Goal: Task Accomplishment & Management: Manage account settings

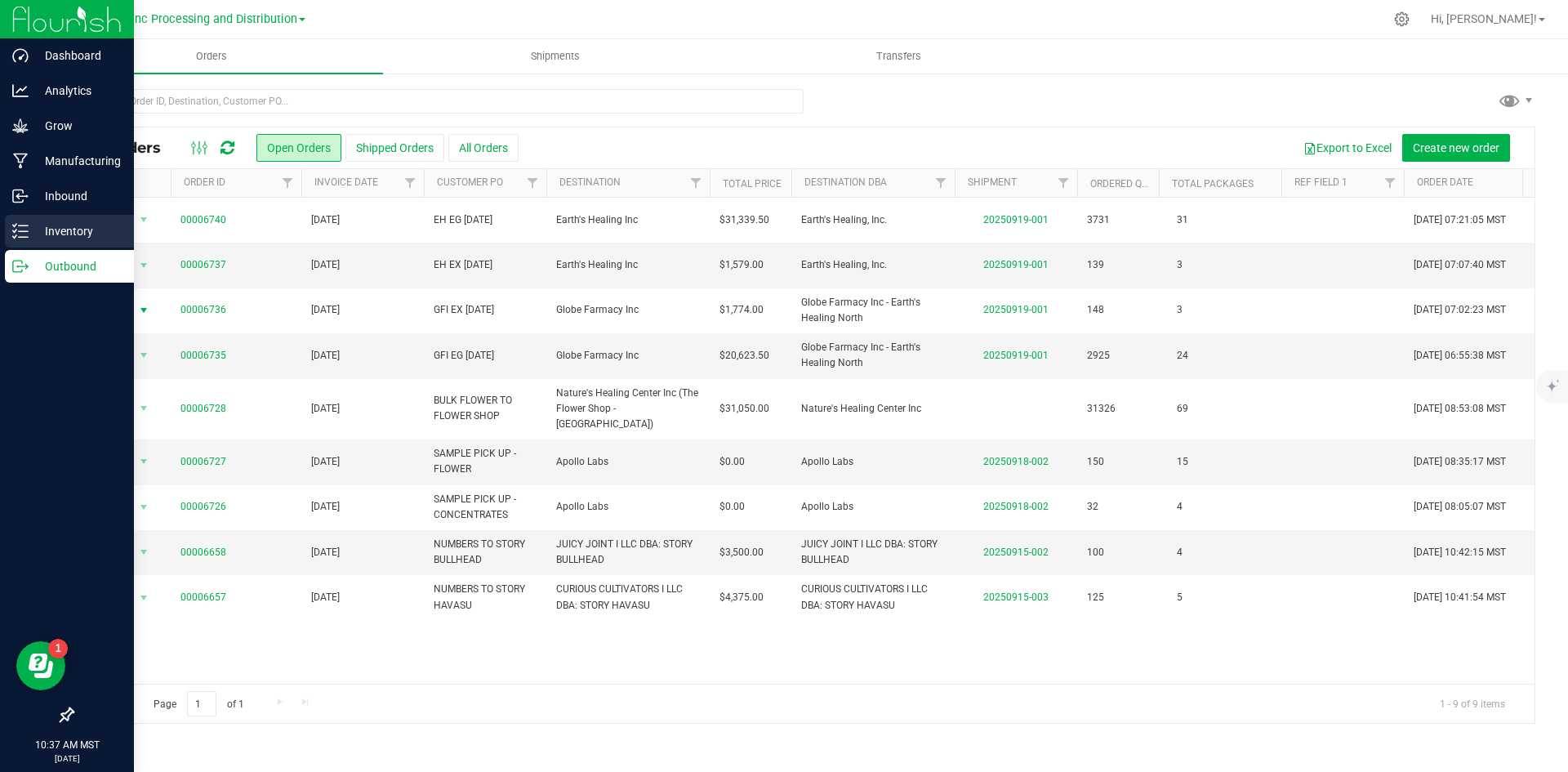
click at [58, 236] on p "Inventory" at bounding box center [77, 231] width 98 height 20
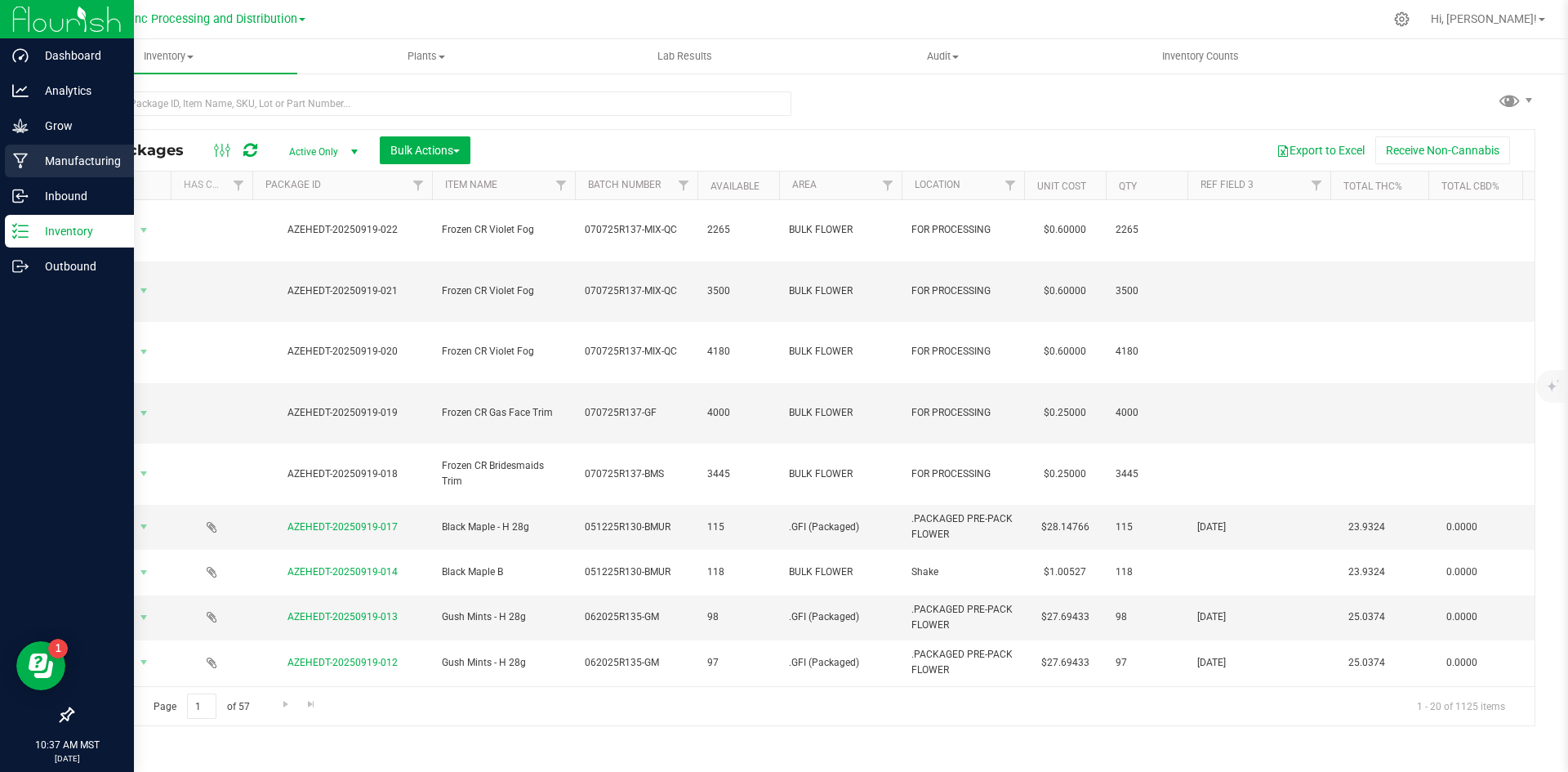
click at [49, 166] on p "Manufacturing" at bounding box center [77, 161] width 98 height 20
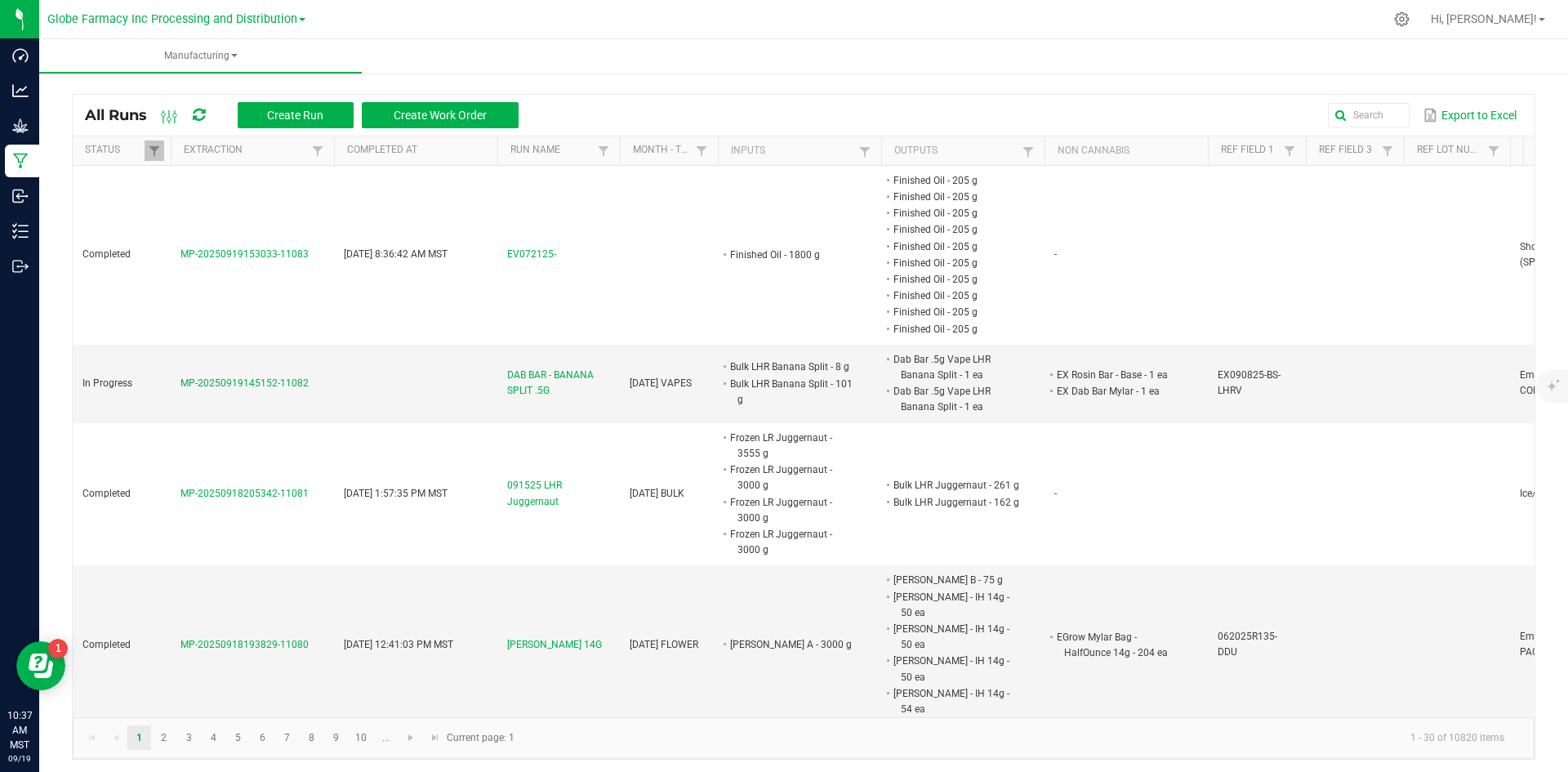
click at [154, 139] on th "Status" at bounding box center [121, 151] width 98 height 29
click at [151, 157] on span at bounding box center [154, 151] width 13 height 13
click at [177, 239] on li "Completed" at bounding box center [234, 240] width 158 height 22
checkbox input "false"
click at [258, 298] on button "Filter" at bounding box center [282, 298] width 81 height 36
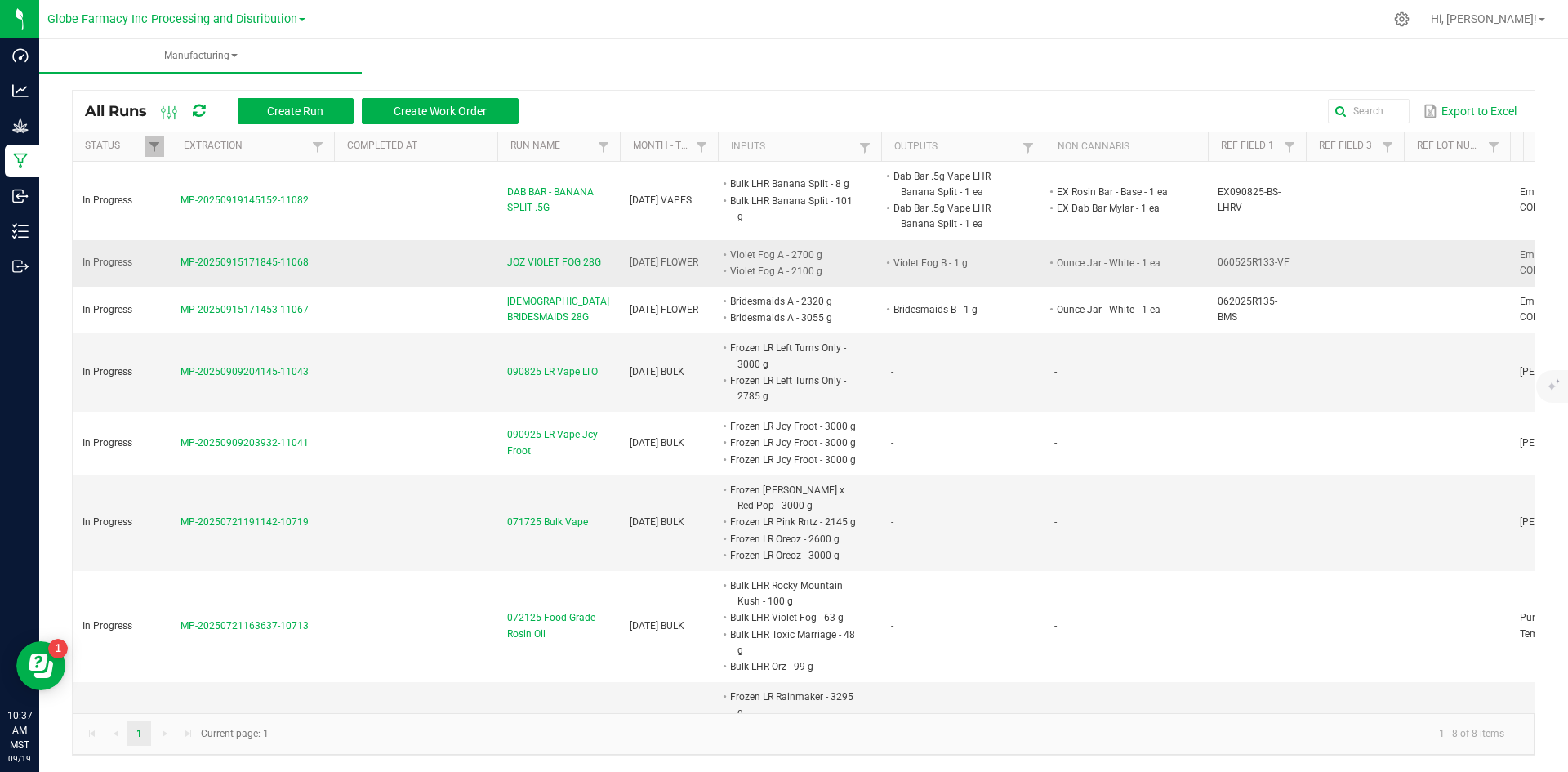
click at [588, 267] on span "JOZ VIOLET FOG 28G" at bounding box center [554, 262] width 94 height 16
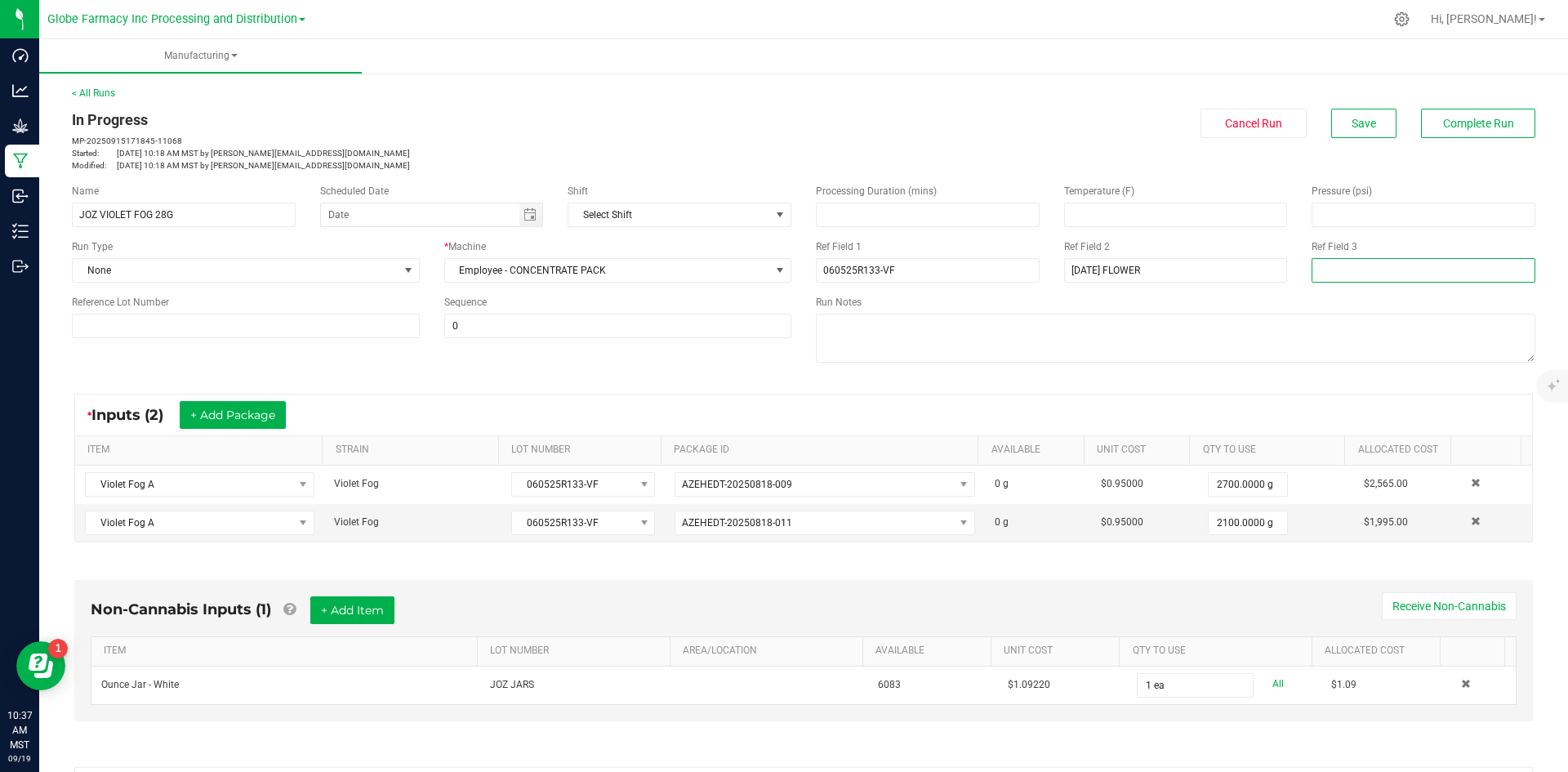
drag, startPoint x: 1330, startPoint y: 262, endPoint x: 1336, endPoint y: 273, distance: 12.5
click at [1330, 262] on input at bounding box center [1423, 270] width 224 height 24
type input "[PERSON_NAME]"
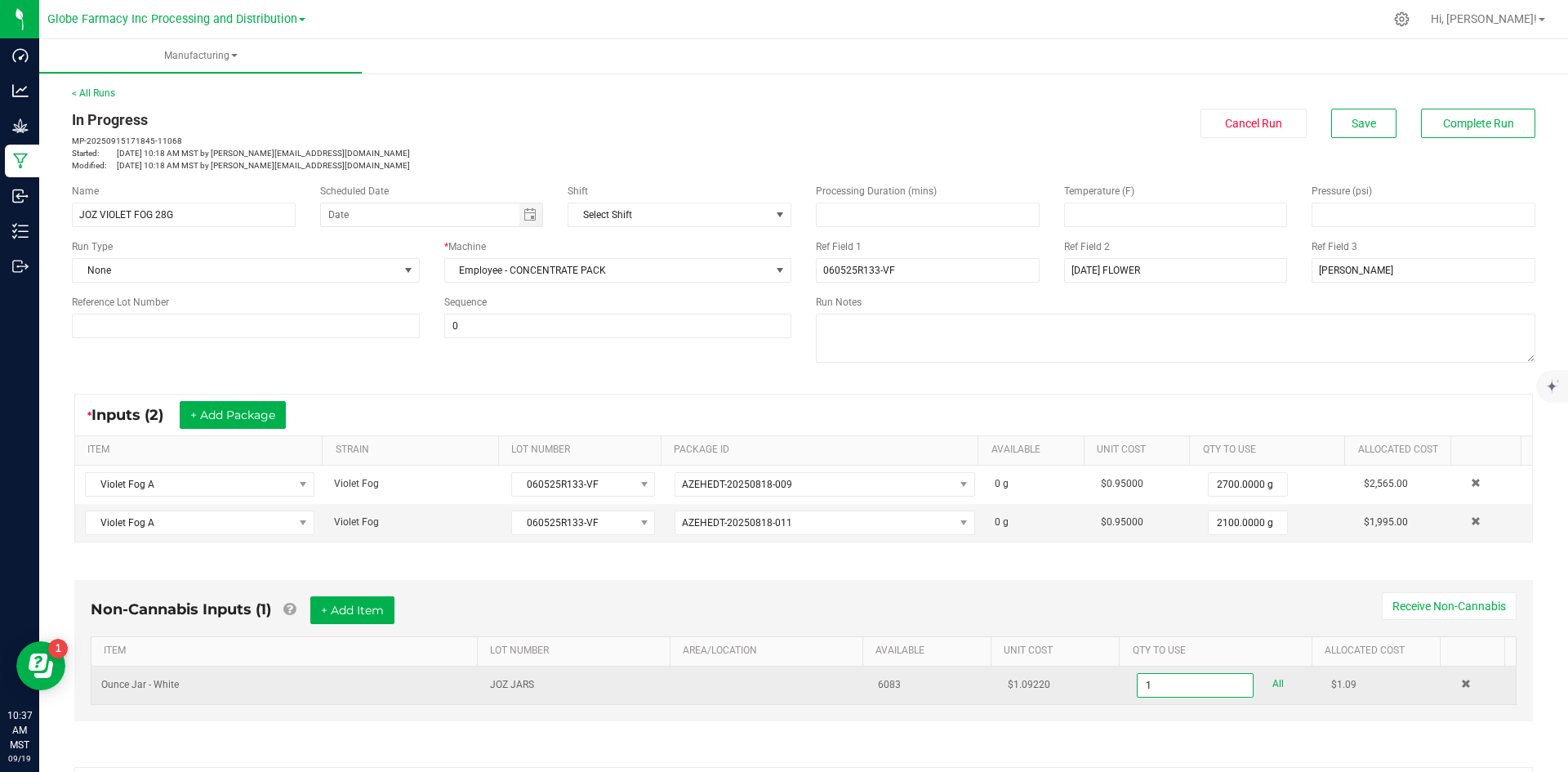
click at [1169, 688] on input "1" at bounding box center [1194, 685] width 114 height 23
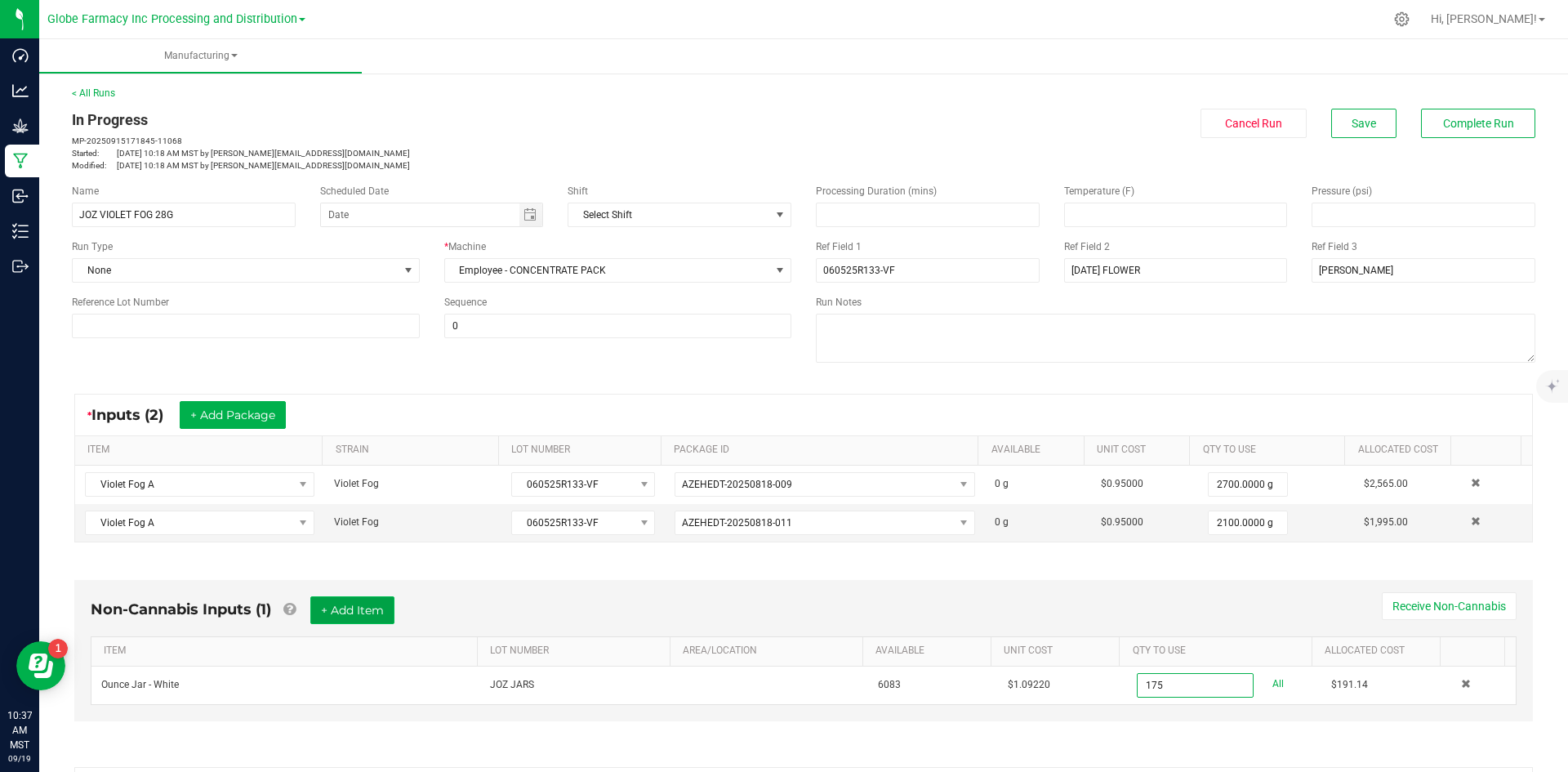
type input "175 ea"
click at [342, 614] on button "+ Add Item" at bounding box center [352, 610] width 84 height 28
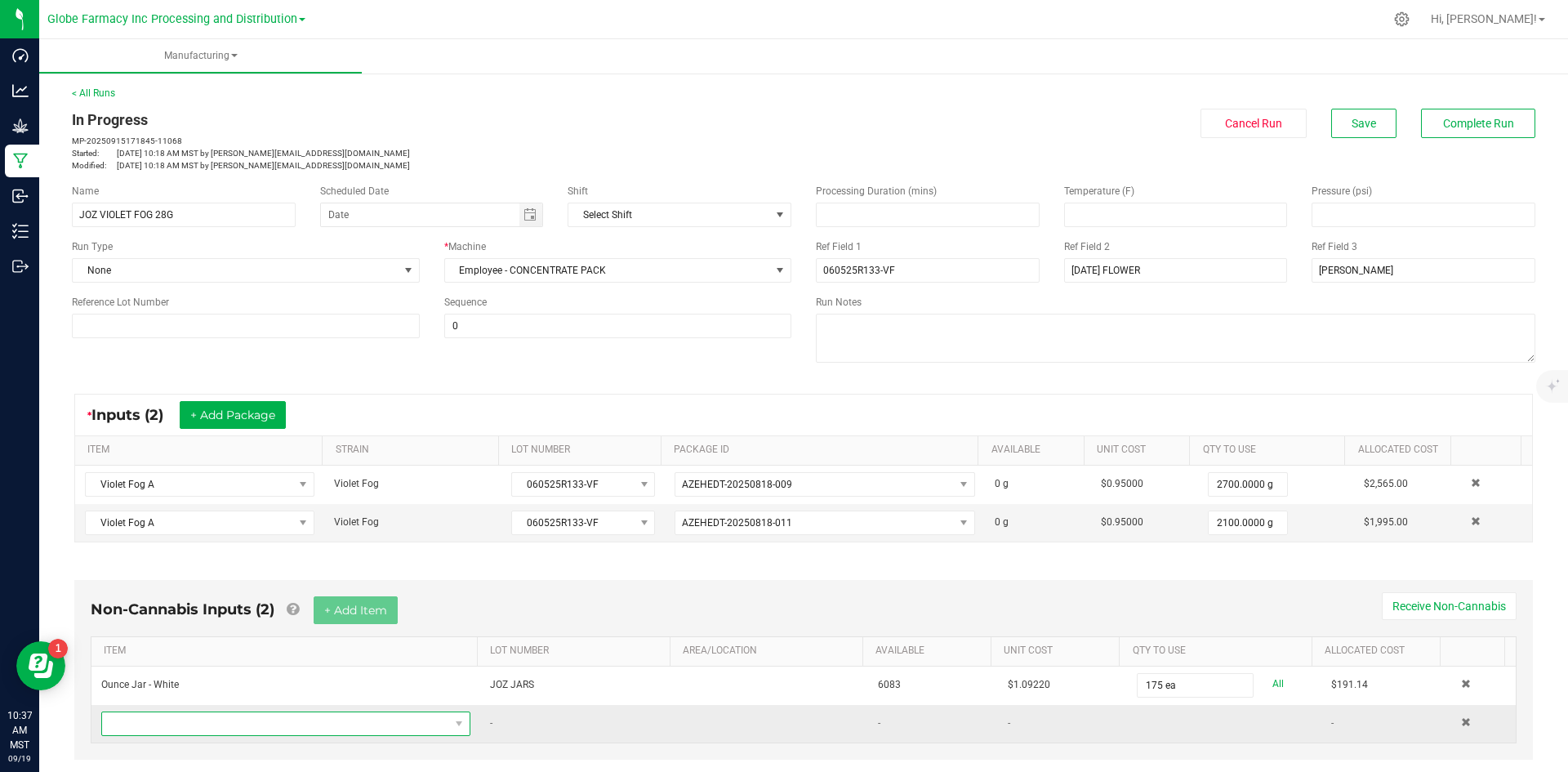
click at [196, 727] on span "NO DATA FOUND" at bounding box center [275, 724] width 347 height 23
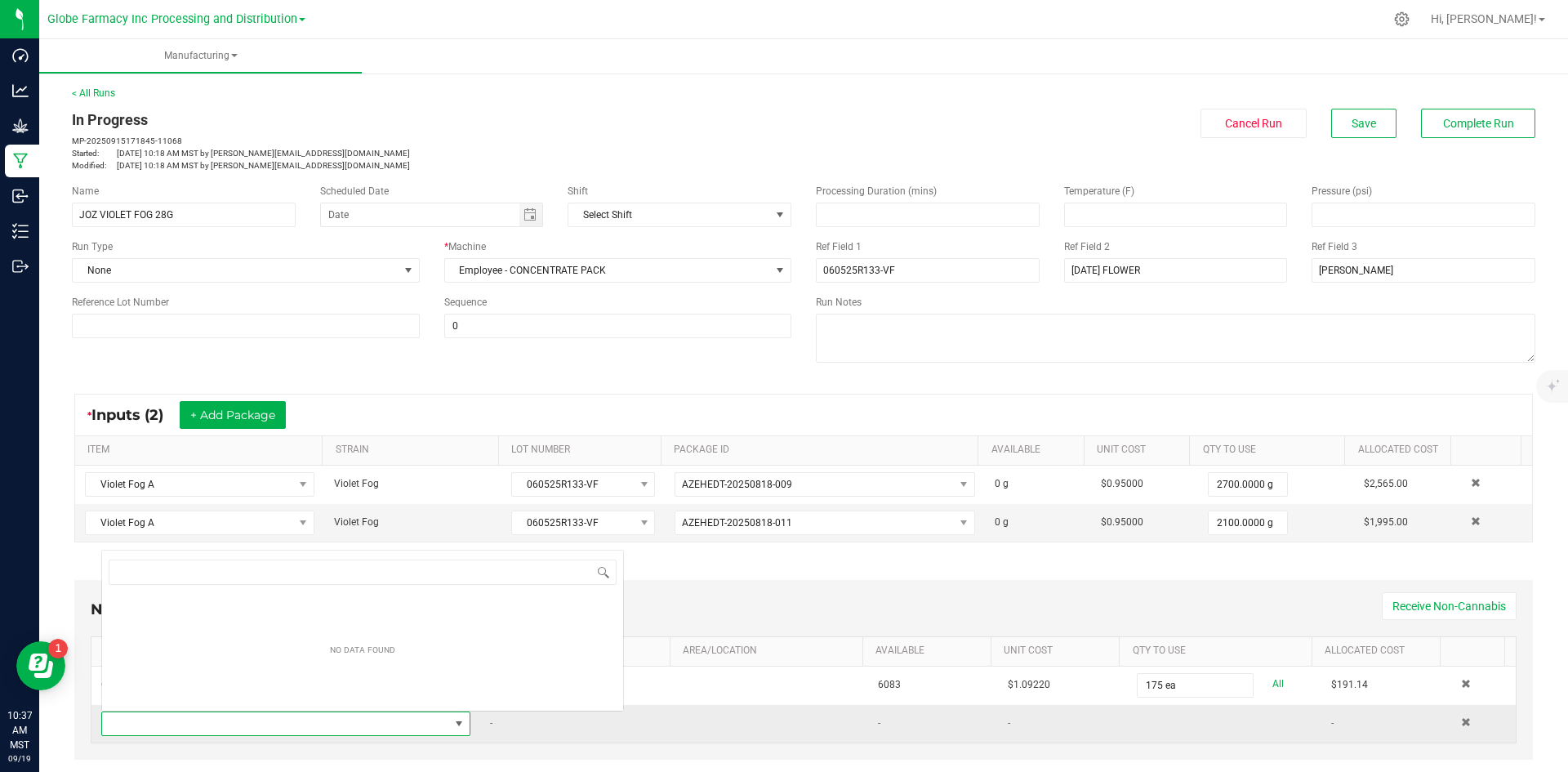
scroll to position [24, 359]
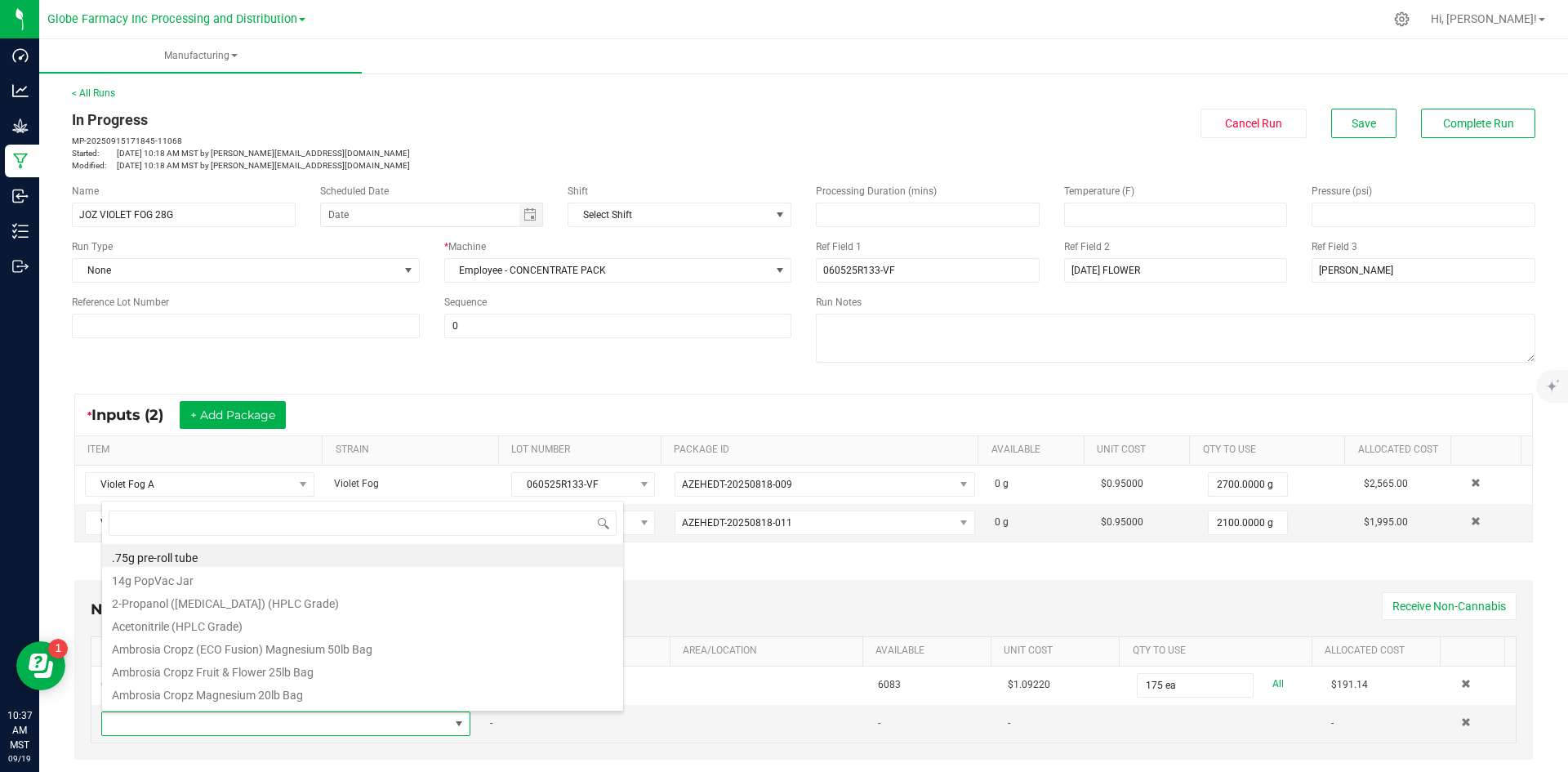
click at [756, 589] on div "Non-Cannabis Inputs (2) + Add Item Receive Non-Cannabis ITEM LOT NUMBER AREA/LO…" at bounding box center [803, 670] width 1458 height 180
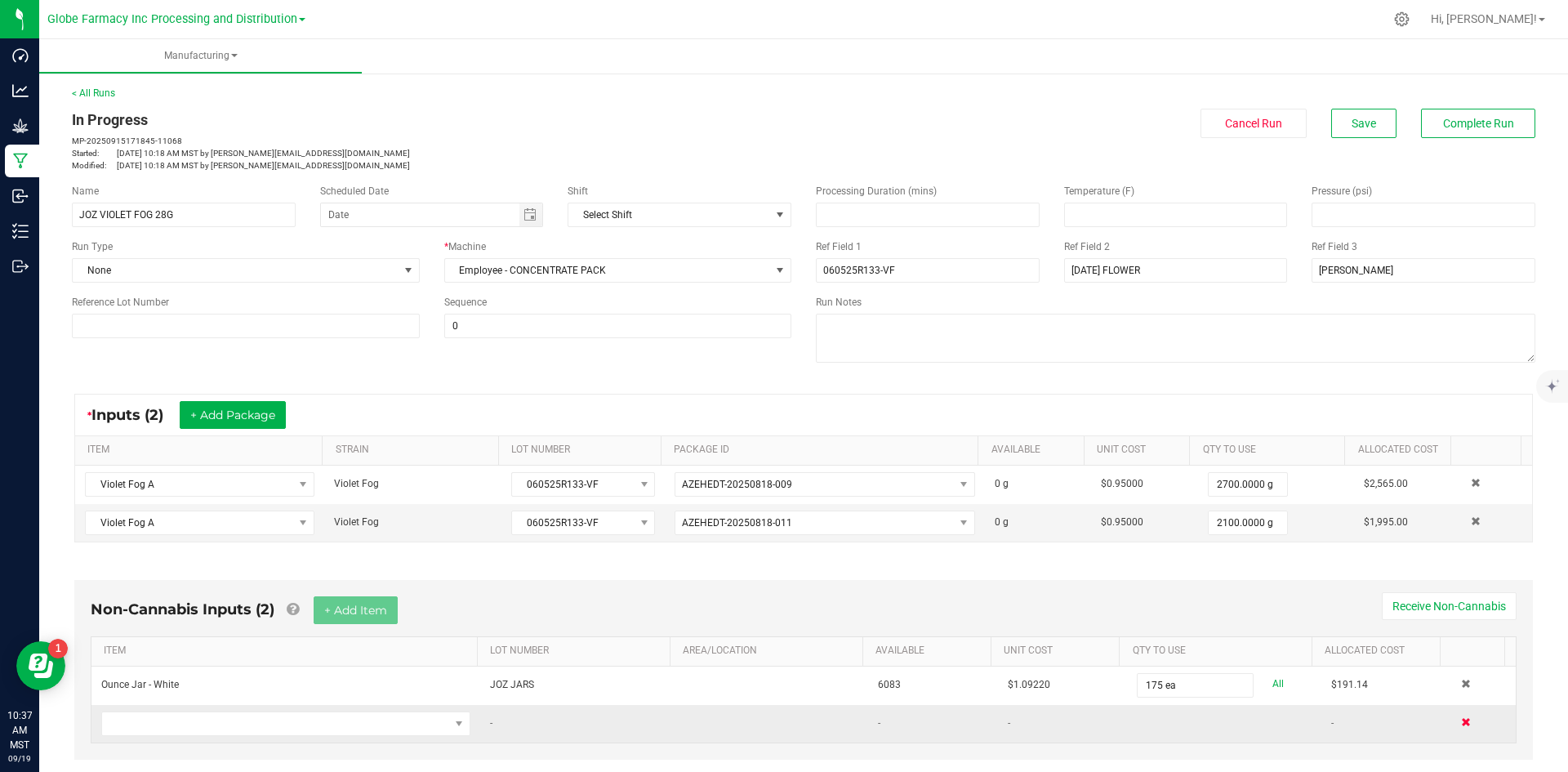
click at [1461, 722] on span at bounding box center [1465, 721] width 10 height 10
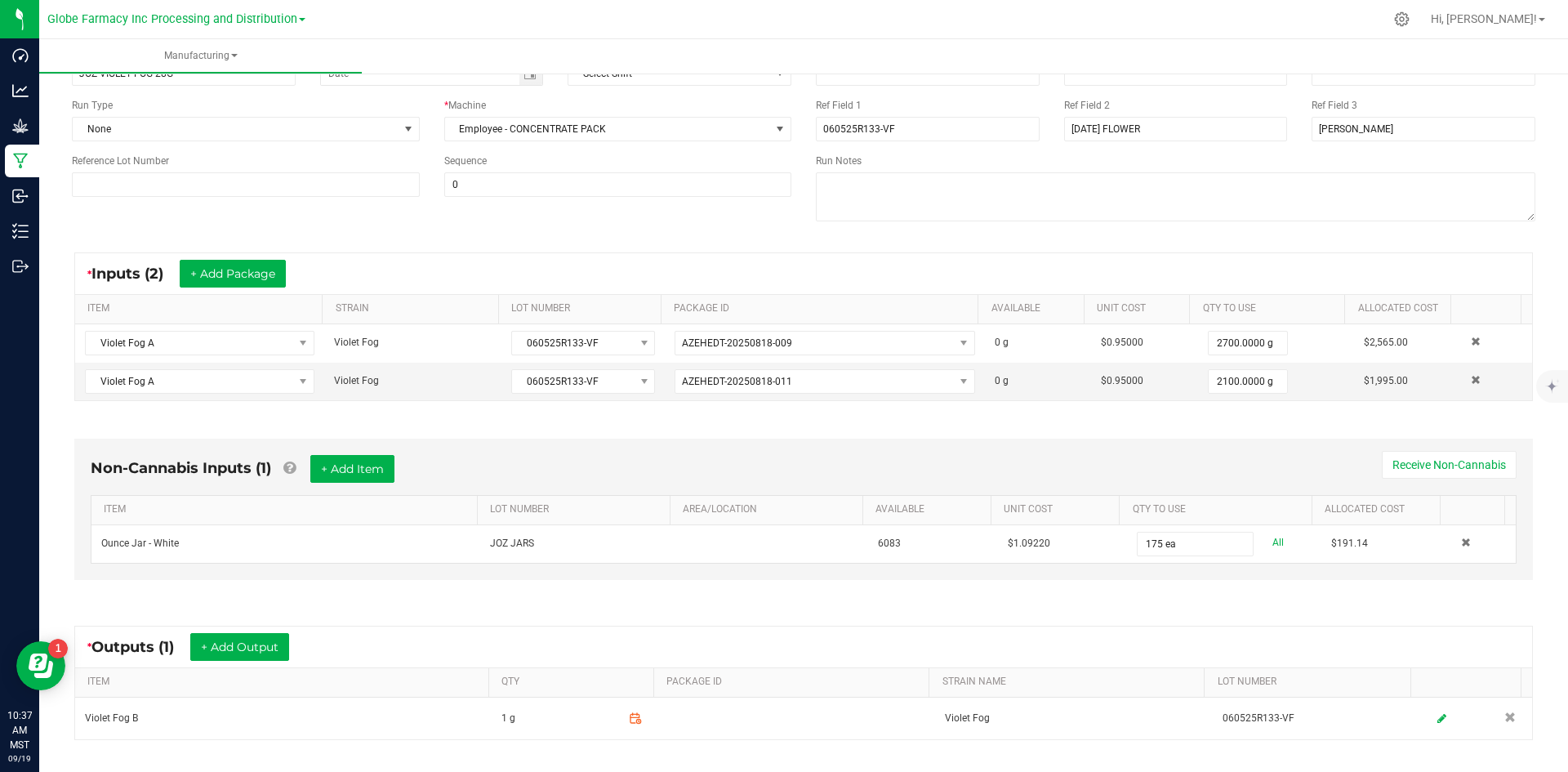
scroll to position [296, 0]
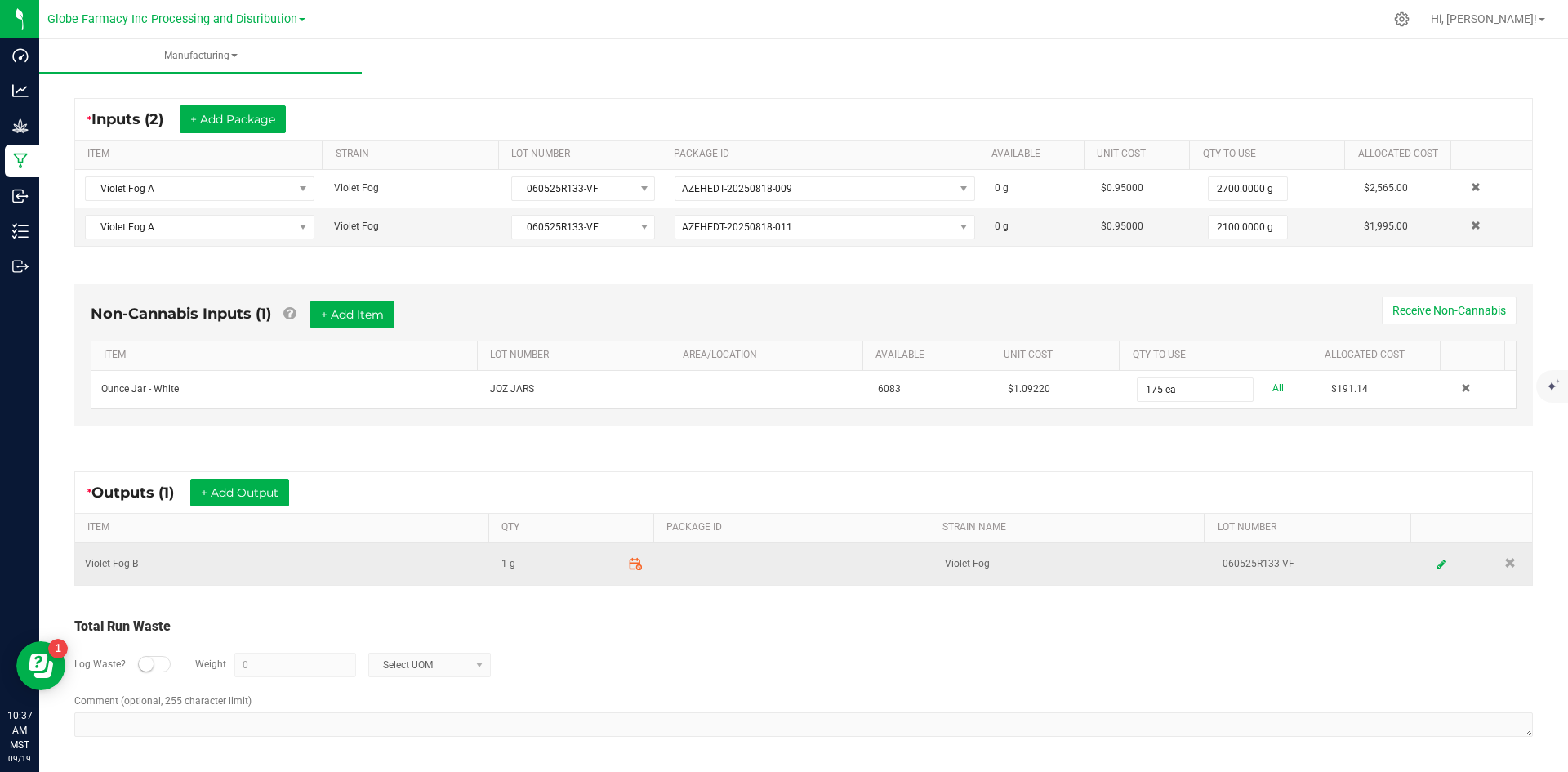
click at [636, 567] on icon at bounding box center [639, 568] width 5 height 5
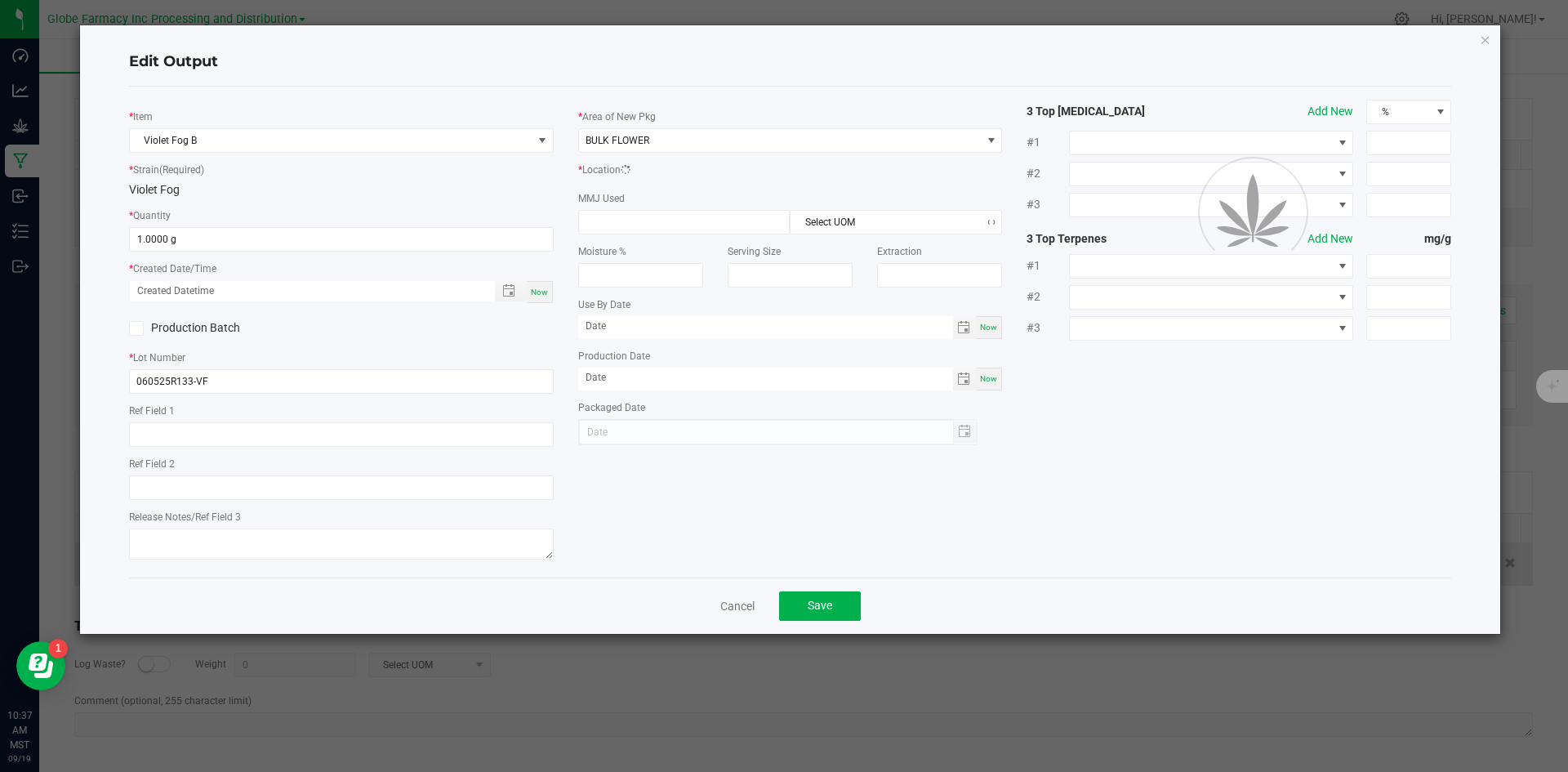
scroll to position [0, 0]
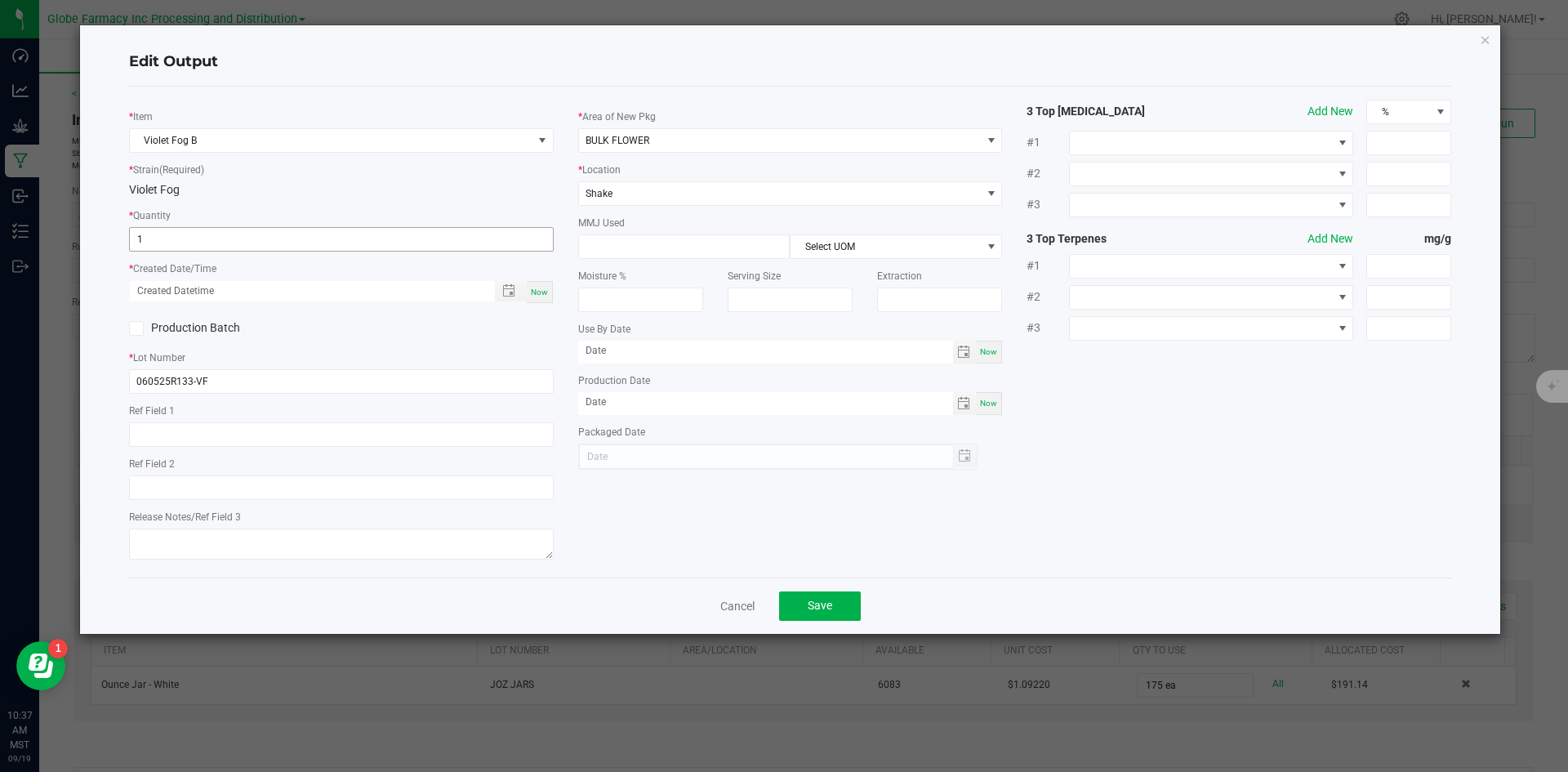
click at [196, 236] on input "1" at bounding box center [341, 239] width 423 height 23
type input "18.0000 g"
click at [799, 595] on button "Save" at bounding box center [819, 606] width 81 height 29
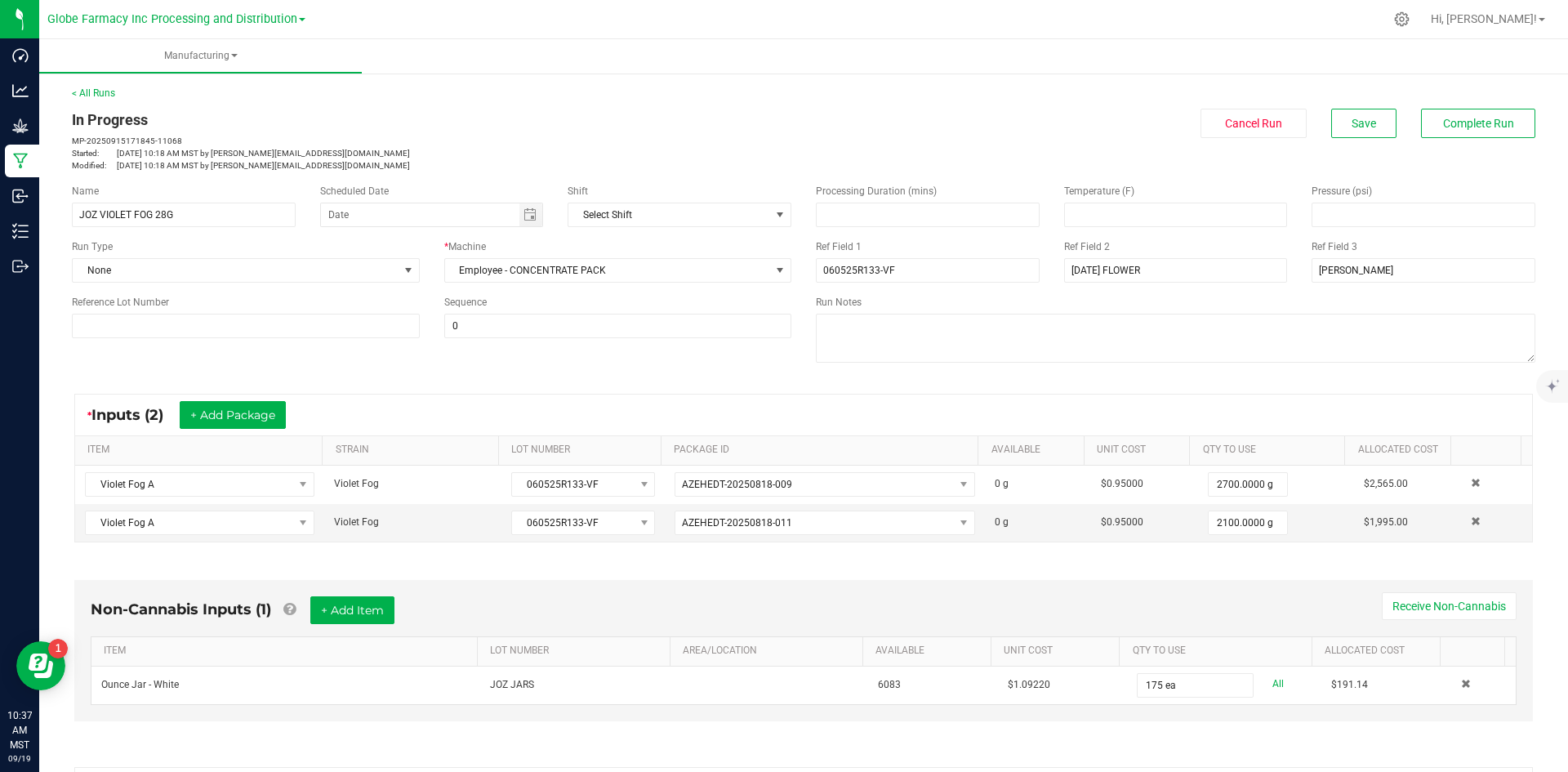
scroll to position [296, 0]
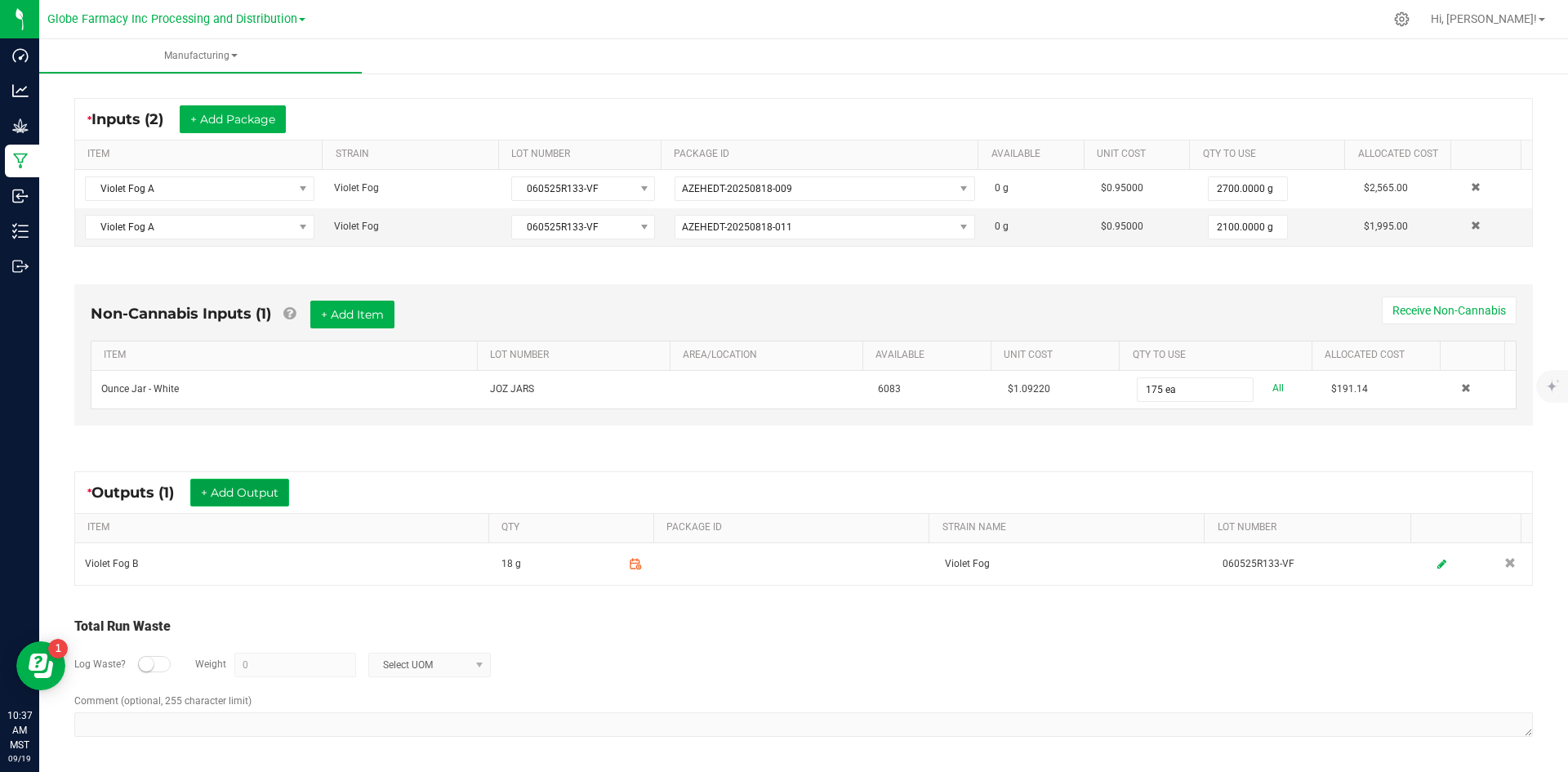
click at [235, 494] on button "+ Add Output" at bounding box center [240, 492] width 99 height 28
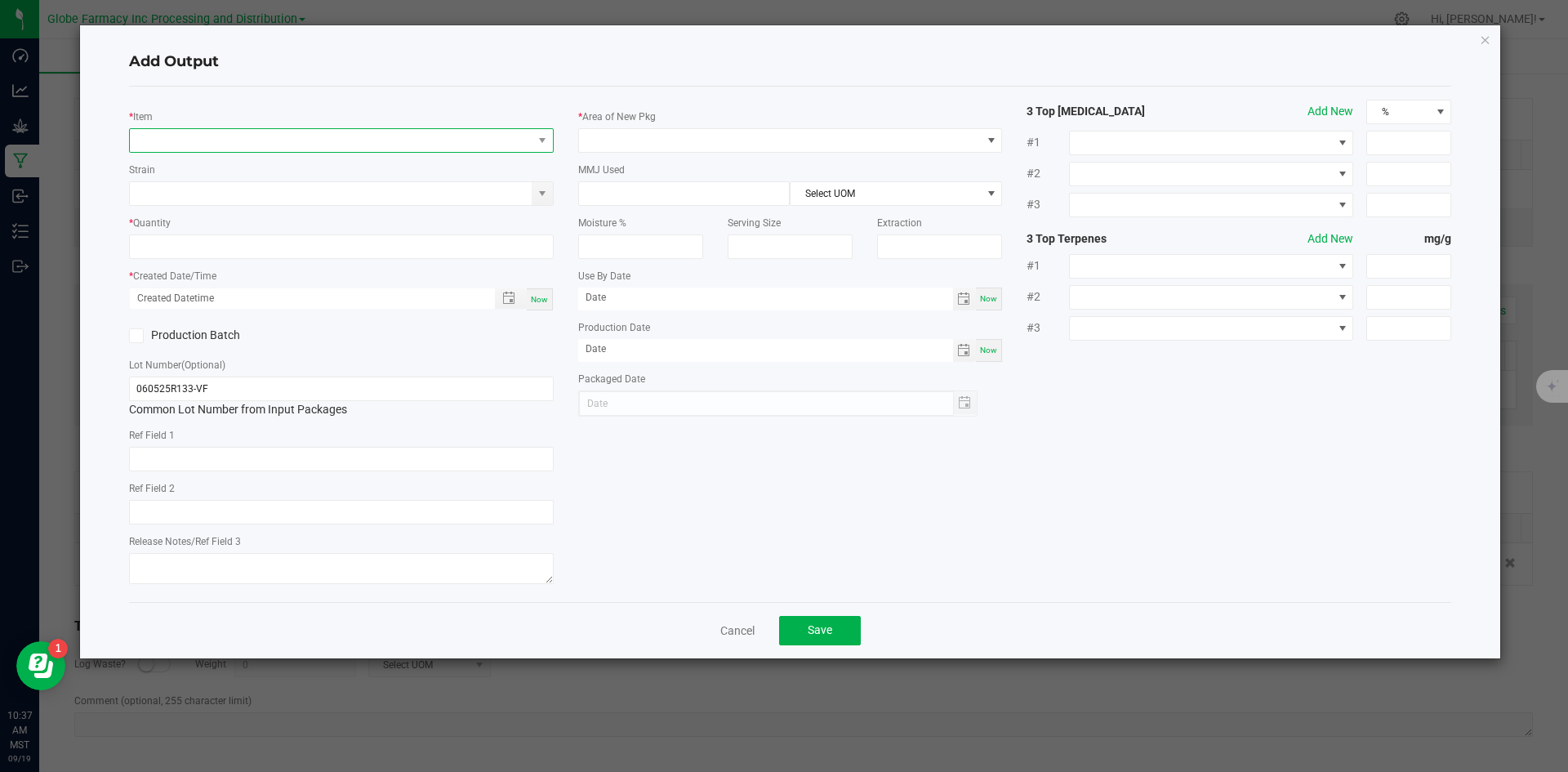
click at [244, 134] on span "NO DATA FOUND" at bounding box center [331, 140] width 402 height 23
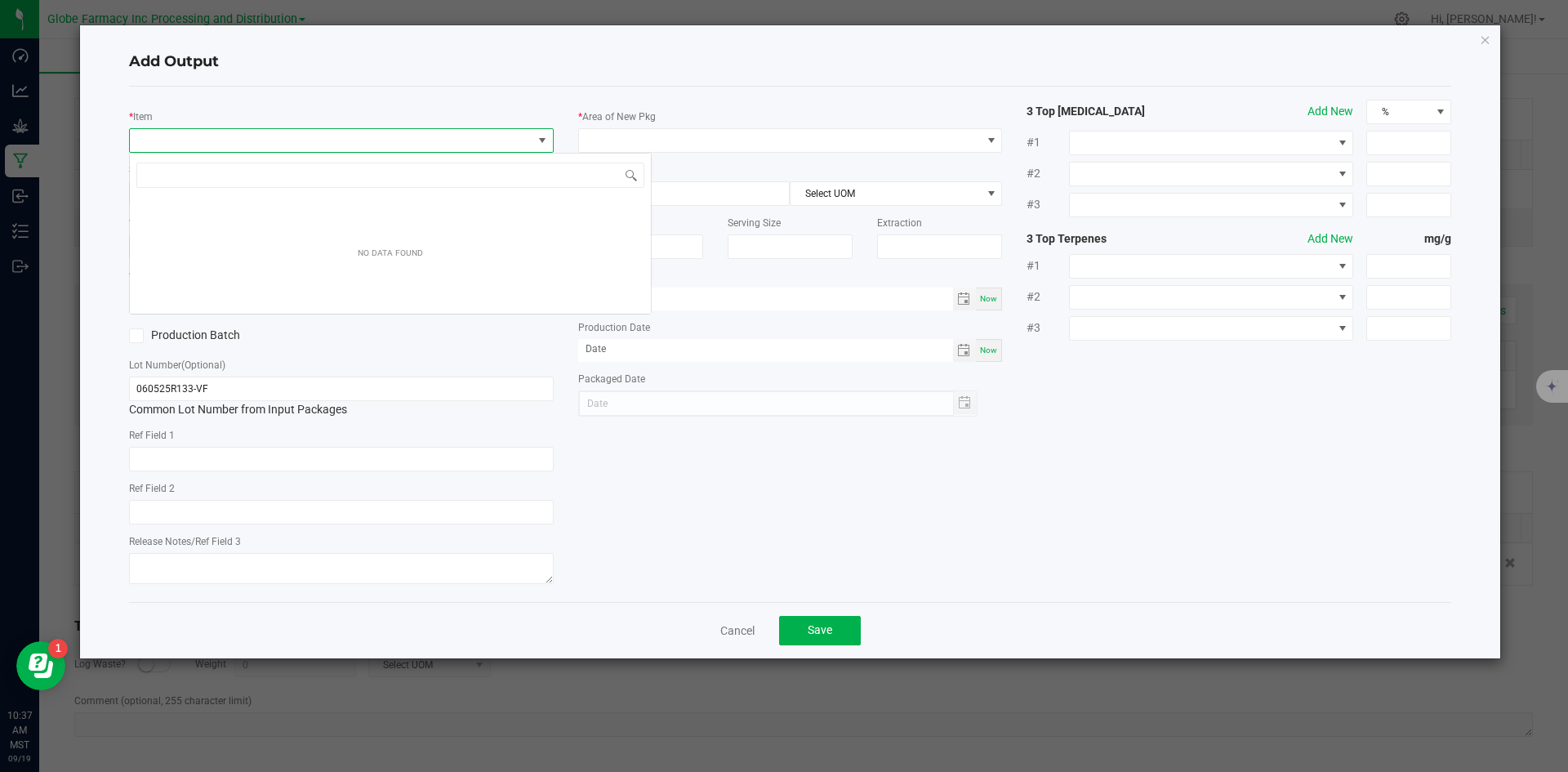
scroll to position [24, 425]
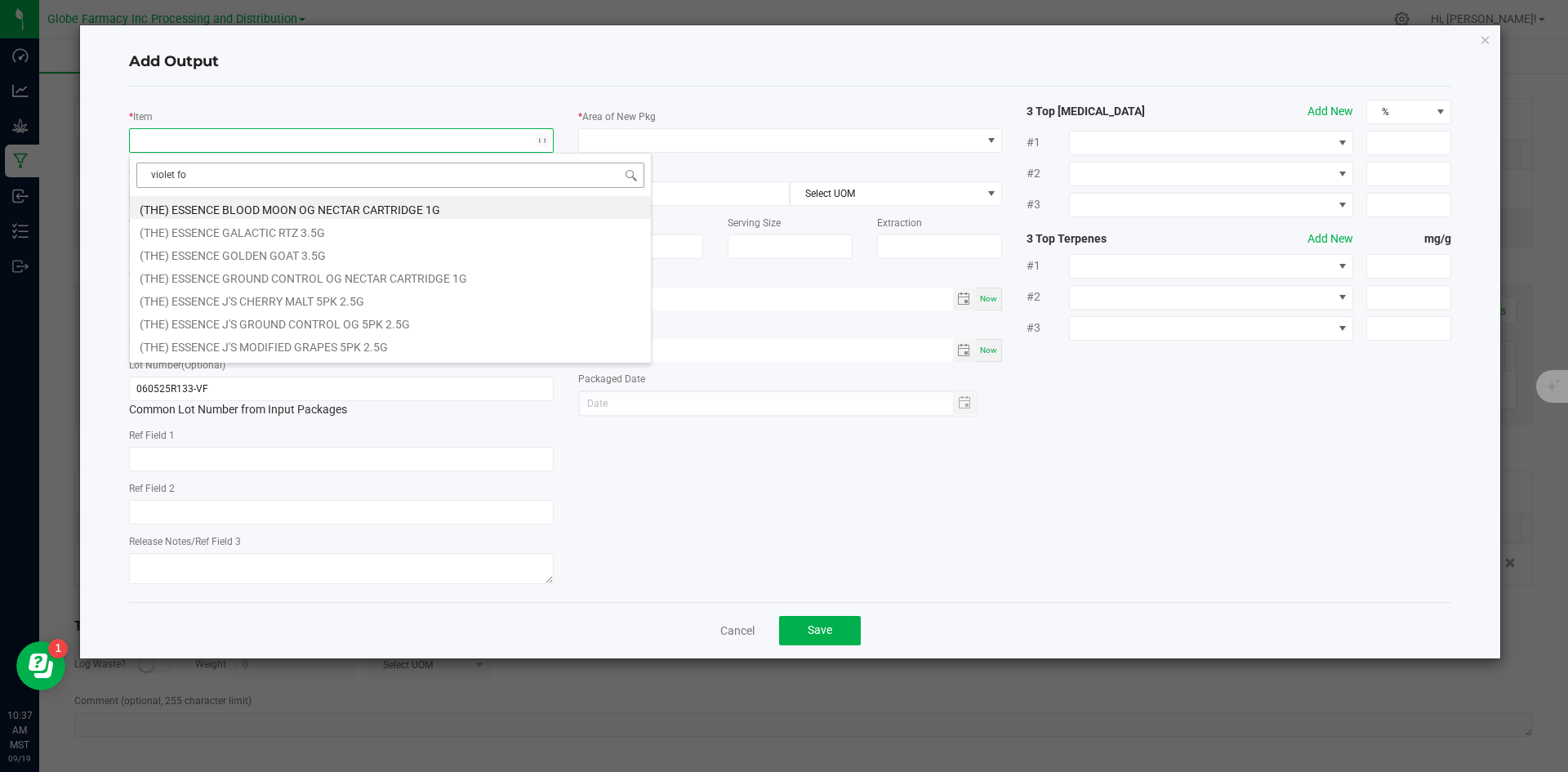
type input "violet fog"
type input "0 ea"
type input "1"
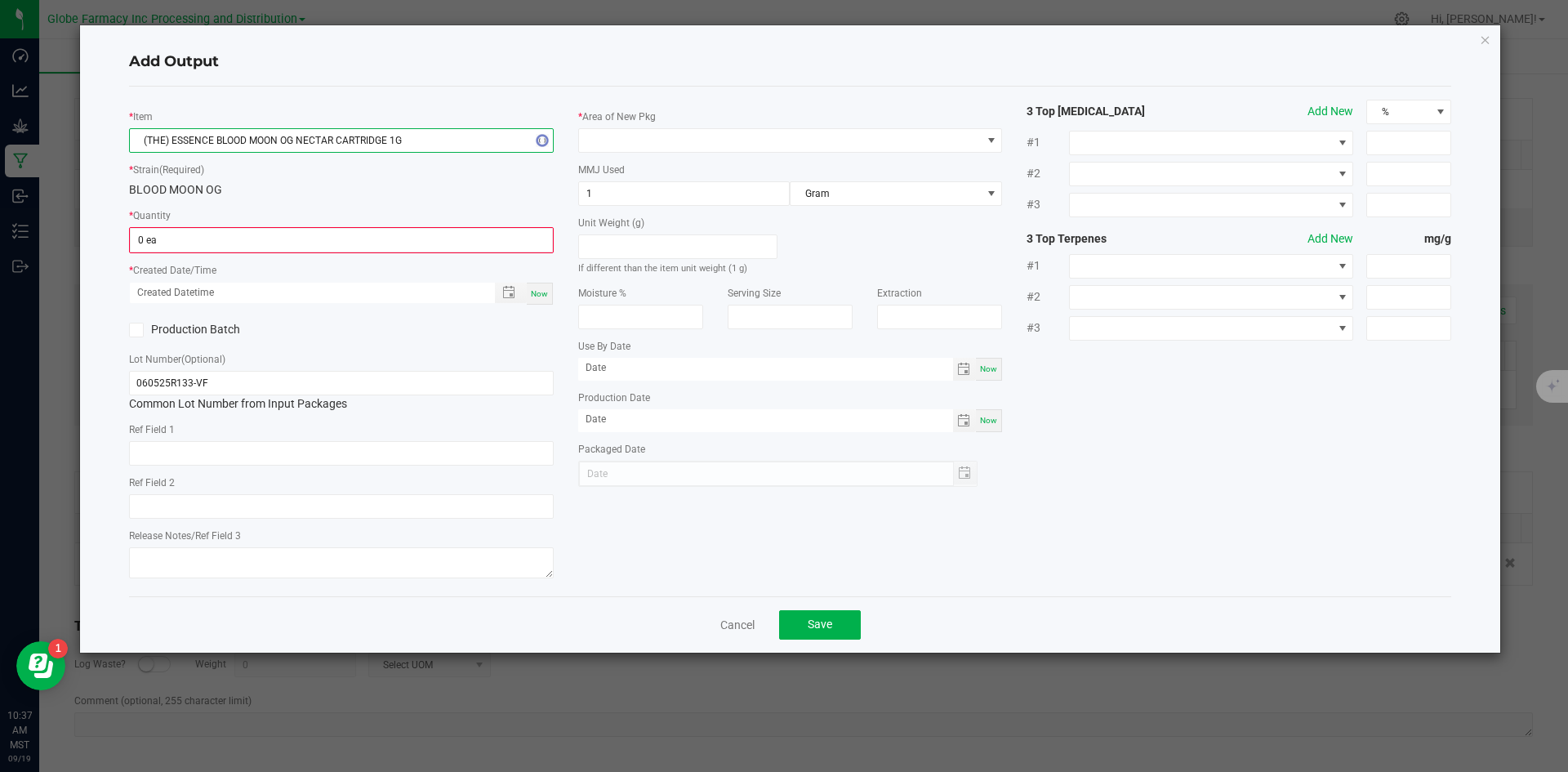
click at [361, 143] on span "(THE) ESSENCE BLOOD MOON OG NECTAR CARTRIDGE 1G" at bounding box center [331, 140] width 402 height 23
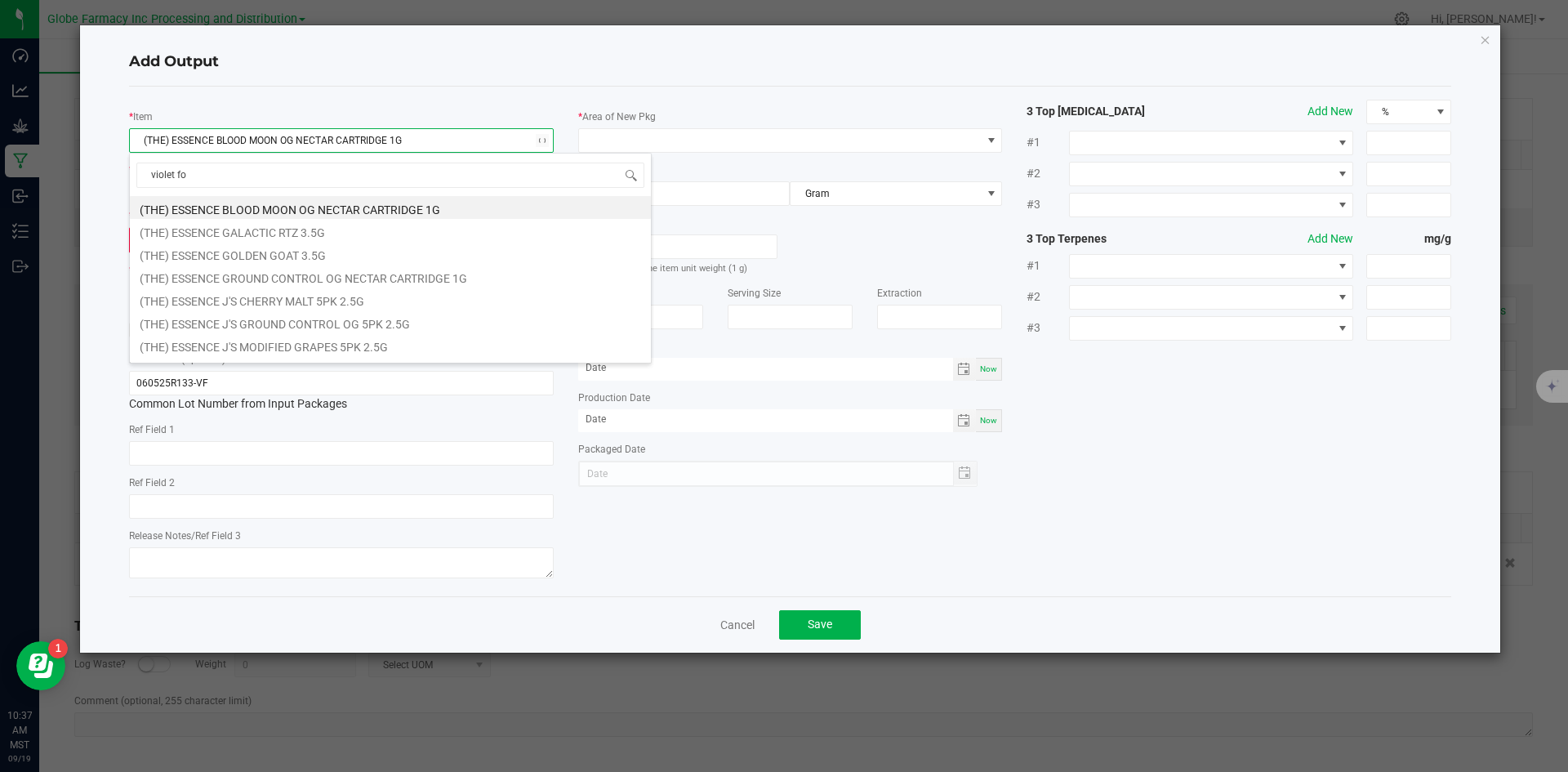
type input "violet fog"
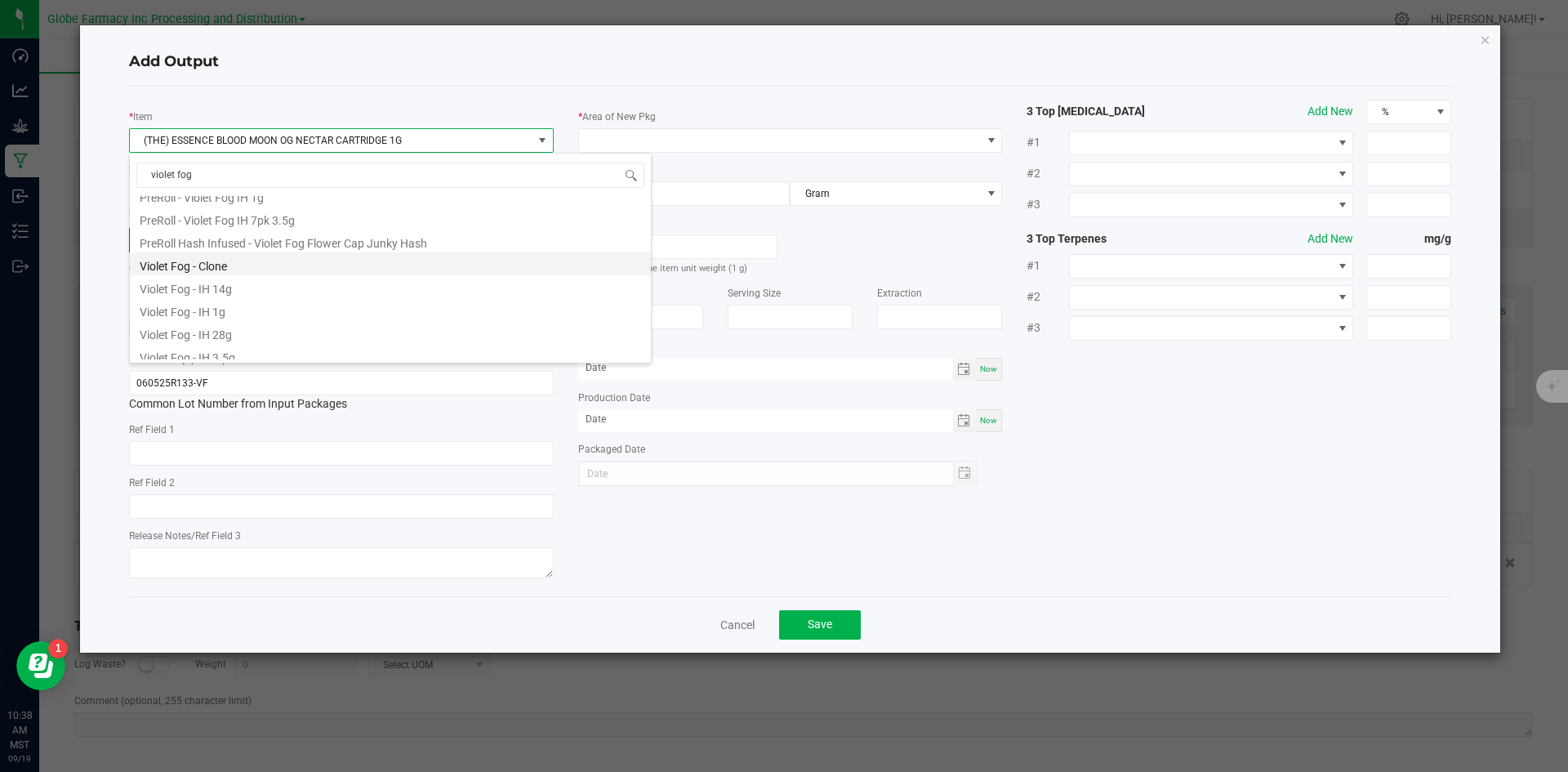
scroll to position [572, 0]
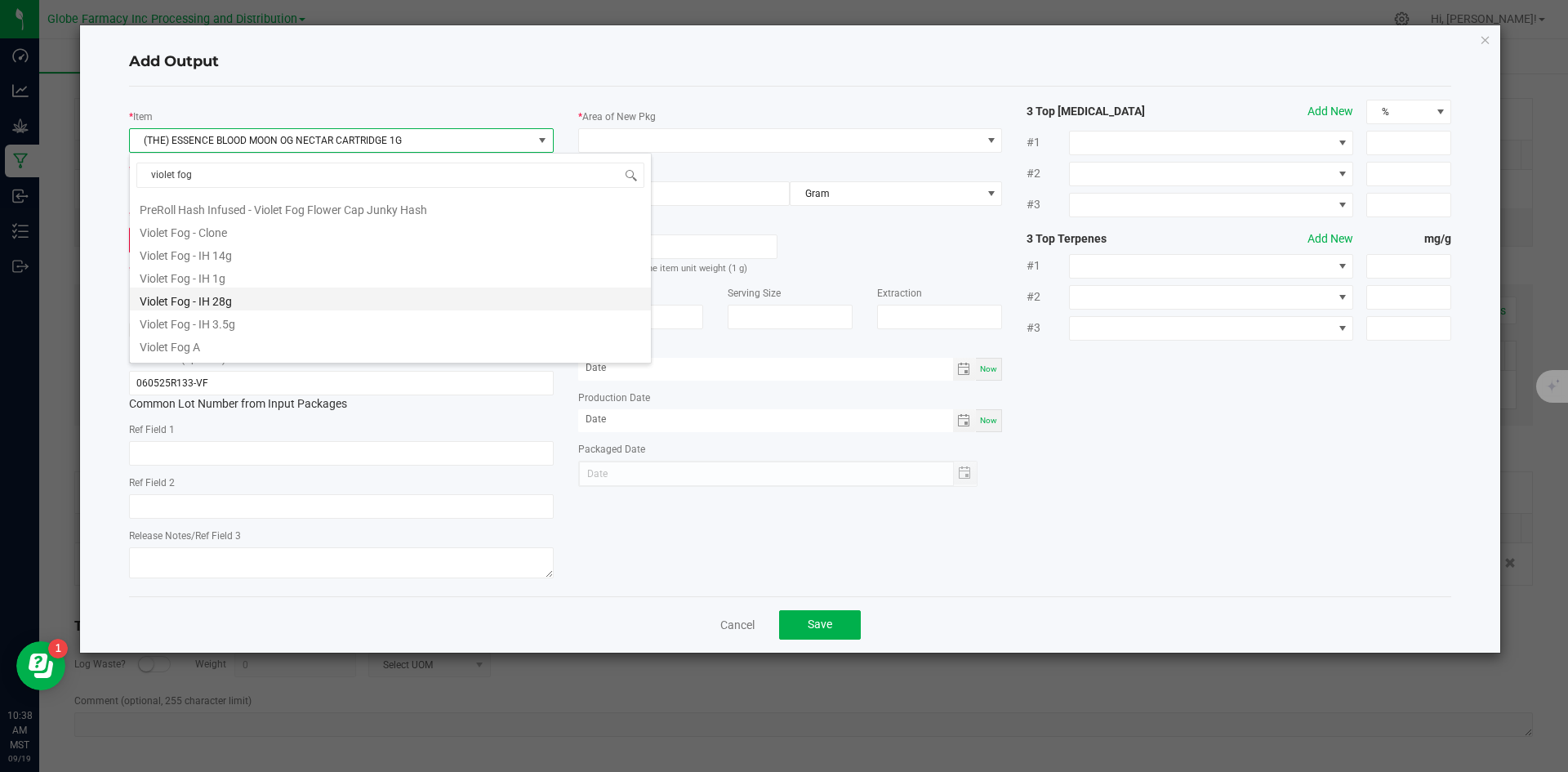
click at [274, 295] on li "Violet Fog - IH 28g" at bounding box center [390, 299] width 521 height 23
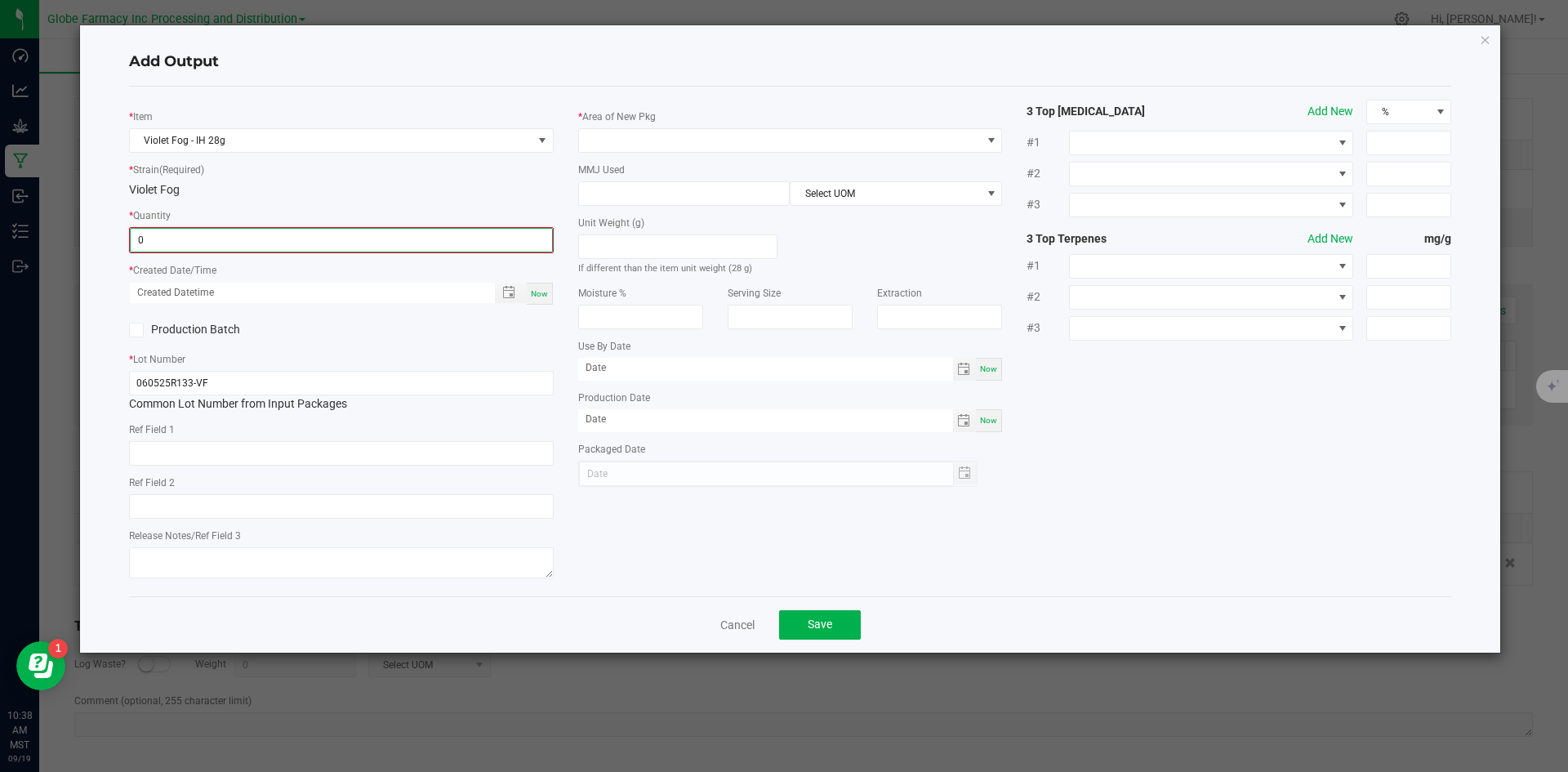
click at [268, 231] on input "0" at bounding box center [341, 240] width 421 height 23
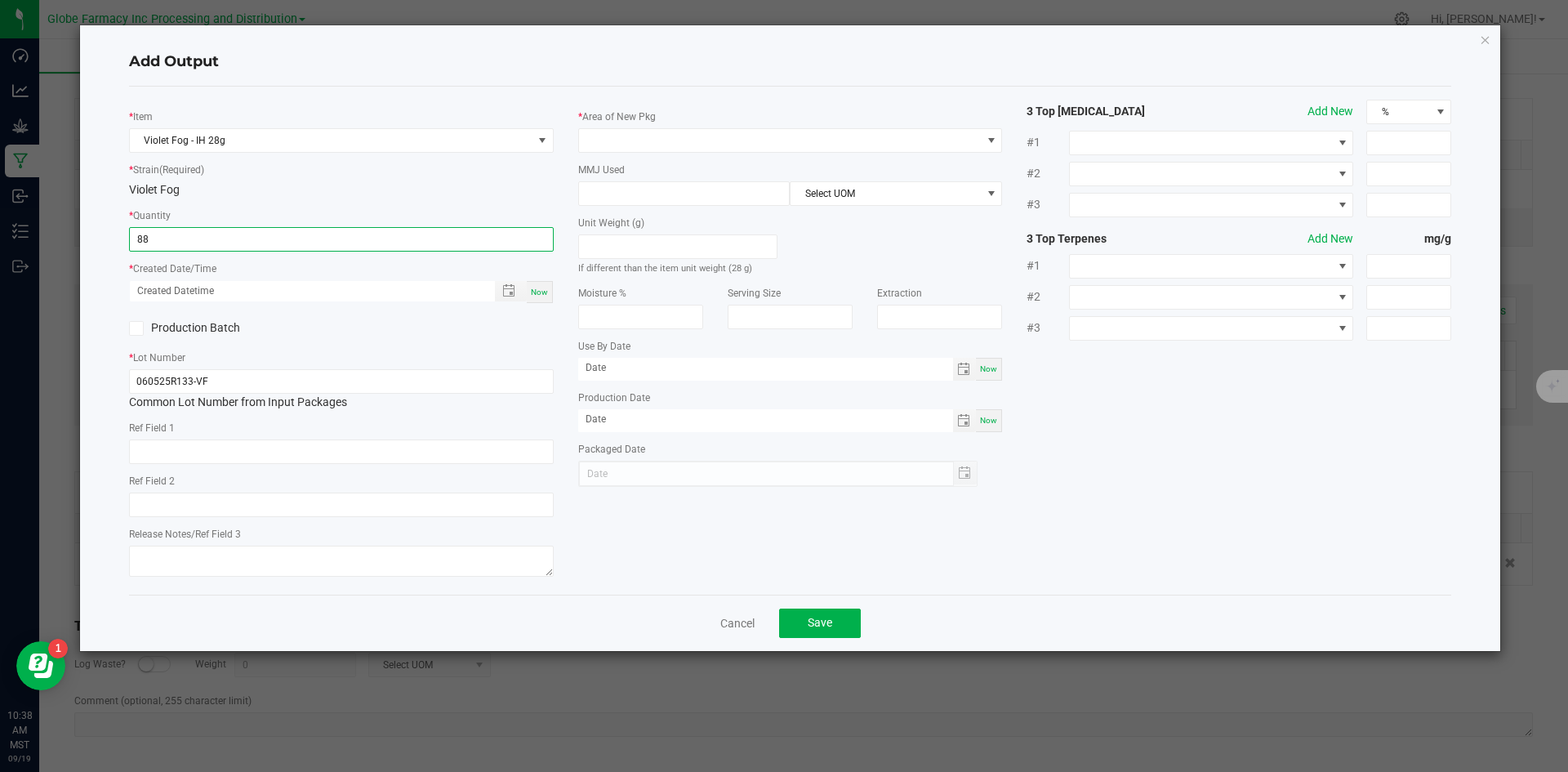
type input "88 ea"
click at [541, 287] on span "Now" at bounding box center [539, 292] width 17 height 9
type input "[DATE] 10:38 AM"
type input "[DATE]"
click at [295, 450] on input "text" at bounding box center [341, 452] width 425 height 24
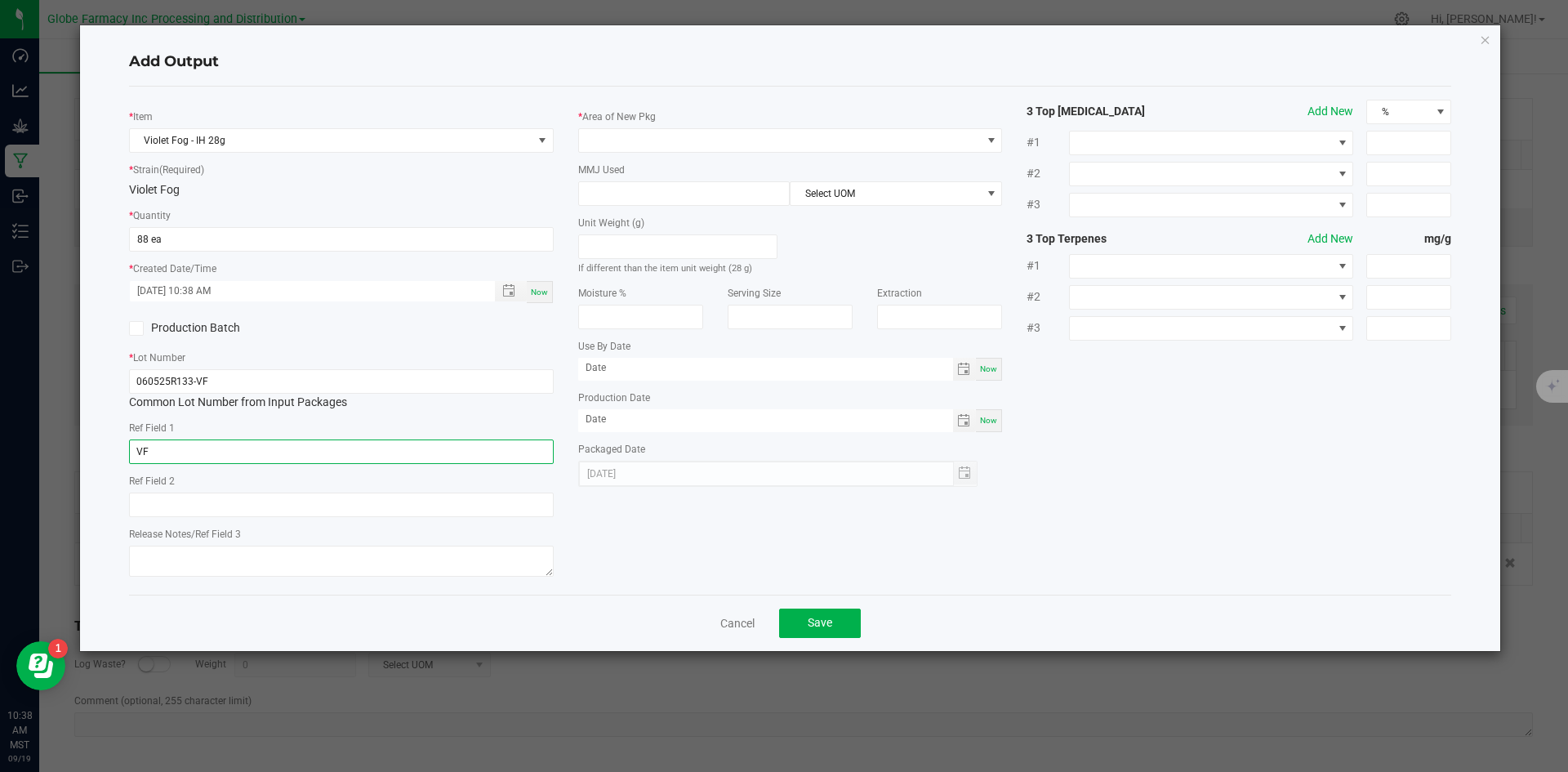
type input "V"
type input "FLOWER"
type input "[PERSON_NAME]"
type textarea "[DATE]"
click at [688, 146] on span at bounding box center [780, 140] width 402 height 23
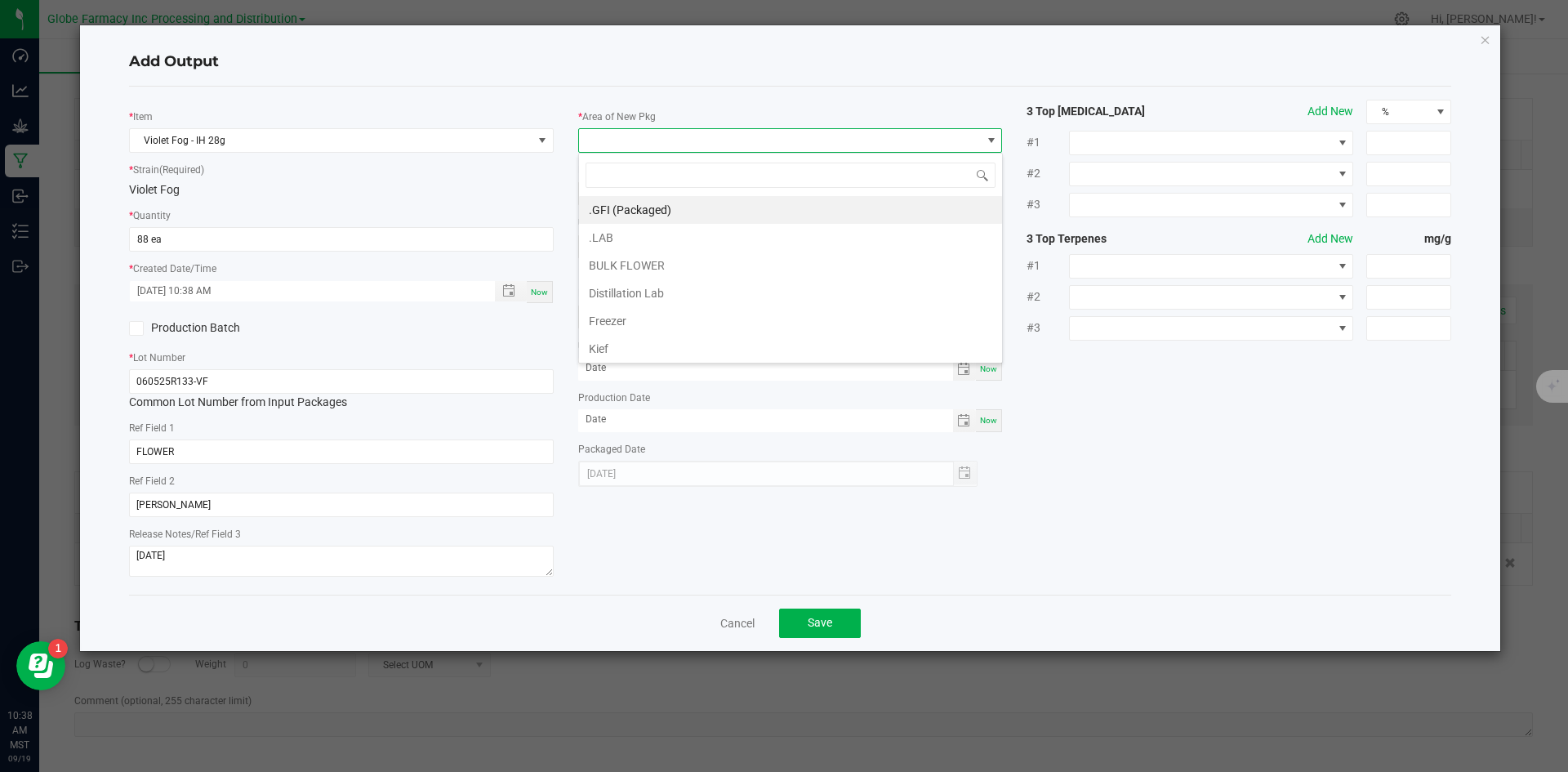
scroll to position [24, 425]
click at [683, 202] on li ".GFI (Packaged)" at bounding box center [790, 209] width 423 height 28
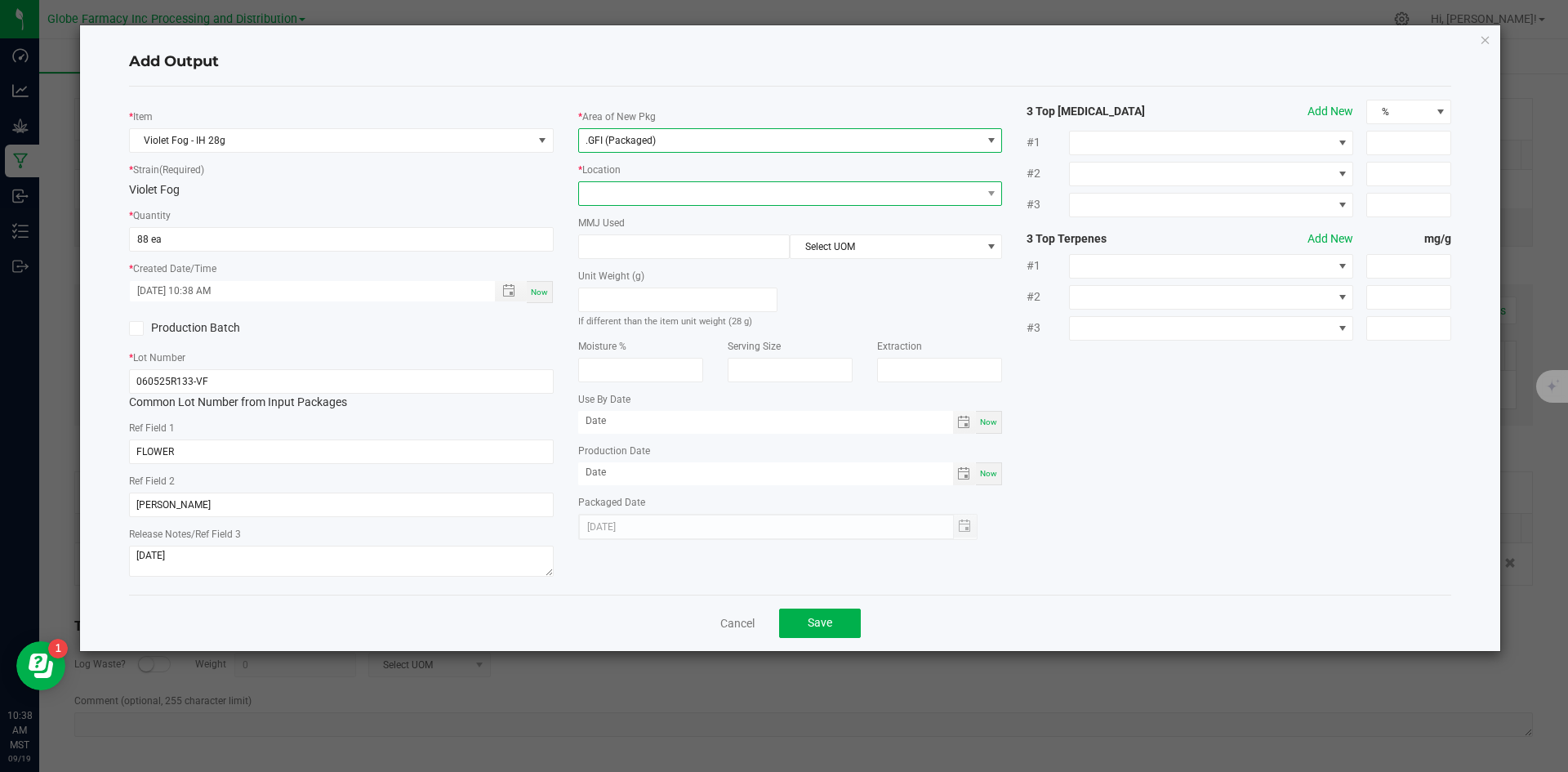
click at [628, 204] on span at bounding box center [780, 193] width 402 height 23
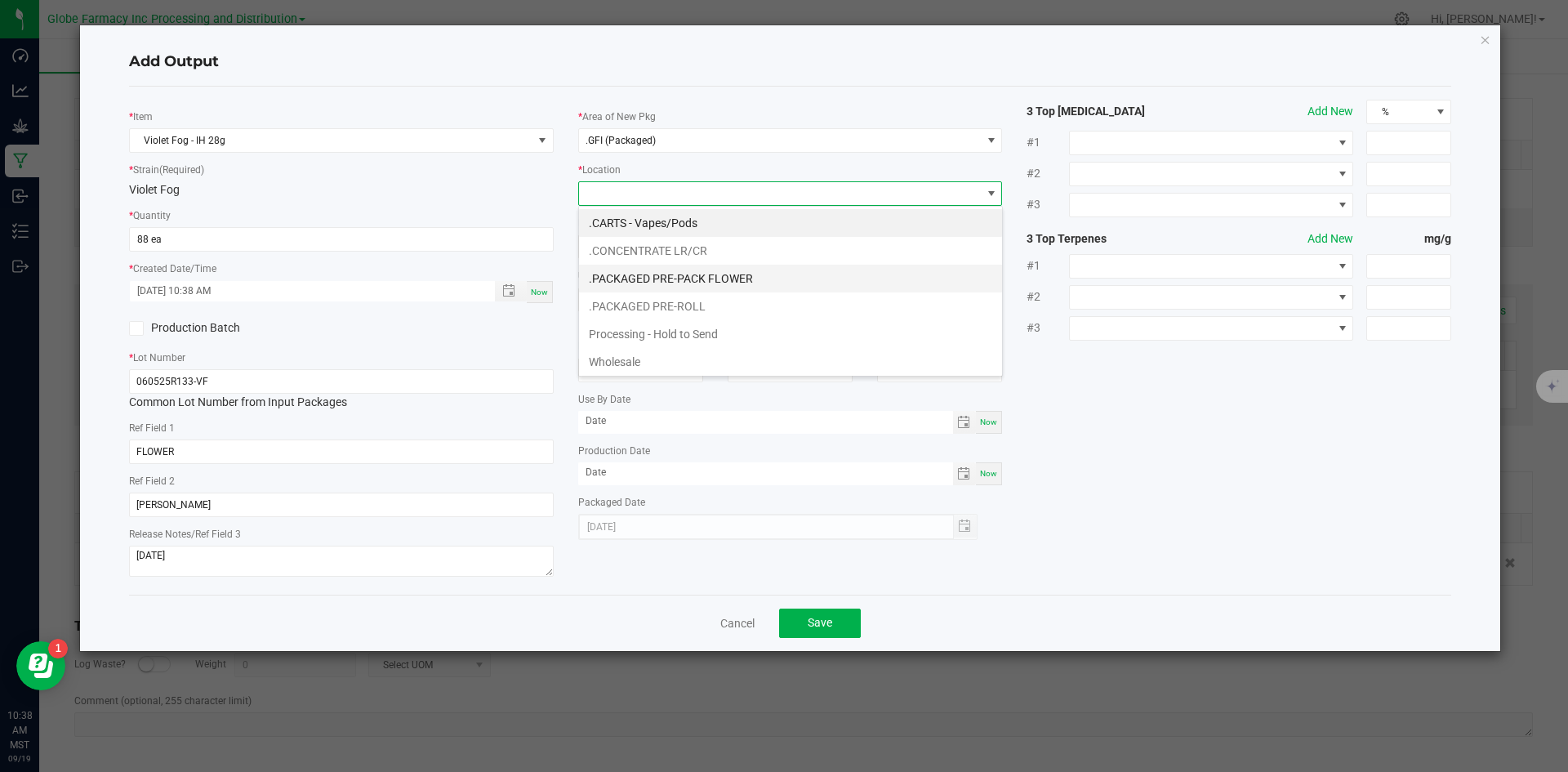
click at [673, 274] on li ".PACKAGED PRE-PACK FLOWER" at bounding box center [790, 279] width 423 height 28
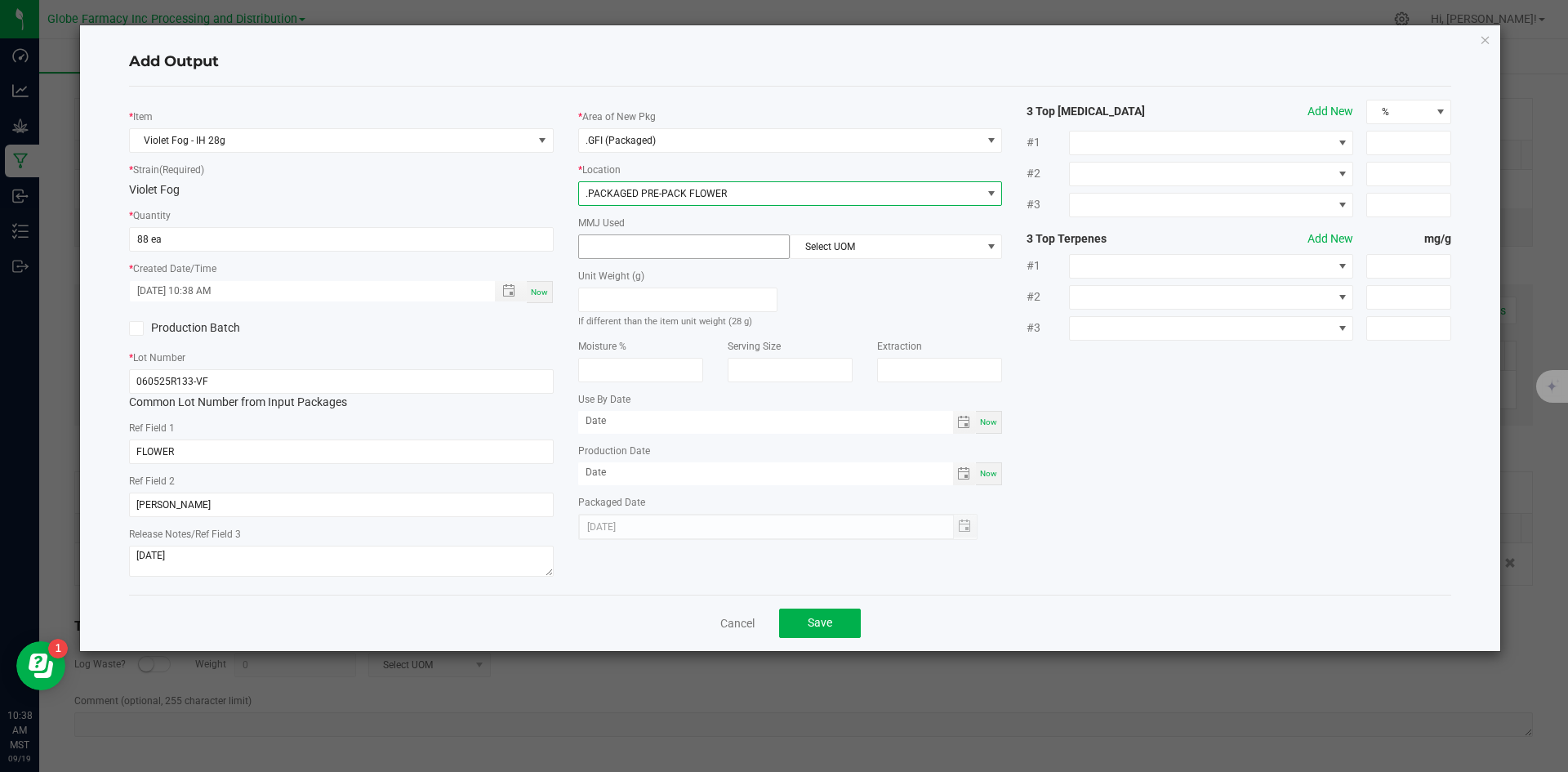
click at [659, 254] on input at bounding box center [684, 247] width 210 height 23
type input "28"
click at [845, 254] on span "Select UOM" at bounding box center [885, 247] width 190 height 23
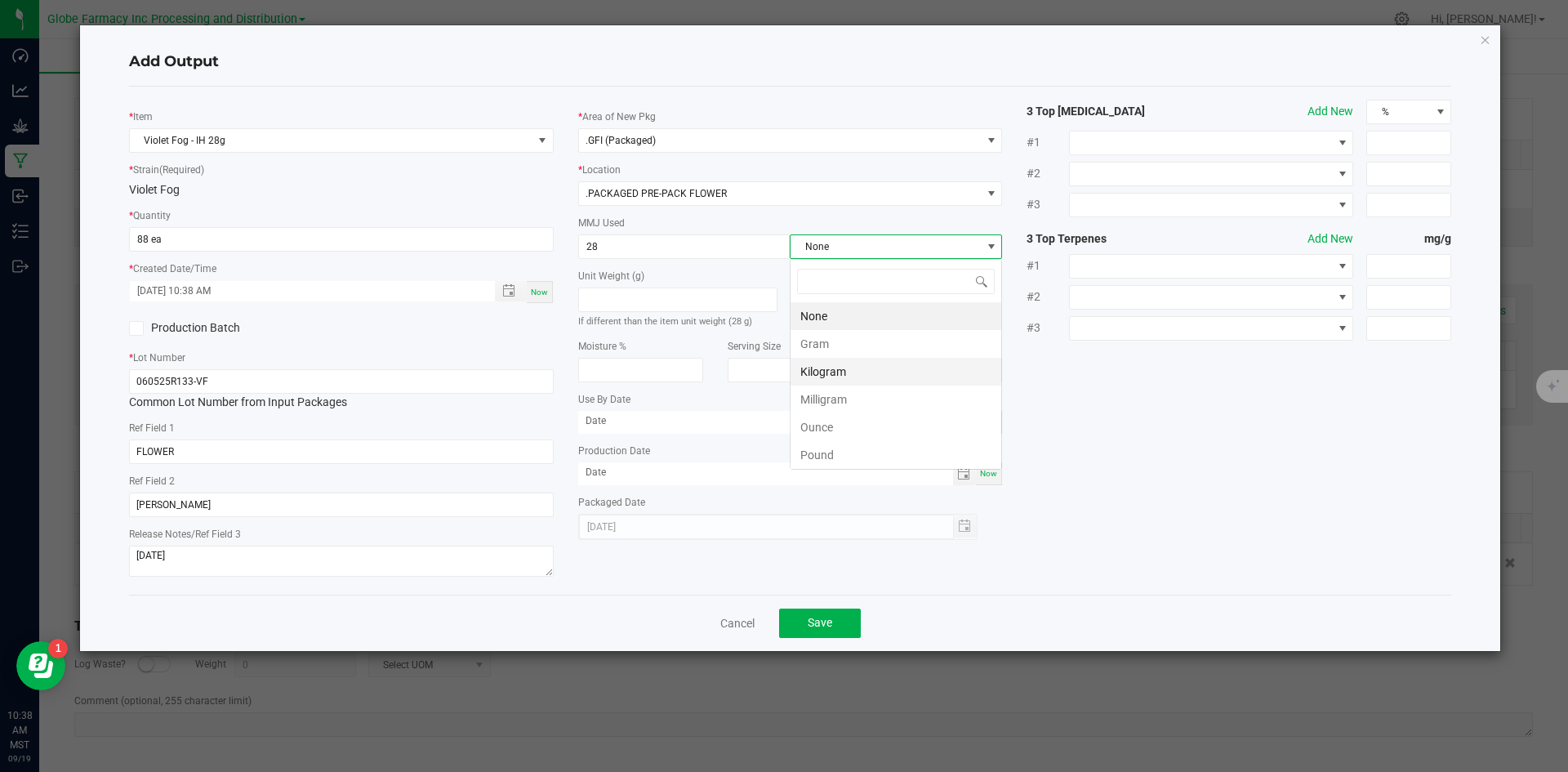
scroll to position [24, 212]
click at [821, 351] on li "Gram" at bounding box center [895, 344] width 210 height 28
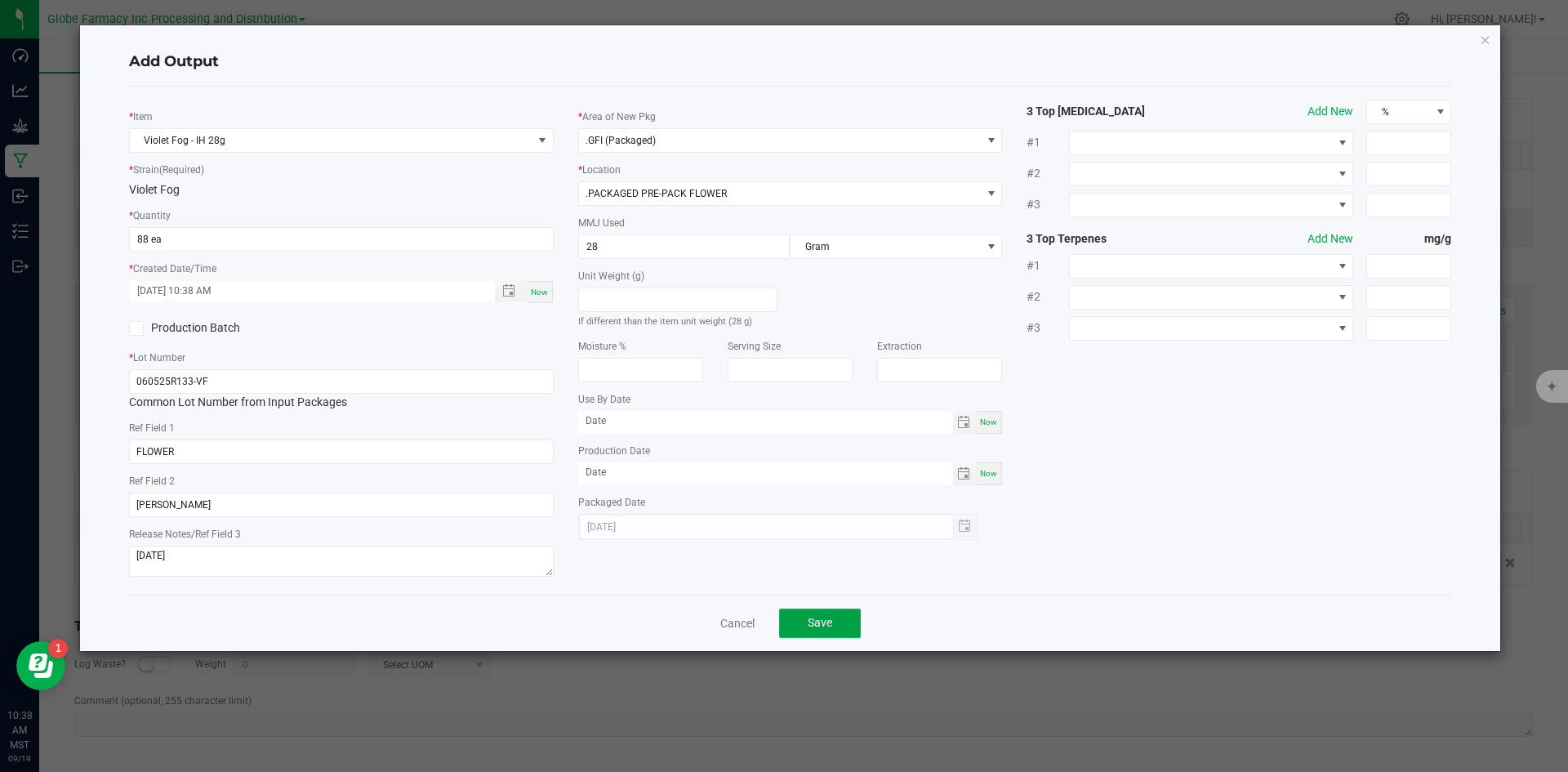
click at [827, 620] on span "Save" at bounding box center [819, 621] width 24 height 13
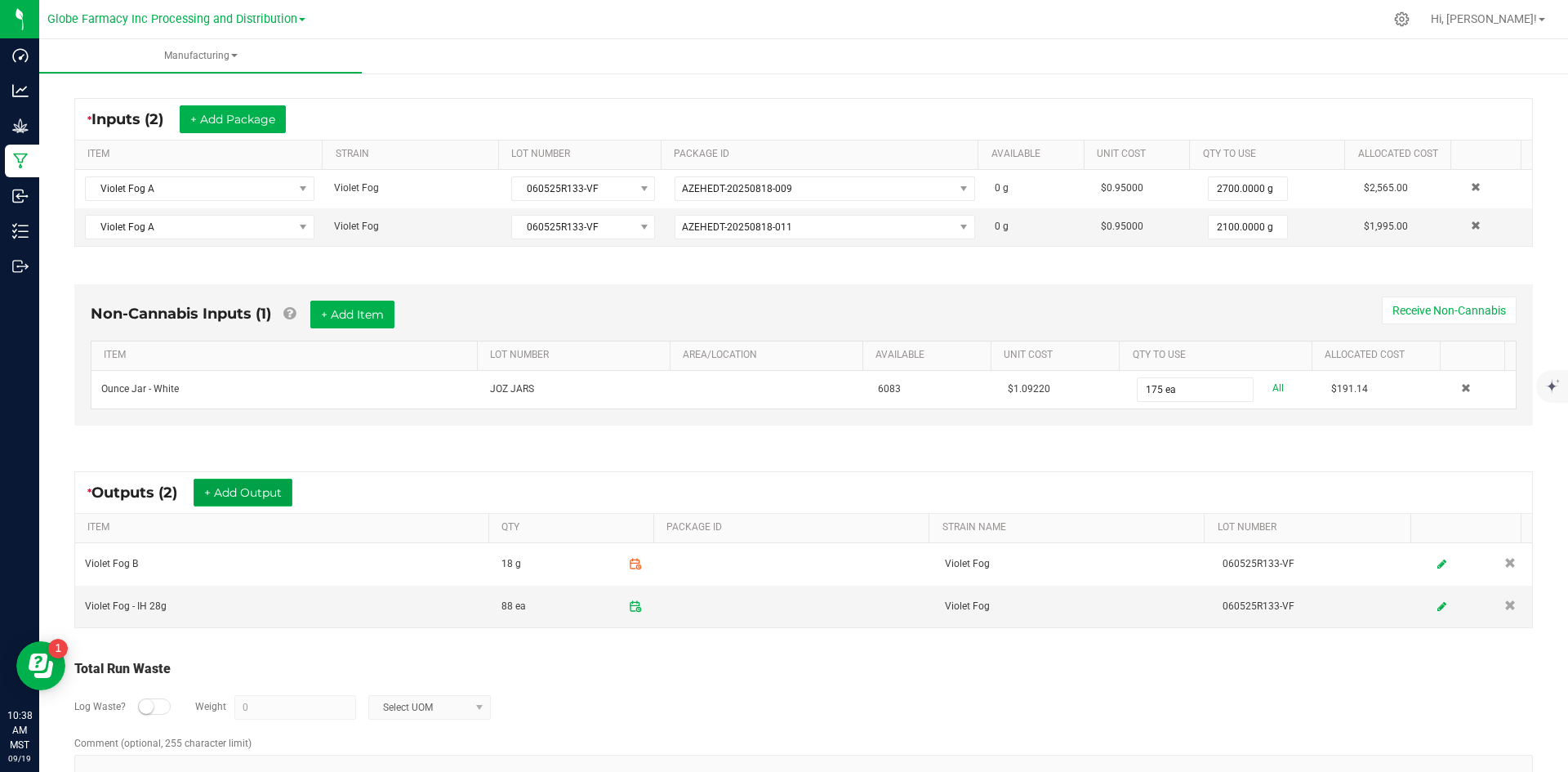
click at [259, 487] on button "+ Add Output" at bounding box center [243, 492] width 99 height 28
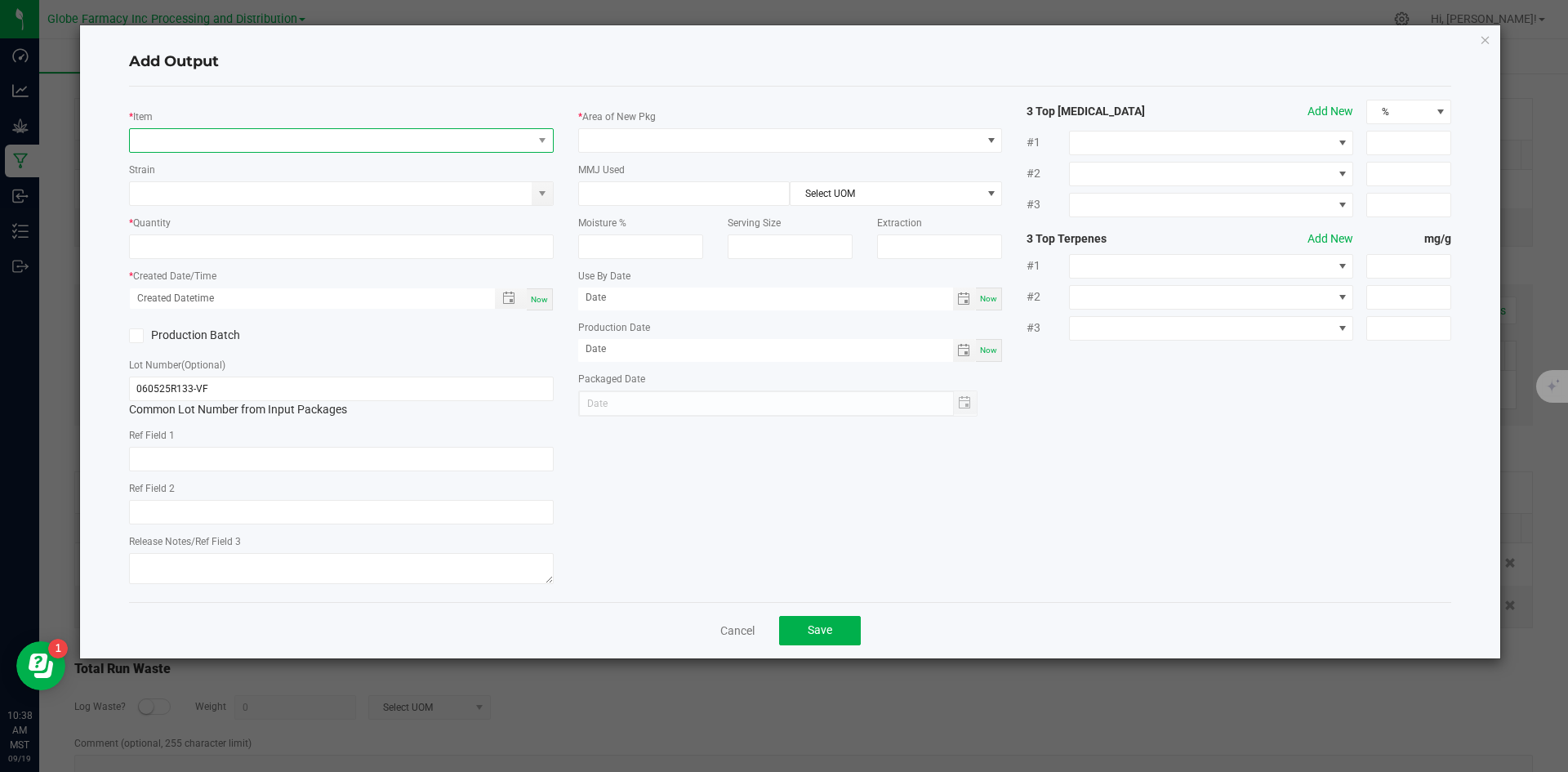
click at [269, 140] on span "NO DATA FOUND" at bounding box center [331, 140] width 402 height 23
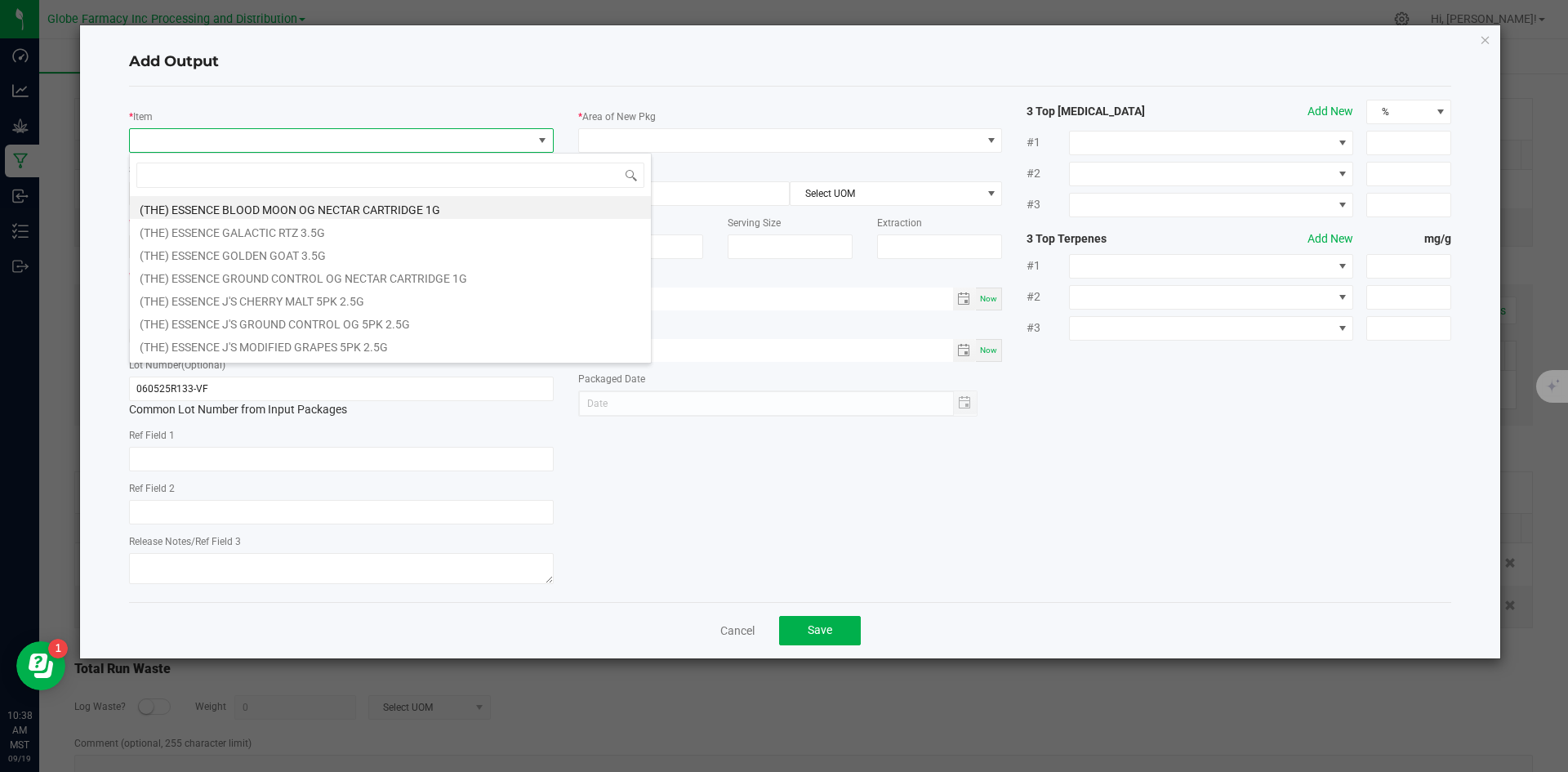
scroll to position [24, 425]
type input "[PERSON_NAME]"
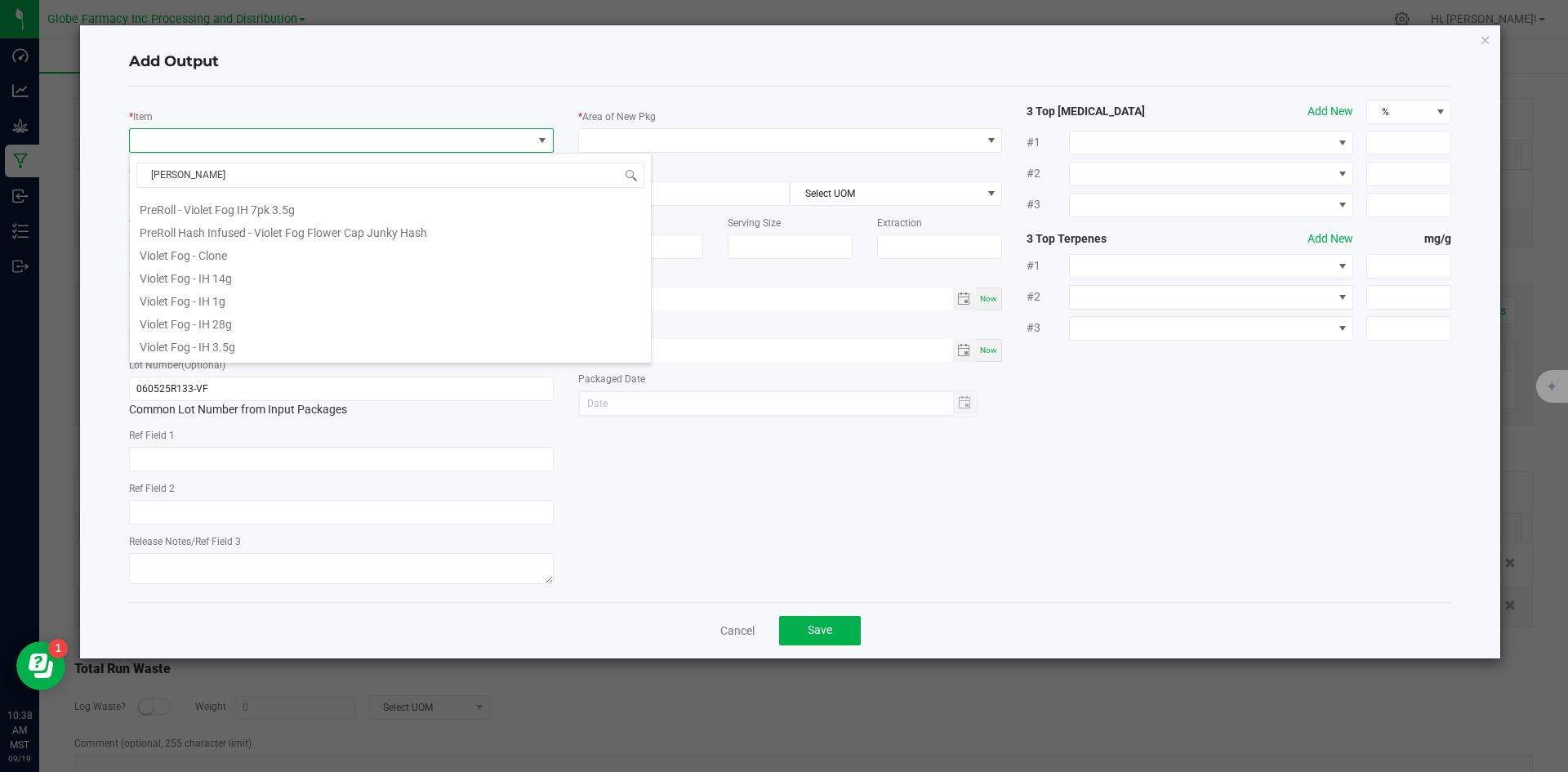
scroll to position [614, 0]
click at [248, 254] on li "Violet Fog - IH 28g" at bounding box center [390, 256] width 521 height 23
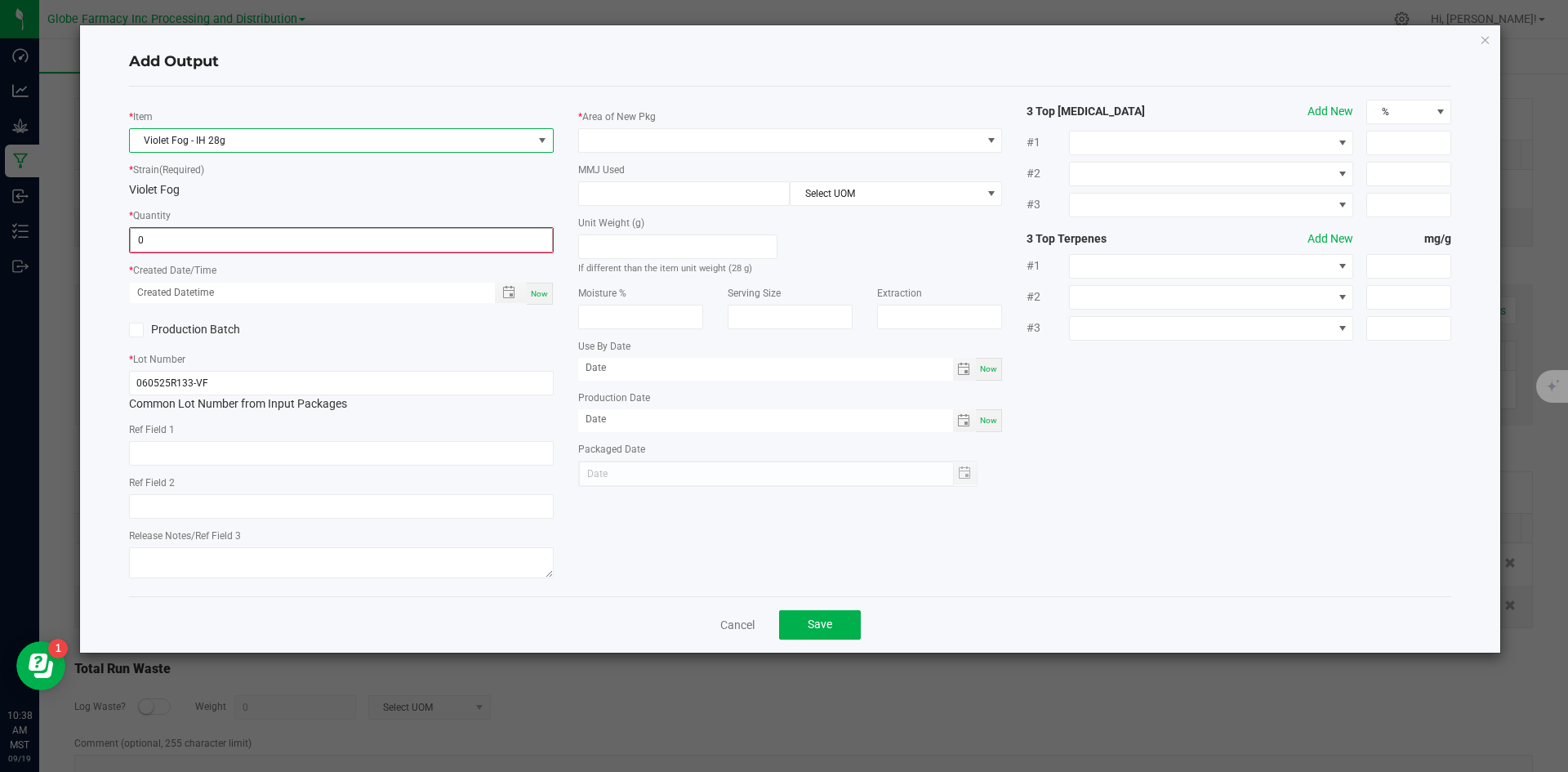
click at [240, 241] on input "0" at bounding box center [341, 240] width 421 height 23
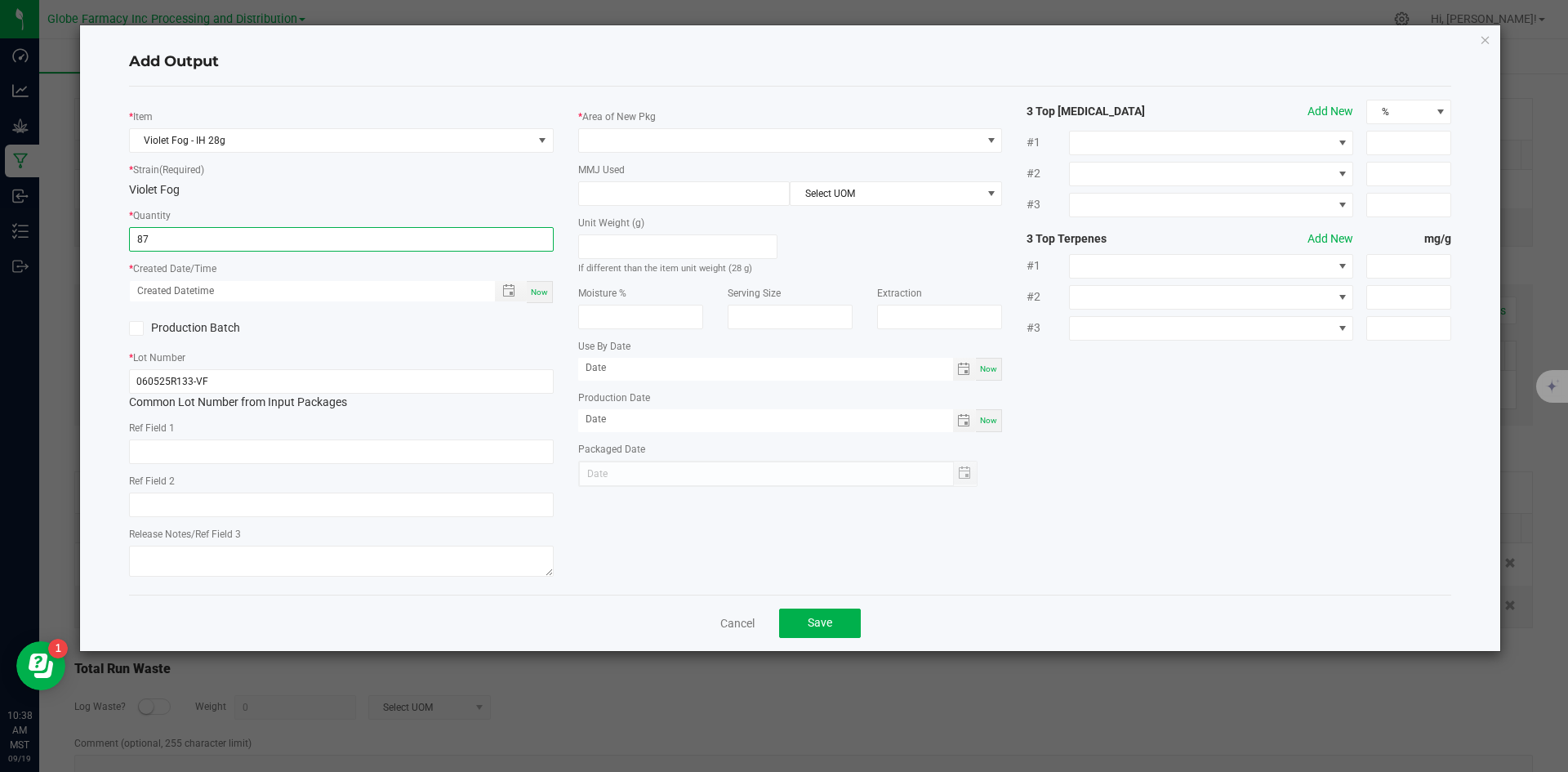
type input "87 ea"
click at [541, 294] on span "Now" at bounding box center [539, 292] width 17 height 9
type input "[DATE] 10:38 AM"
type input "[DATE]"
click at [290, 440] on input "text" at bounding box center [341, 452] width 425 height 24
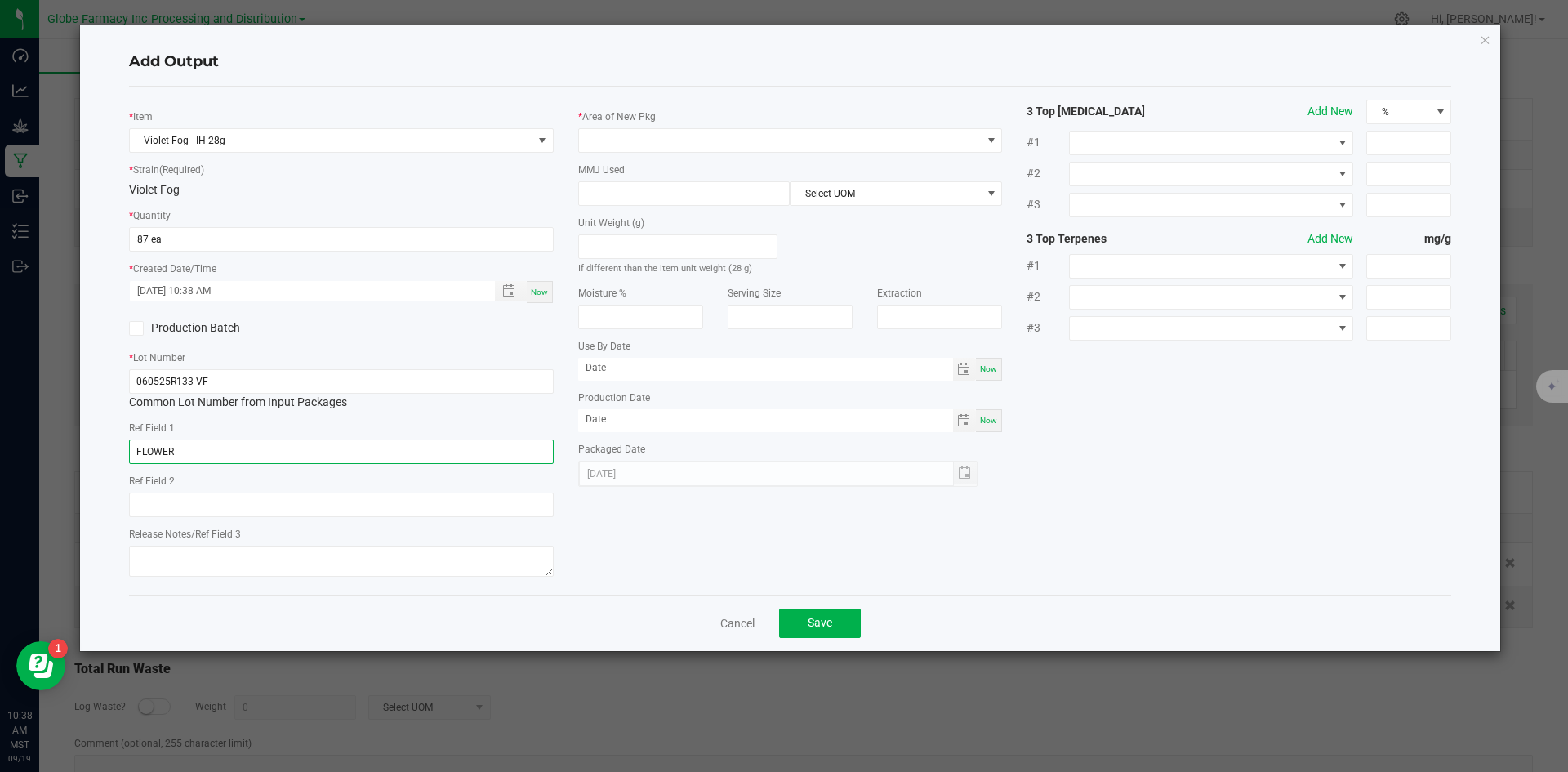
type input "FLOWER"
type input "[PERSON_NAME]"
type textarea "[DATE]"
click at [629, 140] on span at bounding box center [780, 140] width 402 height 23
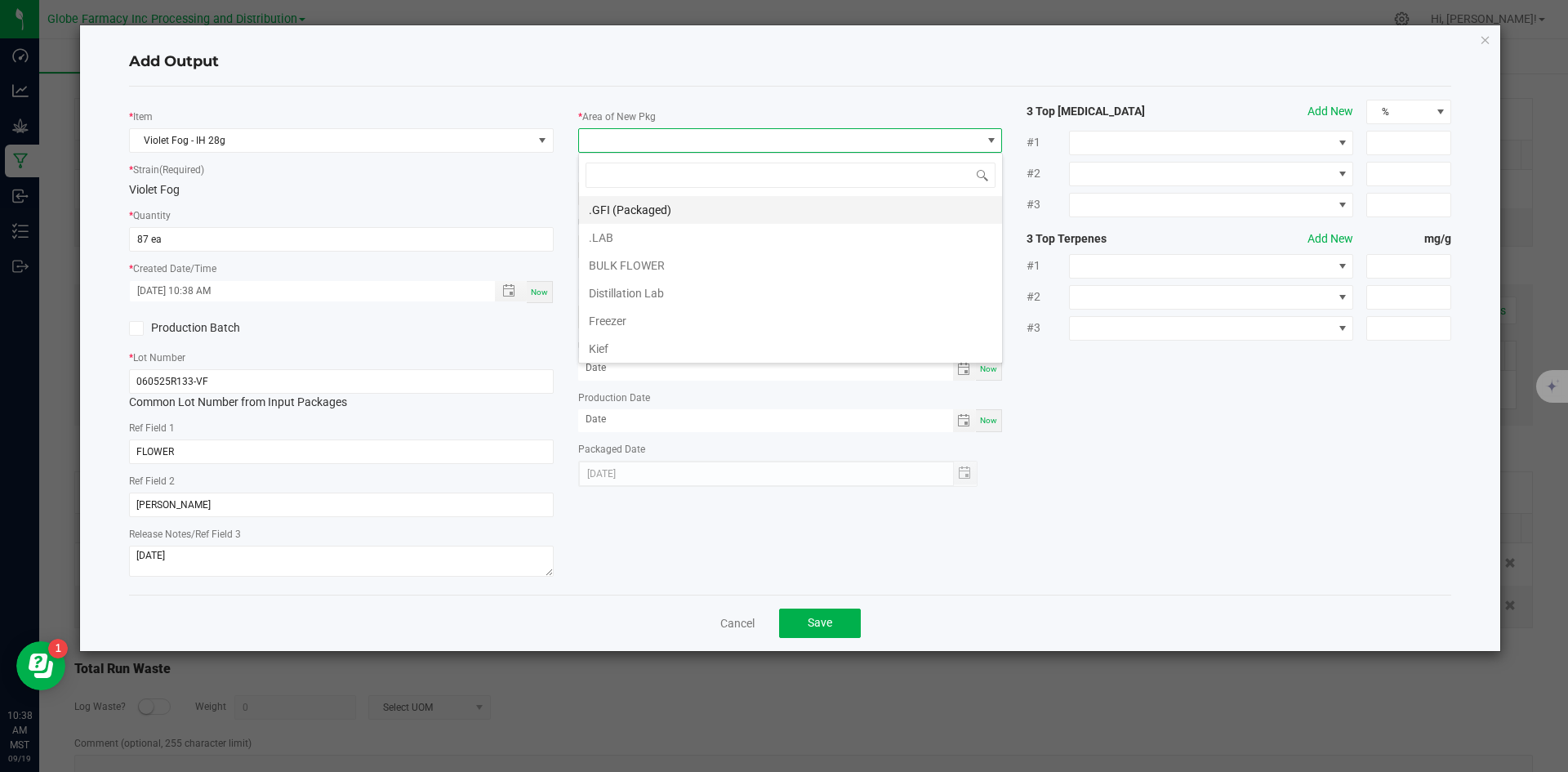
scroll to position [24, 425]
click at [634, 215] on li ".GFI (Packaged)" at bounding box center [790, 209] width 423 height 28
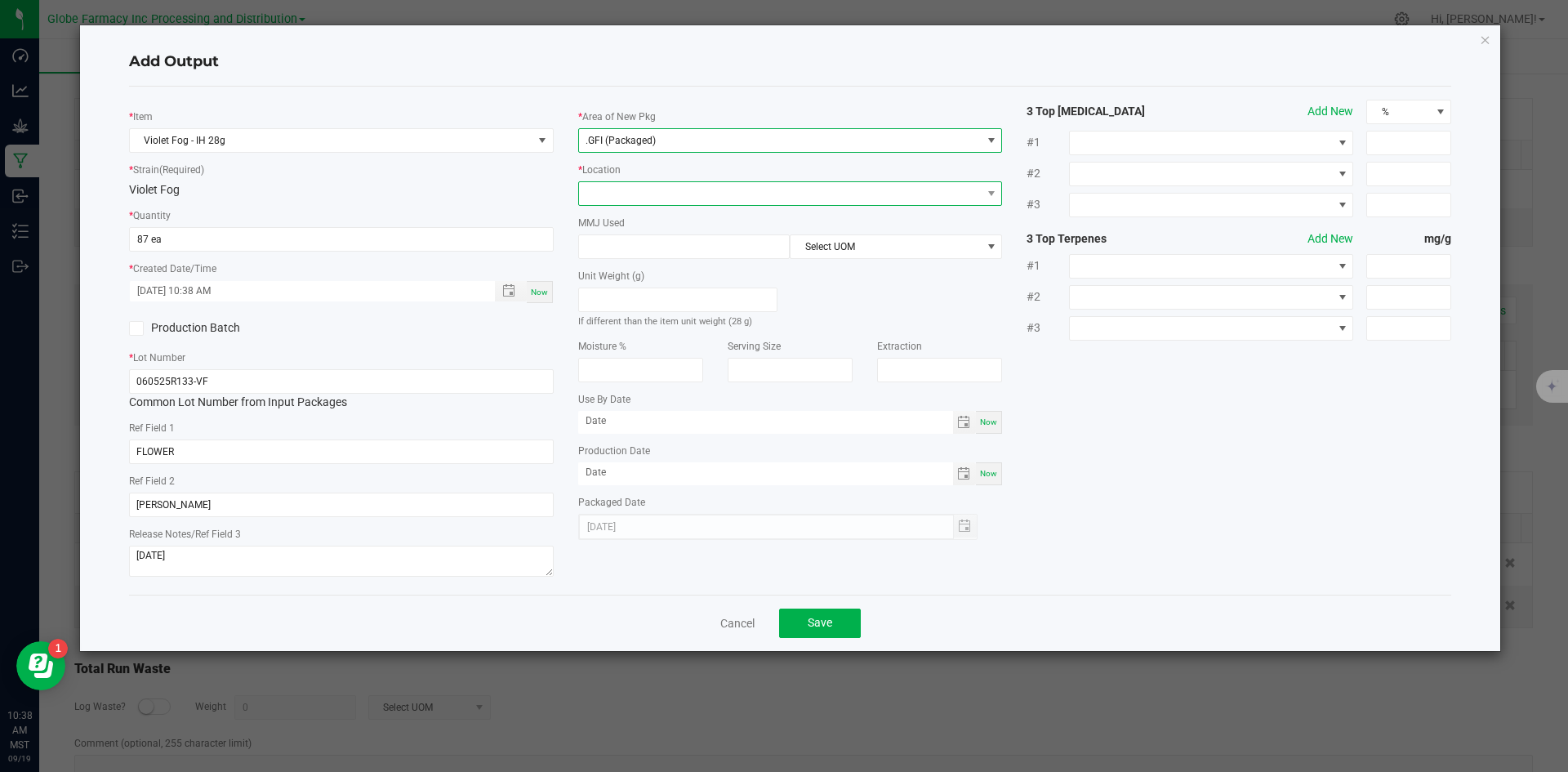
click at [630, 190] on span at bounding box center [780, 193] width 402 height 23
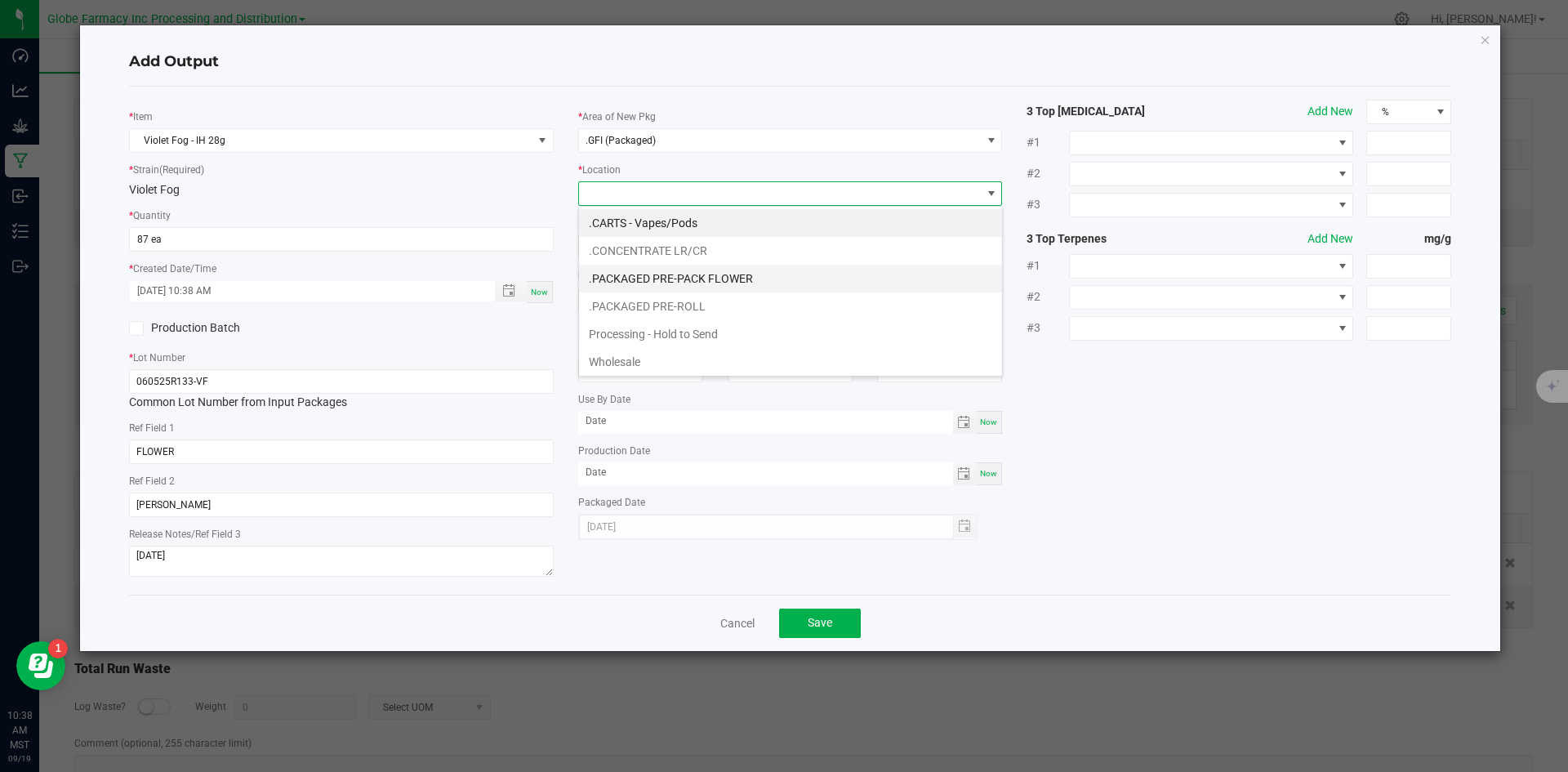
click at [667, 282] on li ".PACKAGED PRE-PACK FLOWER" at bounding box center [790, 279] width 423 height 28
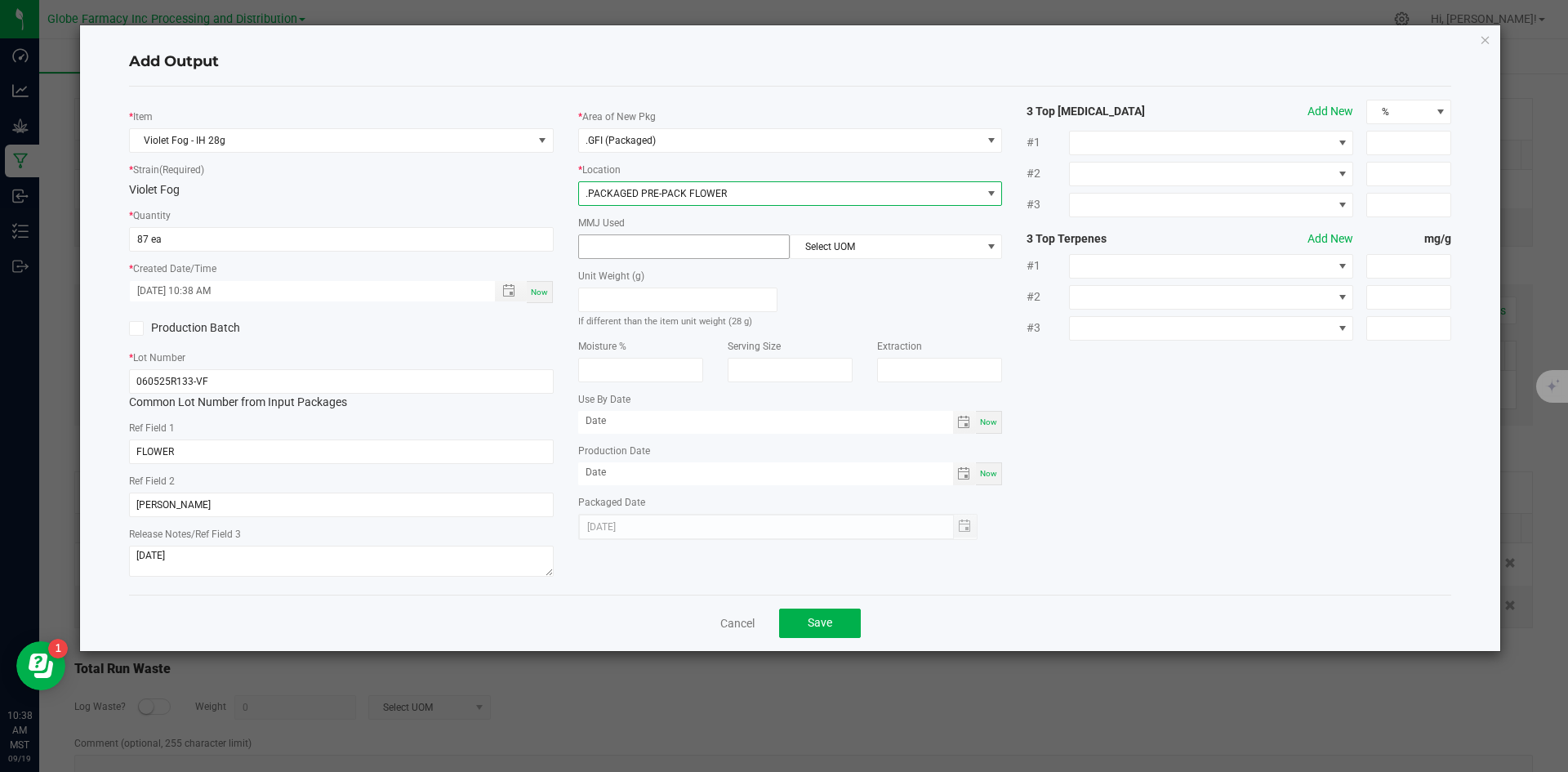
click at [655, 253] on input at bounding box center [684, 247] width 210 height 23
type input "28"
click at [839, 252] on span "Select UOM" at bounding box center [885, 247] width 190 height 23
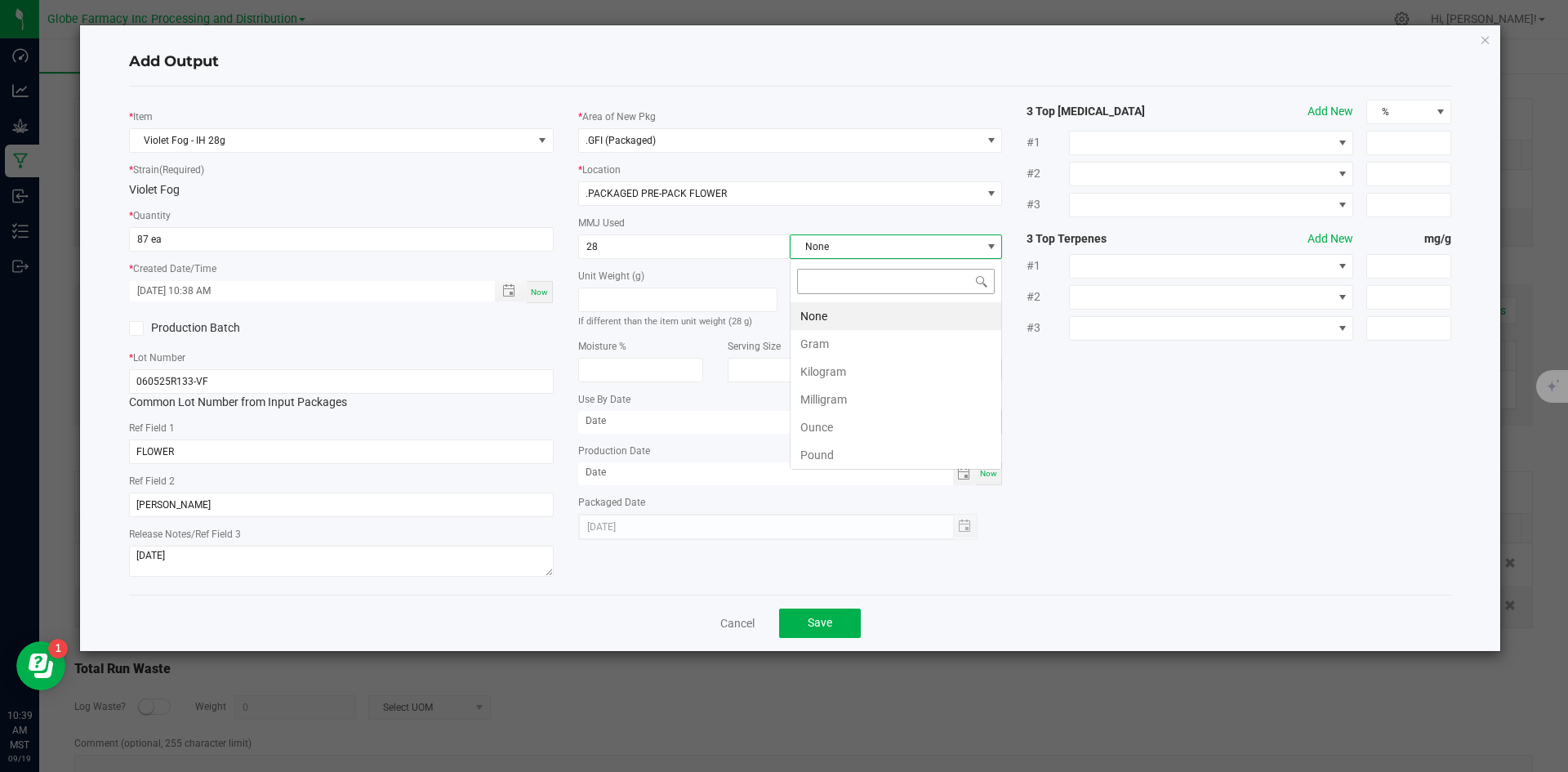
scroll to position [24, 212]
click at [844, 317] on li "None" at bounding box center [895, 316] width 210 height 28
click at [879, 253] on span "Select UOM" at bounding box center [885, 247] width 190 height 23
click at [842, 338] on li "Gram" at bounding box center [895, 344] width 210 height 28
click at [806, 630] on button "Save" at bounding box center [819, 623] width 81 height 29
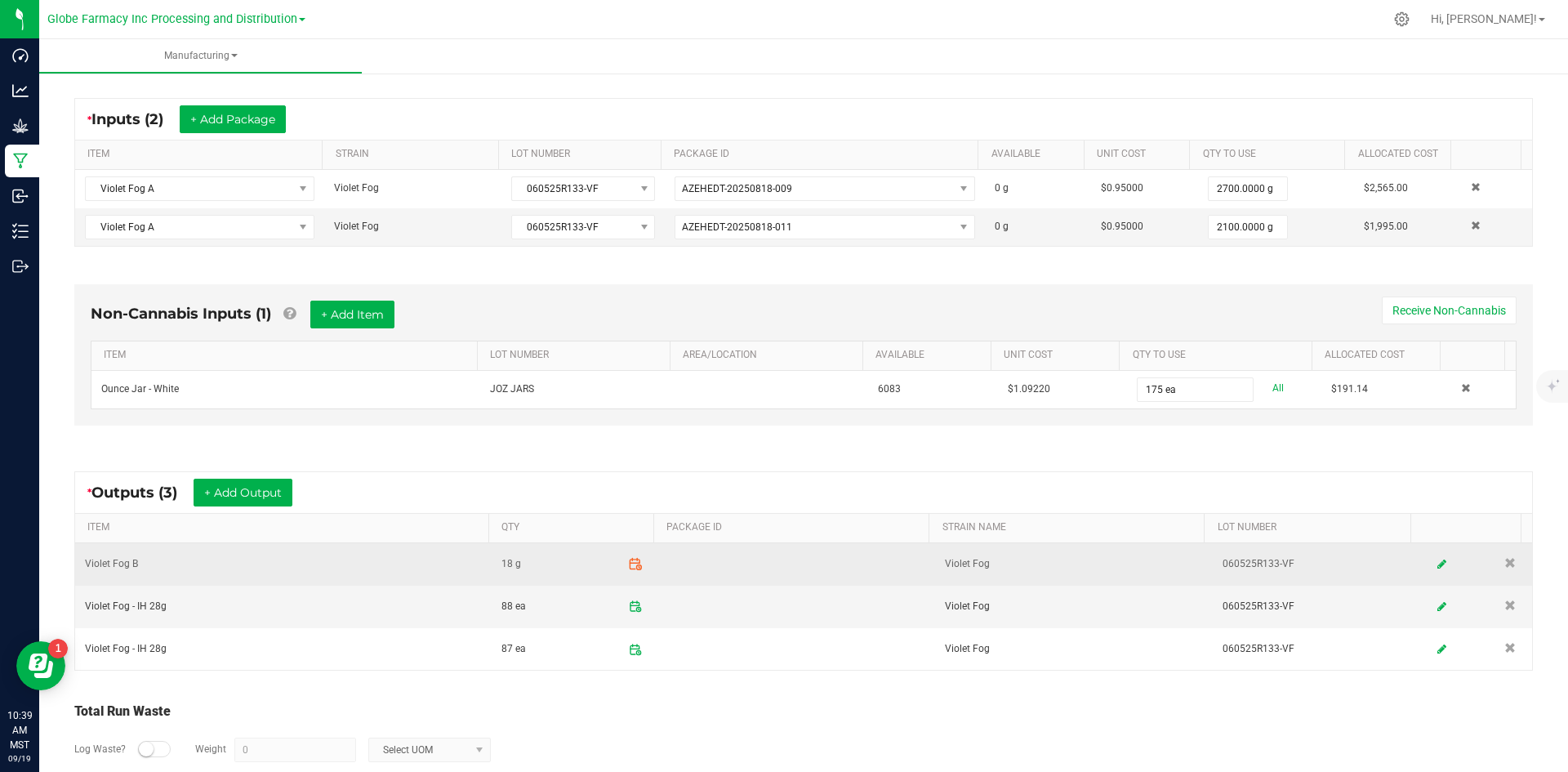
click at [630, 557] on icon at bounding box center [635, 563] width 15 height 15
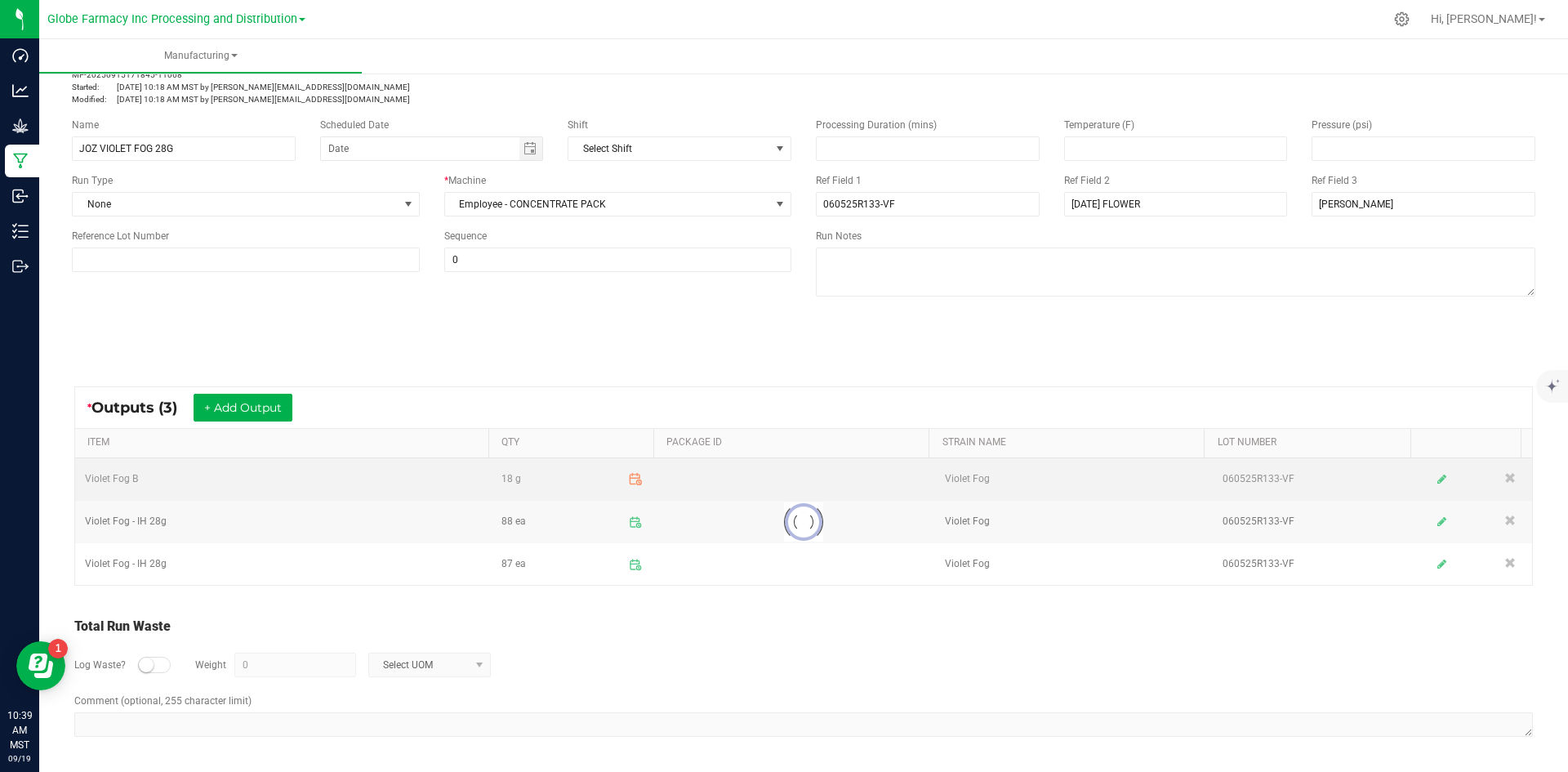
scroll to position [66, 0]
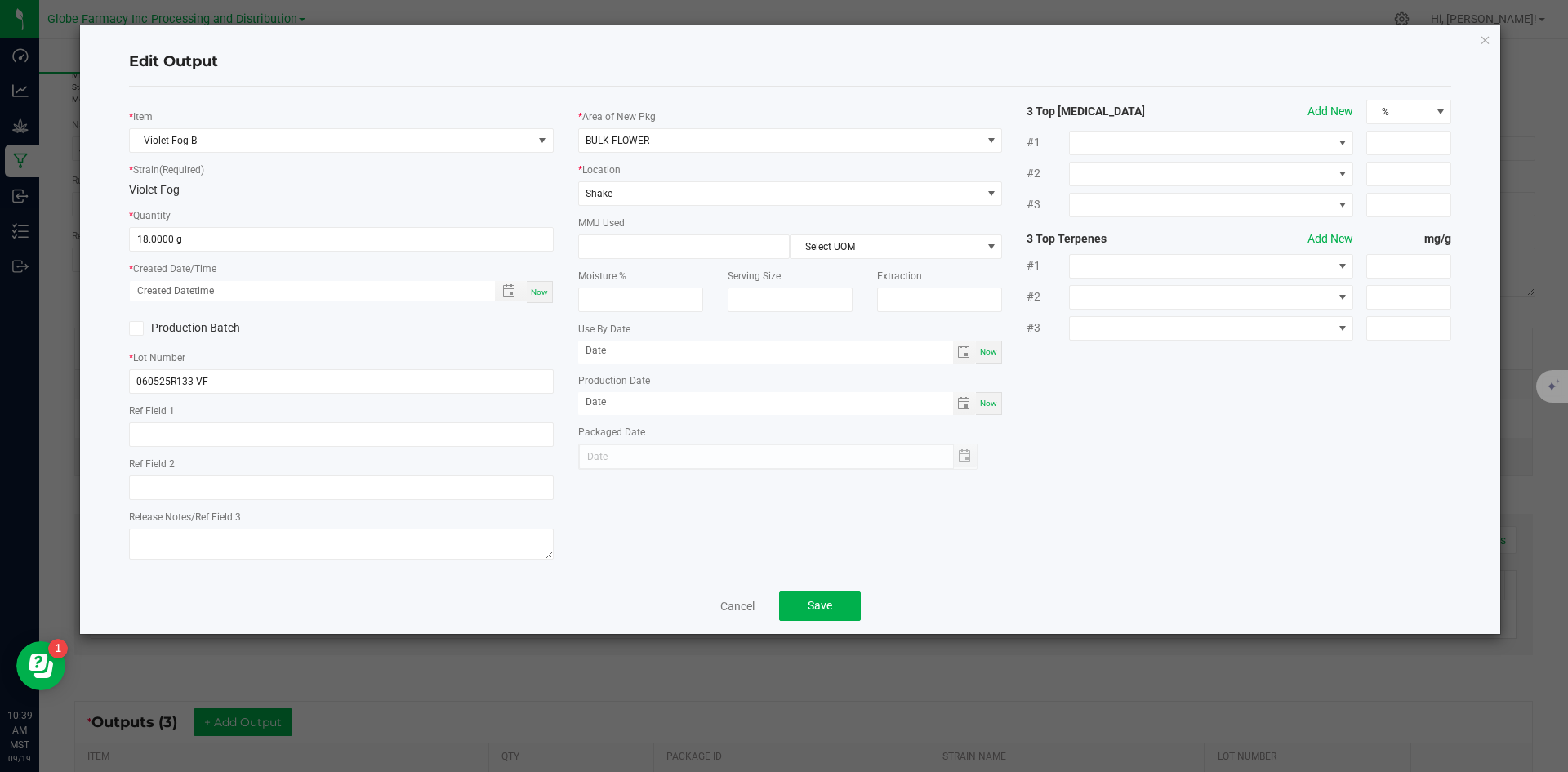
click at [543, 297] on div "Now" at bounding box center [540, 292] width 26 height 22
type input "[DATE] 10:39 AM"
type input "[DATE]"
click at [844, 614] on button "Save" at bounding box center [819, 606] width 81 height 29
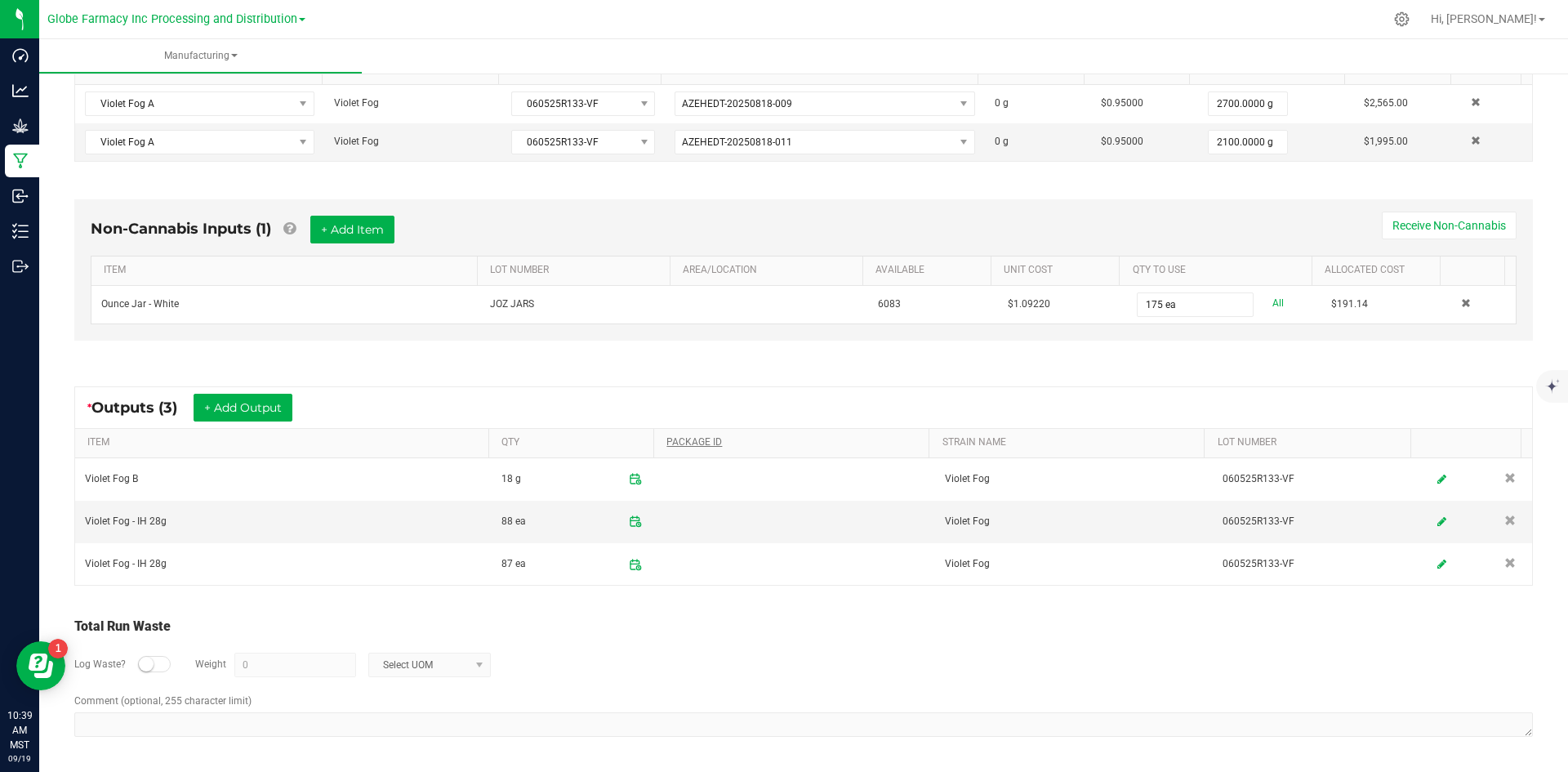
scroll to position [0, 0]
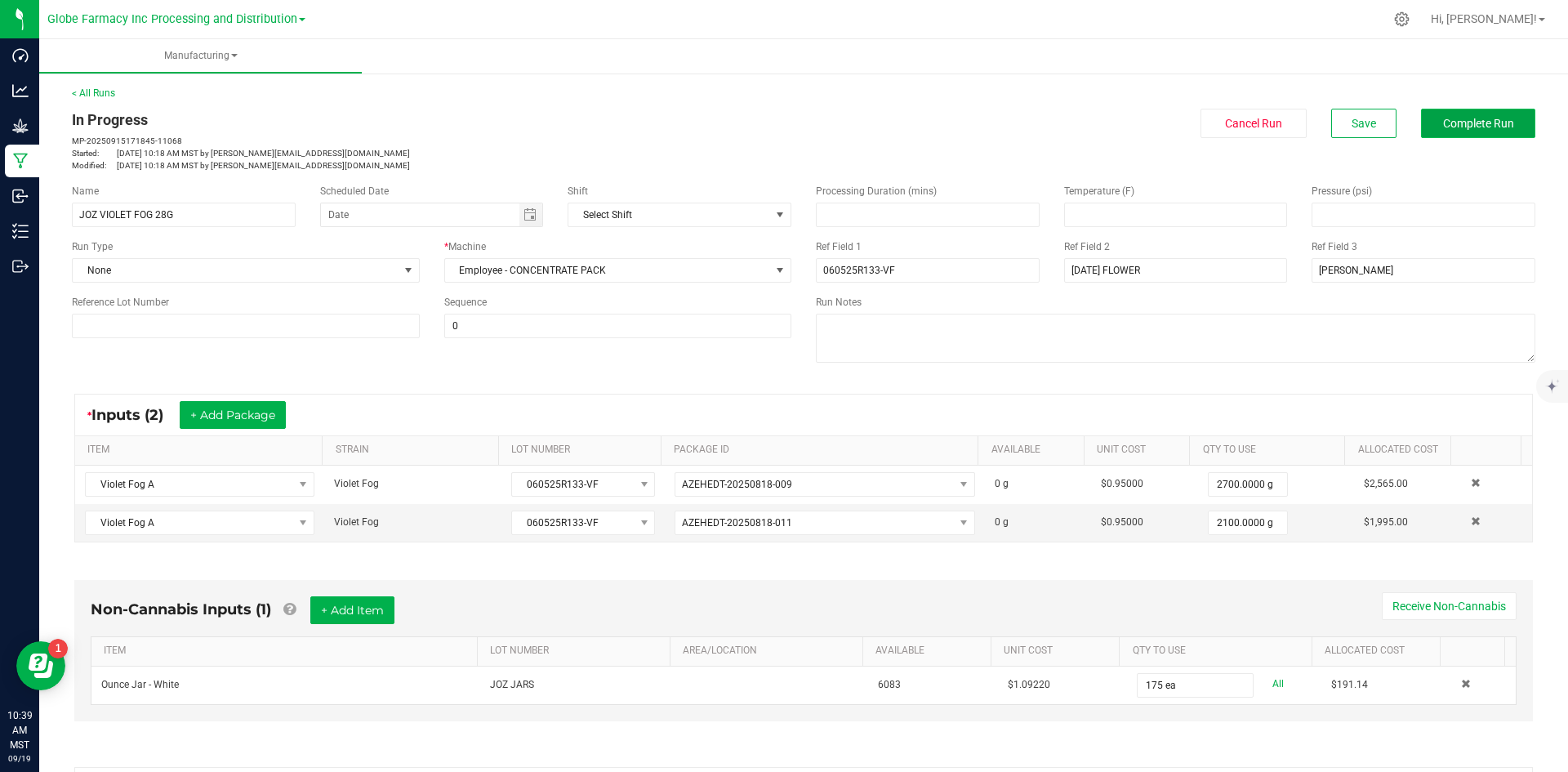
click at [1484, 122] on span "Complete Run" at bounding box center [1478, 123] width 71 height 13
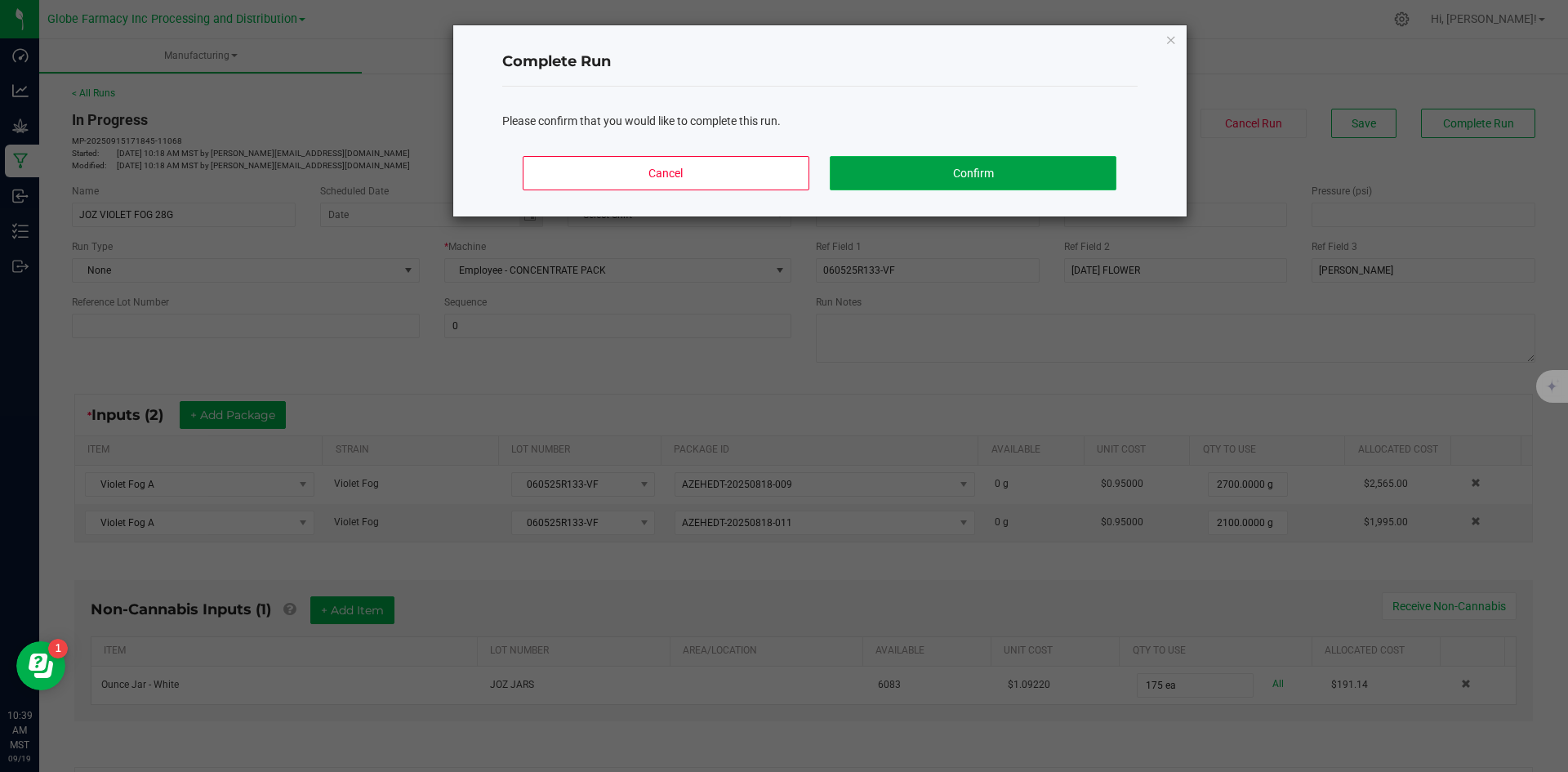
click at [986, 165] on button "Confirm" at bounding box center [973, 173] width 286 height 35
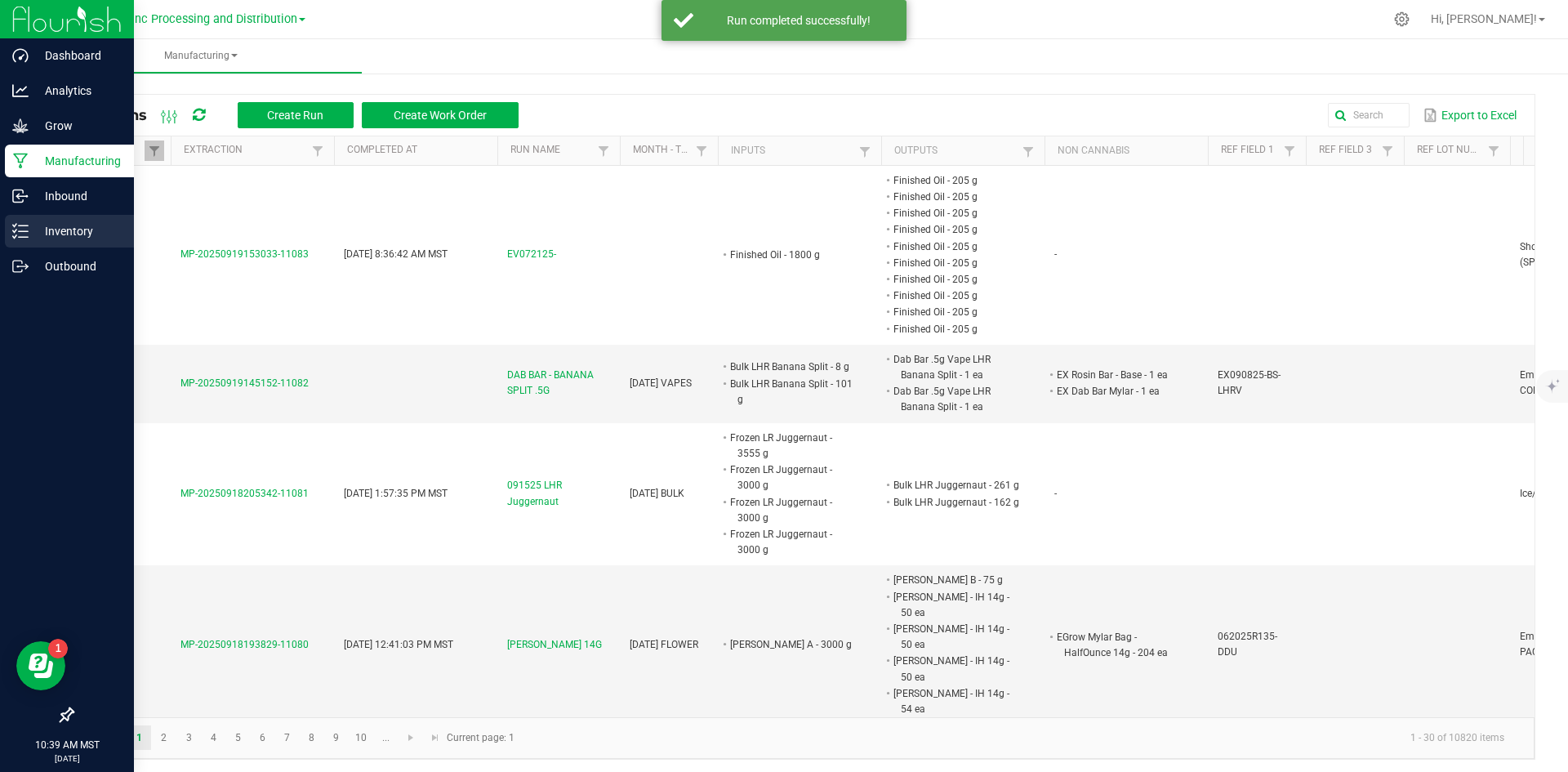
click at [72, 235] on p "Inventory" at bounding box center [77, 231] width 98 height 20
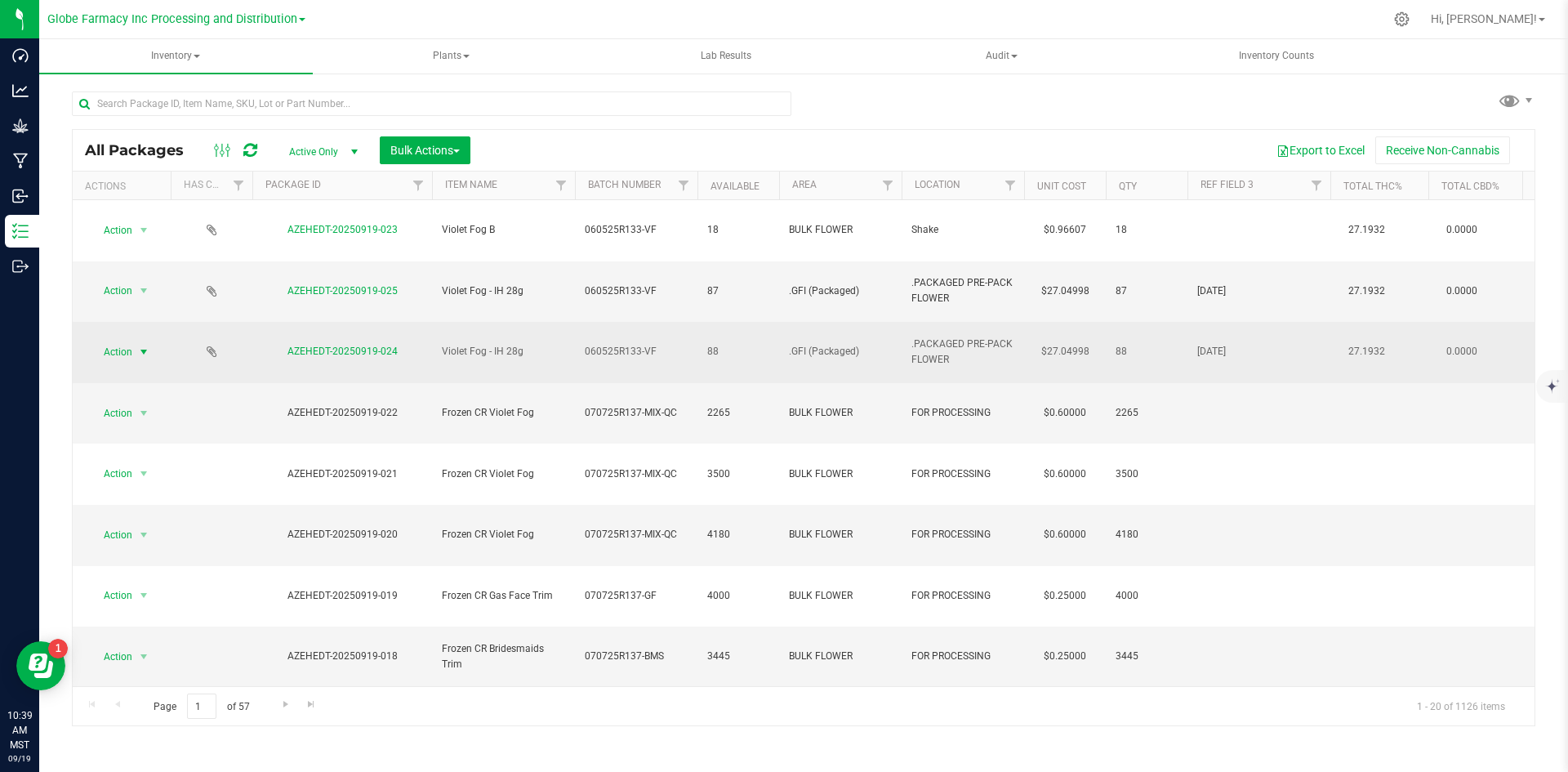
click at [137, 340] on span "select" at bounding box center [145, 351] width 21 height 23
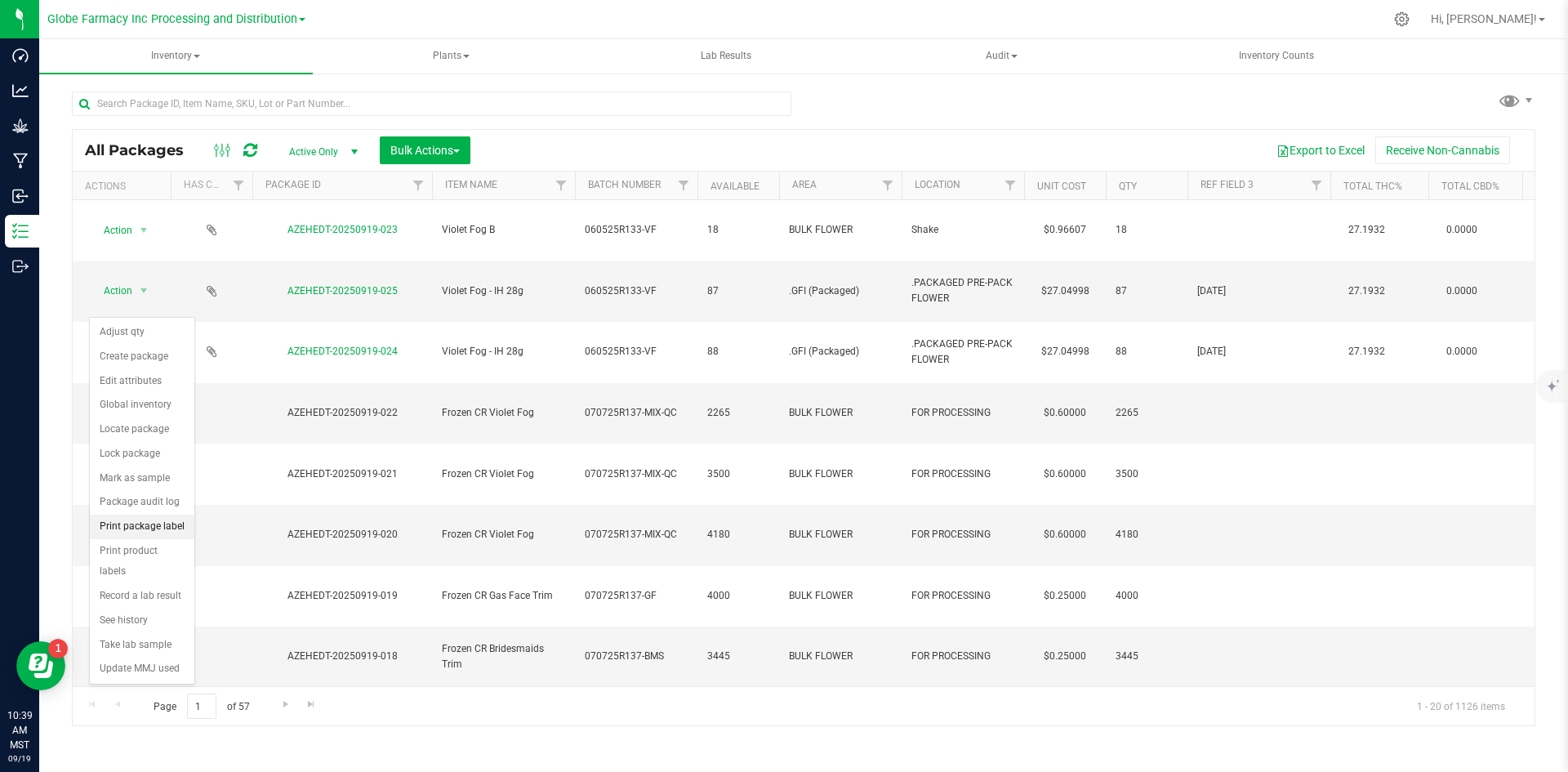
click at [163, 522] on li "Print package label" at bounding box center [142, 526] width 105 height 24
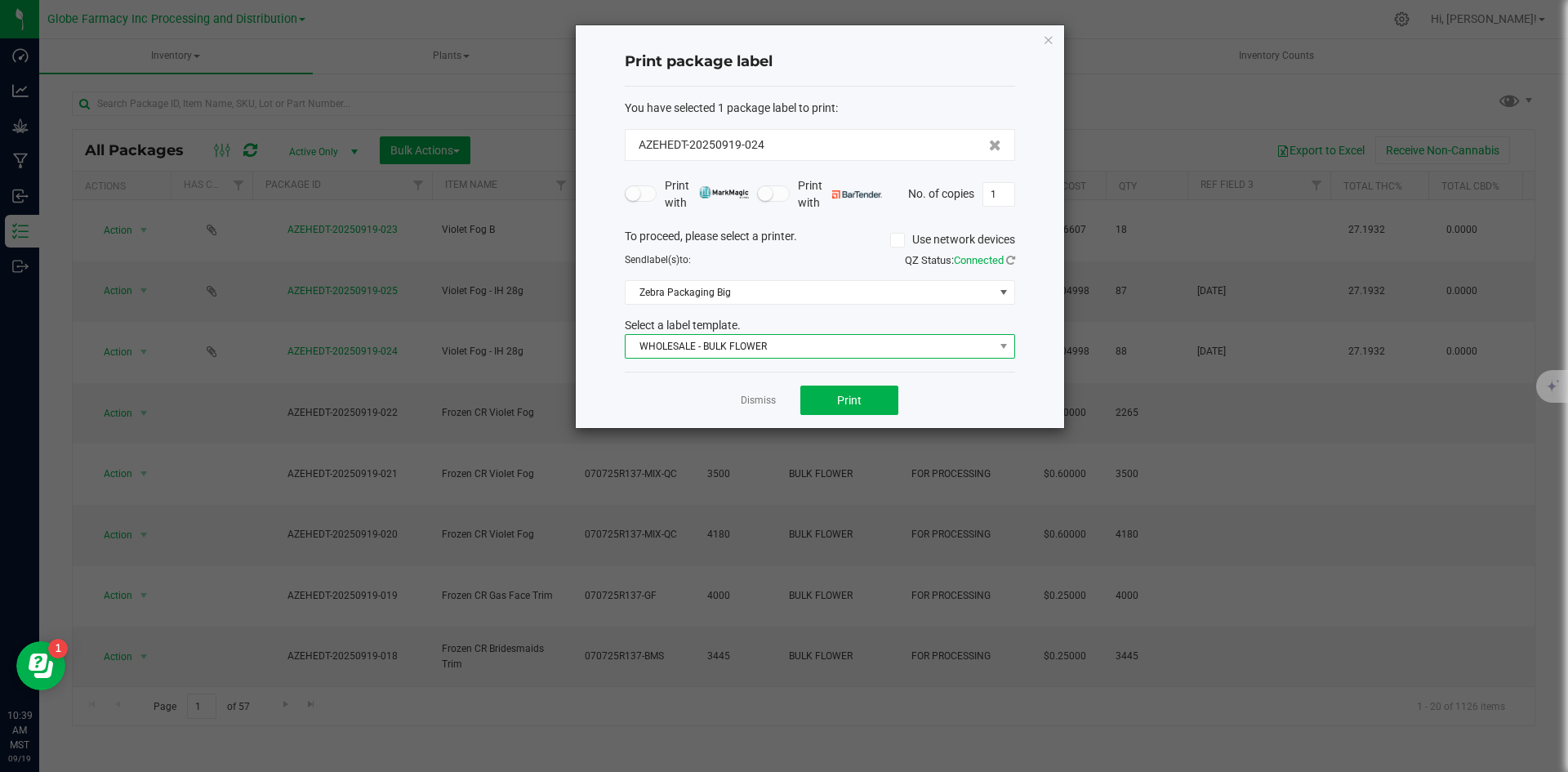
click at [774, 345] on span "WHOLESALE - BULK FLOWER" at bounding box center [810, 346] width 369 height 23
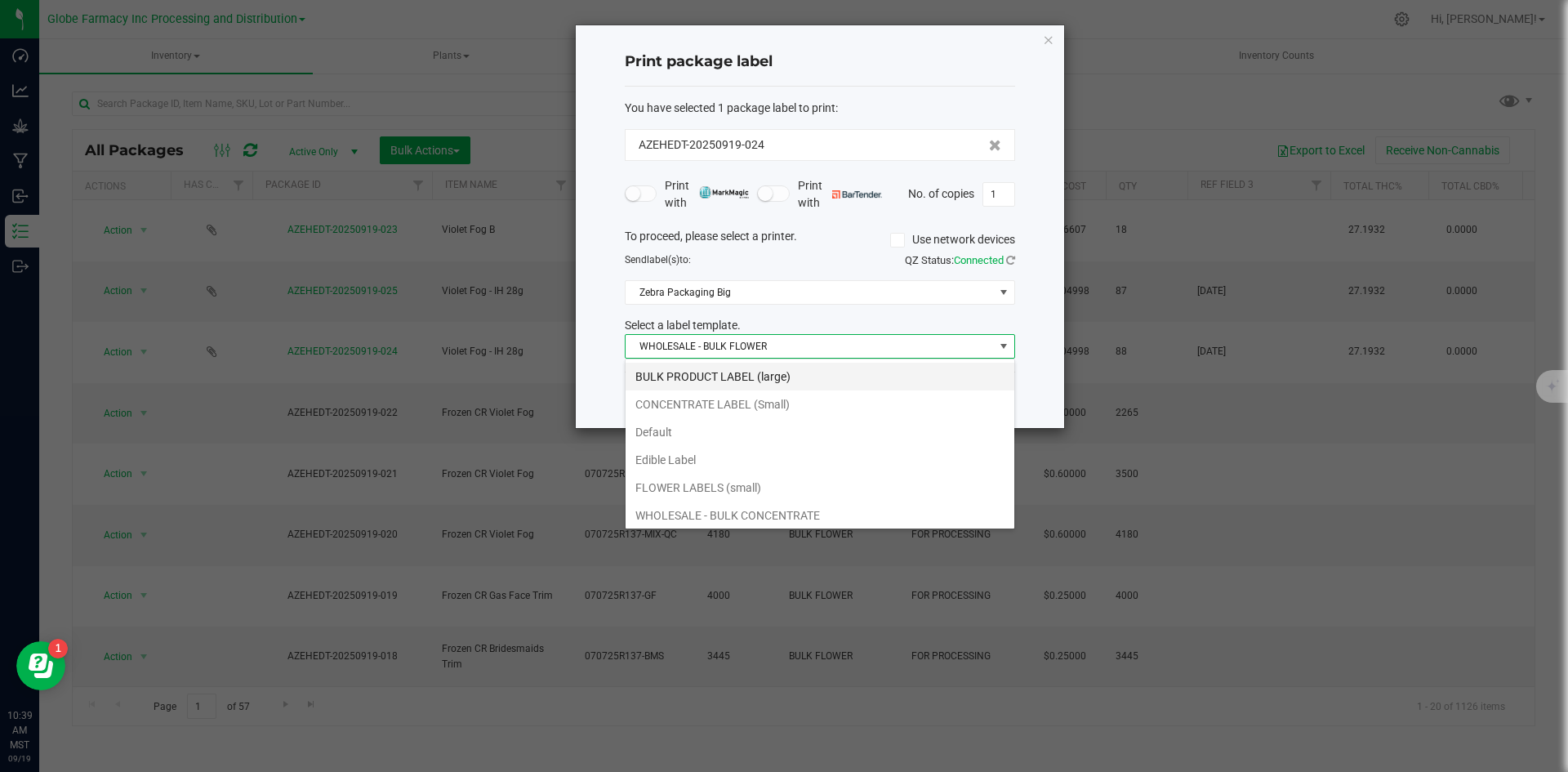
click at [729, 370] on li "BULK PRODUCT LABEL (large)" at bounding box center [819, 376] width 389 height 28
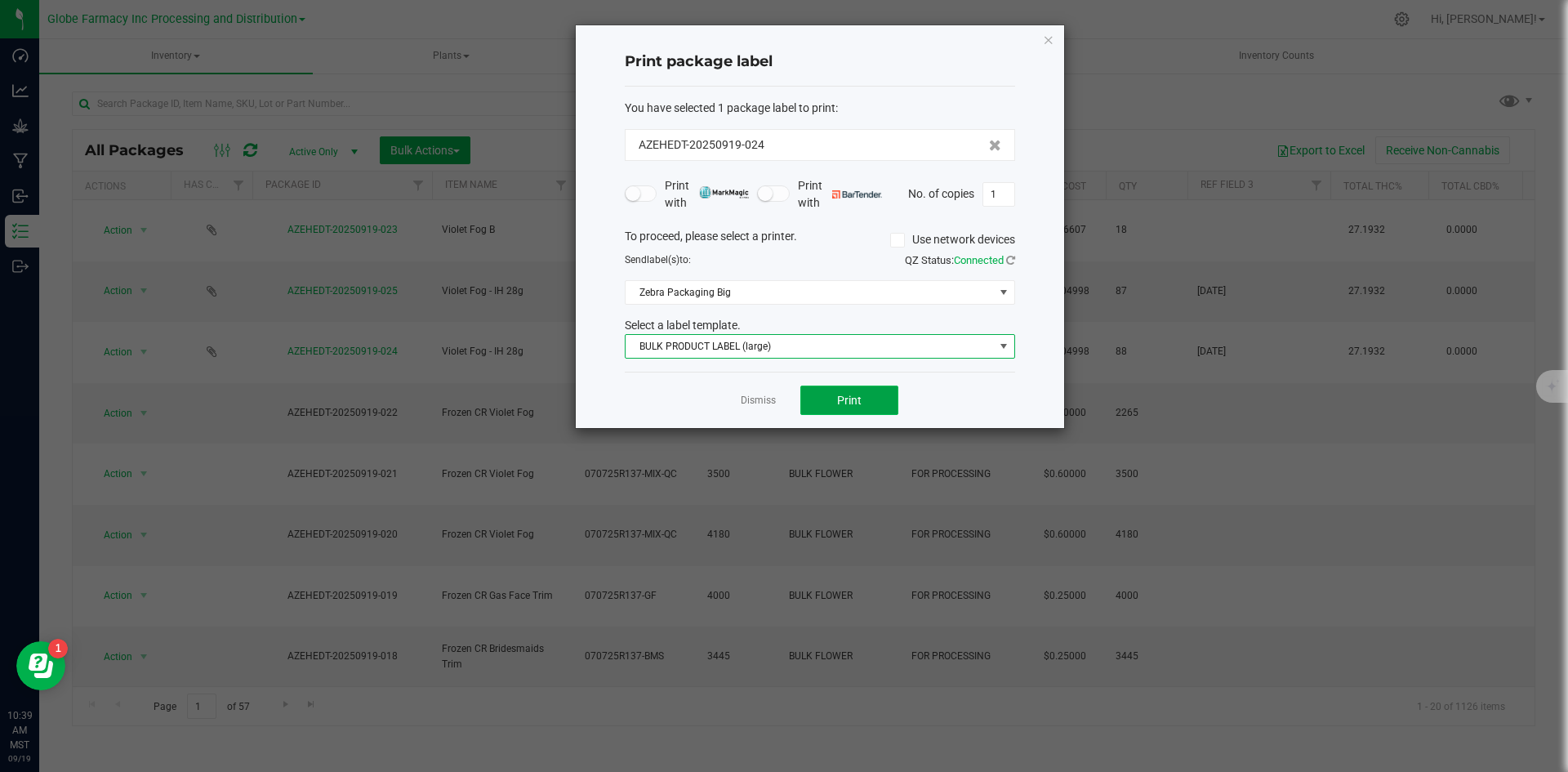
click at [869, 403] on button "Print" at bounding box center [849, 400] width 98 height 29
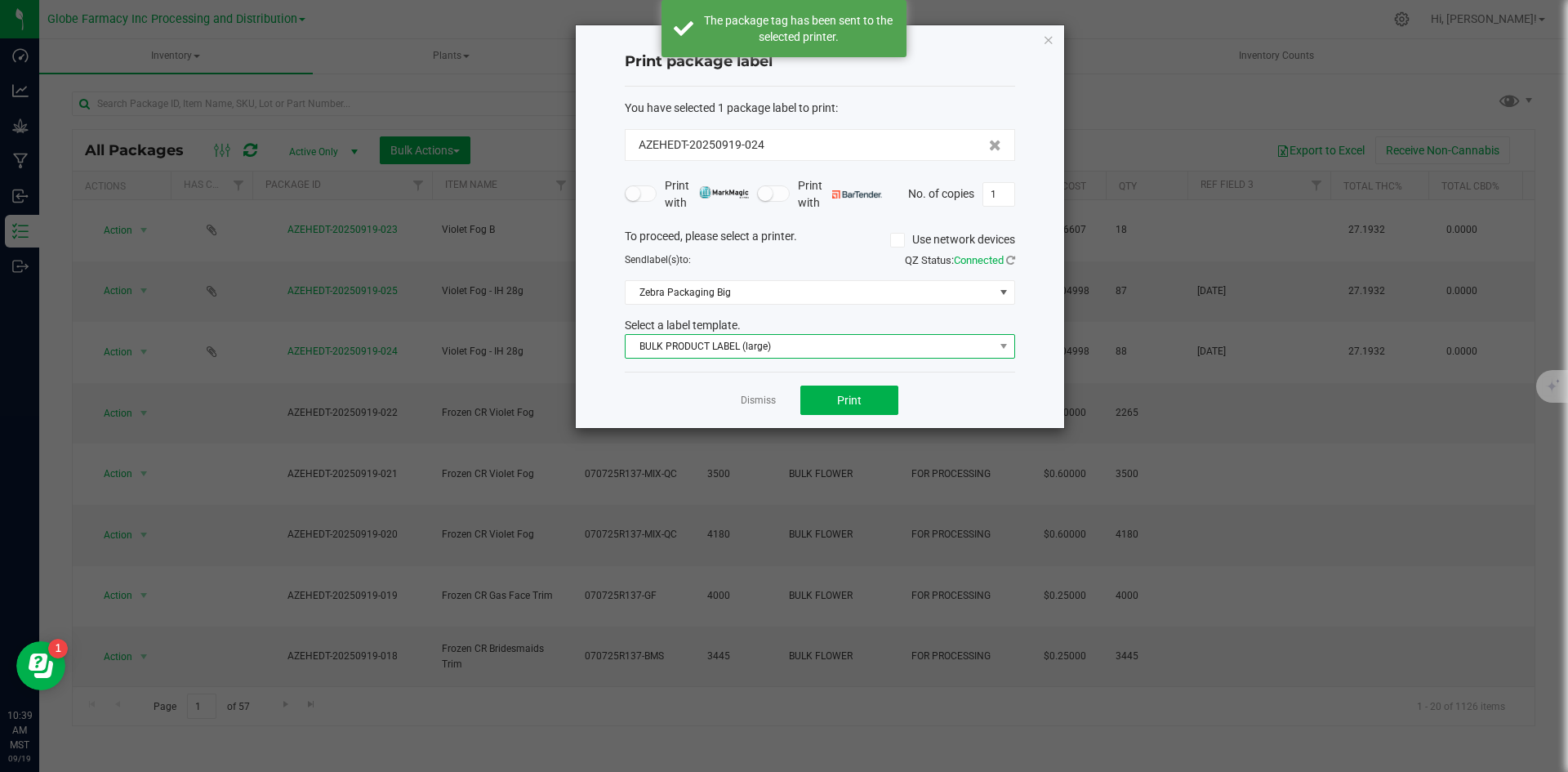
click at [787, 354] on span "BULK PRODUCT LABEL (large)" at bounding box center [810, 346] width 369 height 23
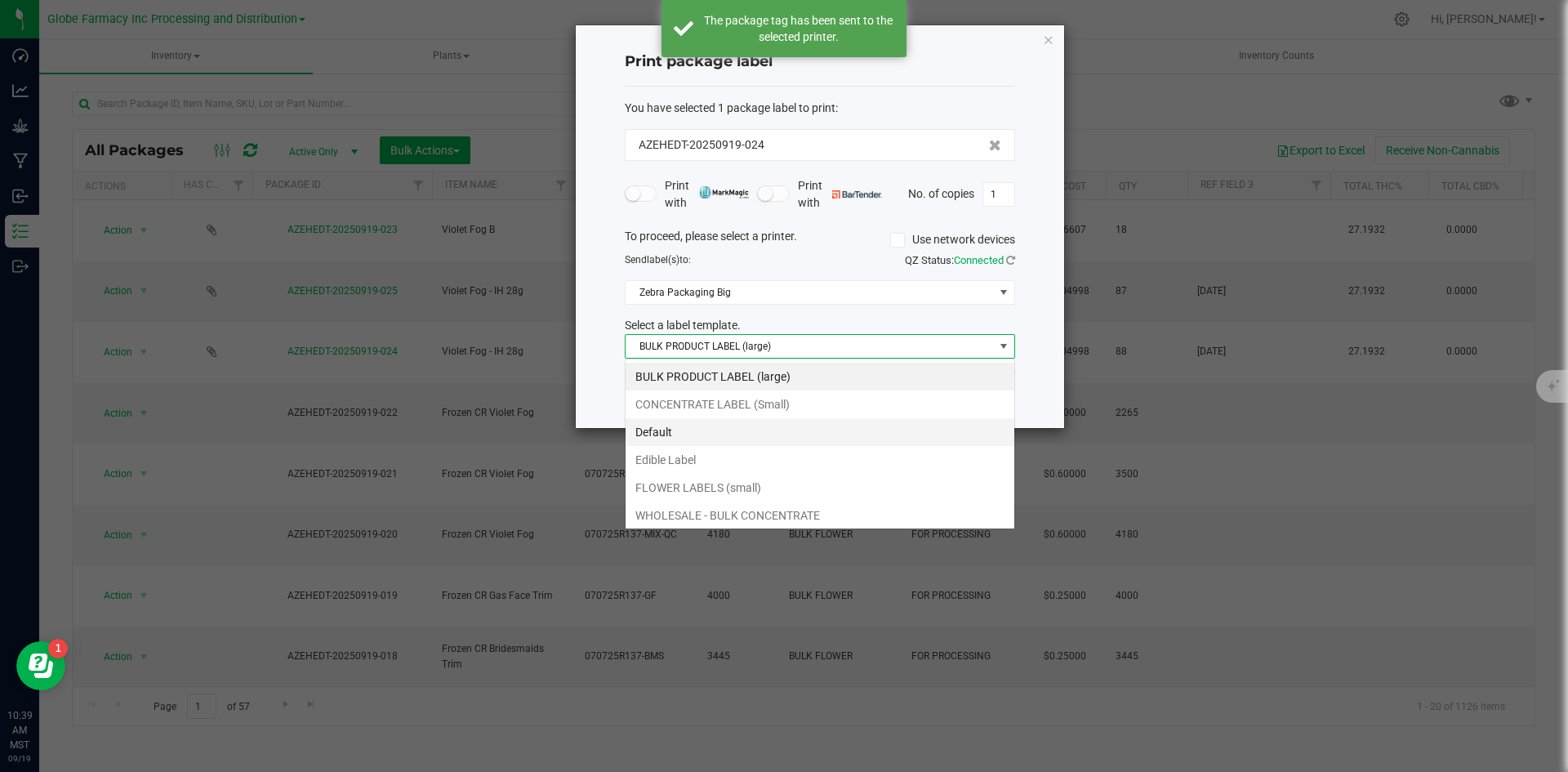
scroll to position [24, 390]
click at [755, 478] on li "FLOWER LABELS (small)" at bounding box center [819, 487] width 389 height 28
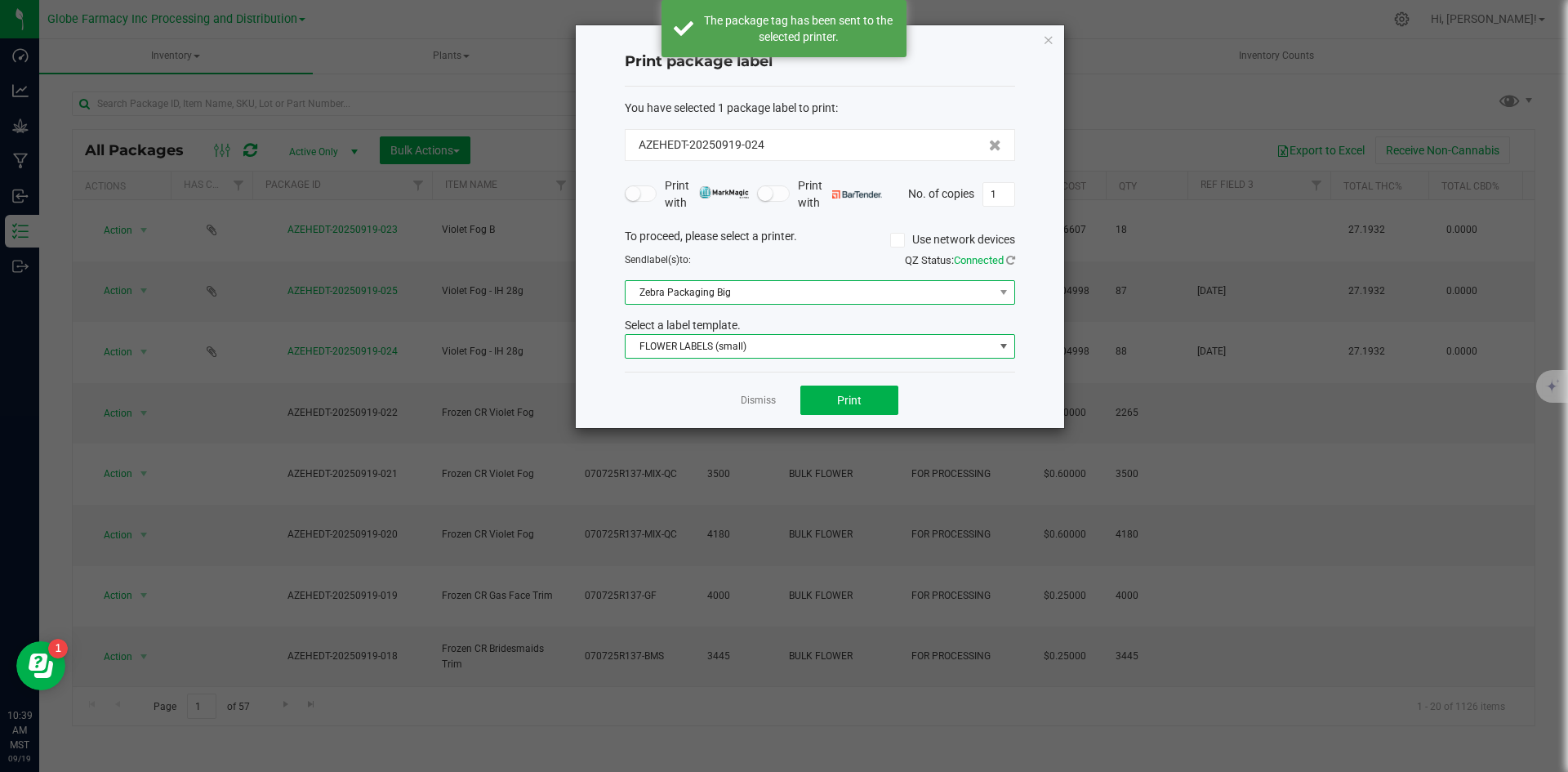
click at [766, 301] on span "Zebra Packaging Big" at bounding box center [810, 293] width 369 height 23
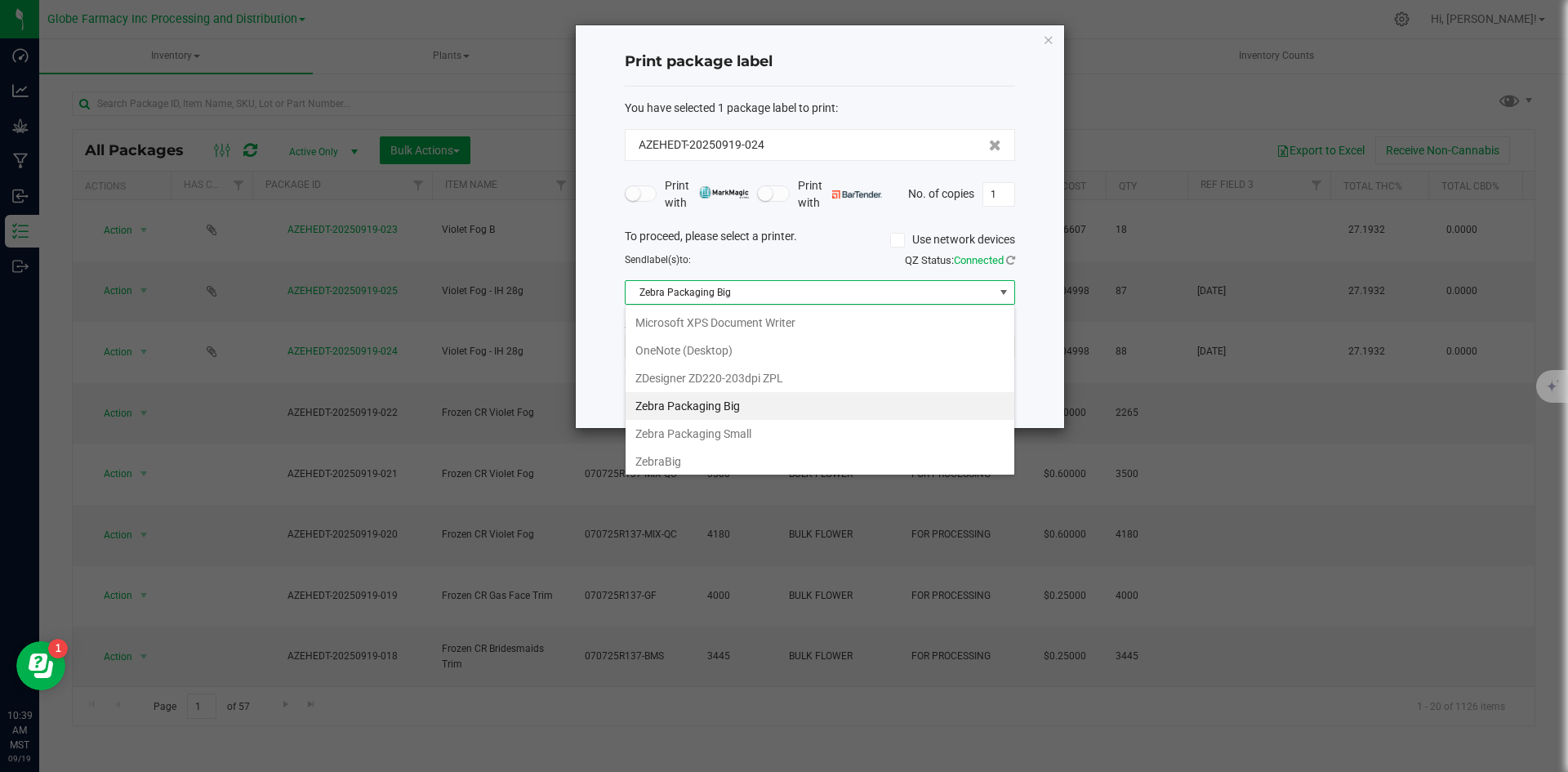
scroll to position [196, 0]
click at [752, 402] on Small "Zebra Packaging Small" at bounding box center [819, 404] width 389 height 28
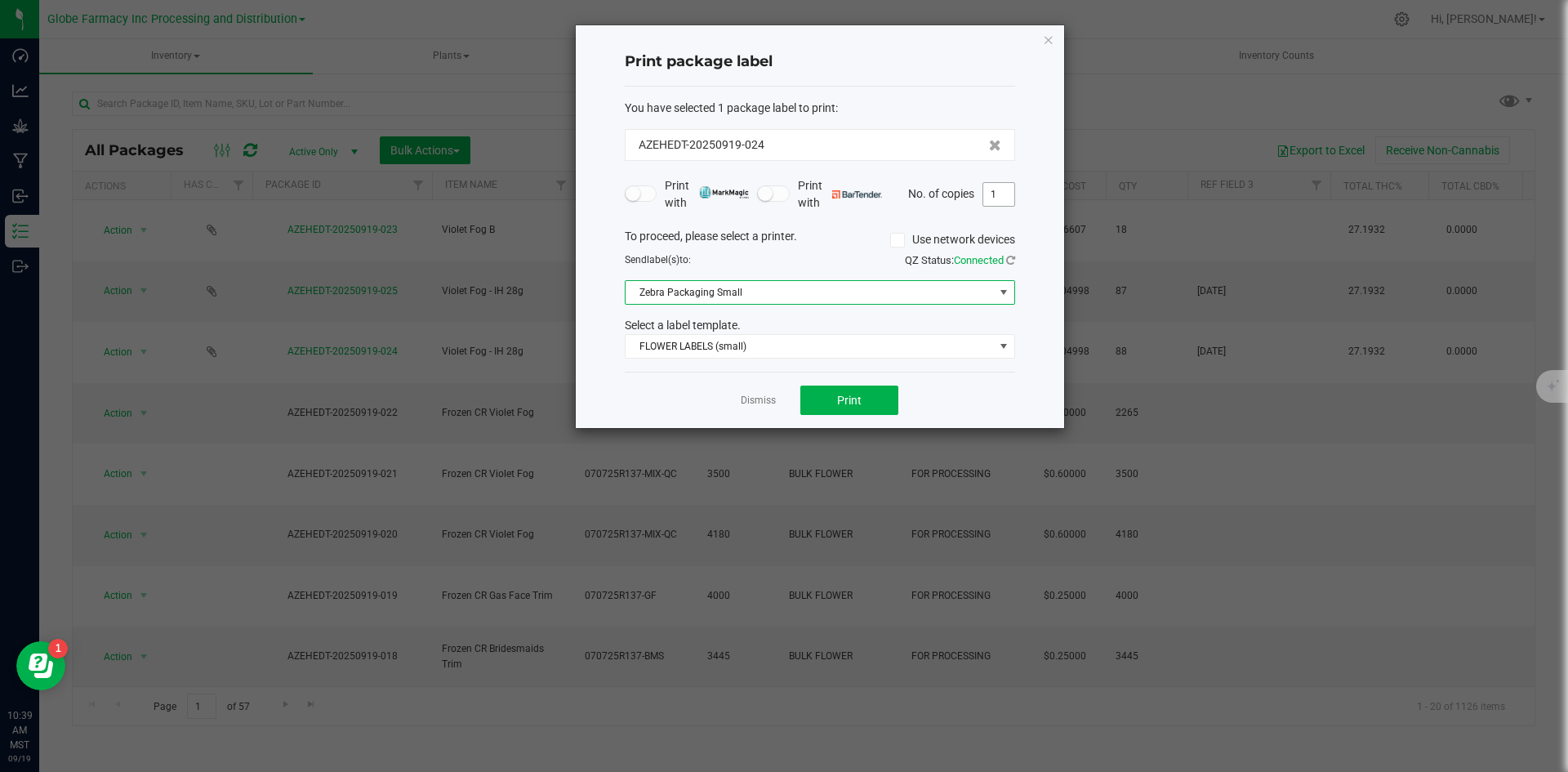
click at [1006, 196] on input "1" at bounding box center [999, 194] width 31 height 23
type input "88"
click at [862, 396] on button "Print" at bounding box center [849, 400] width 98 height 29
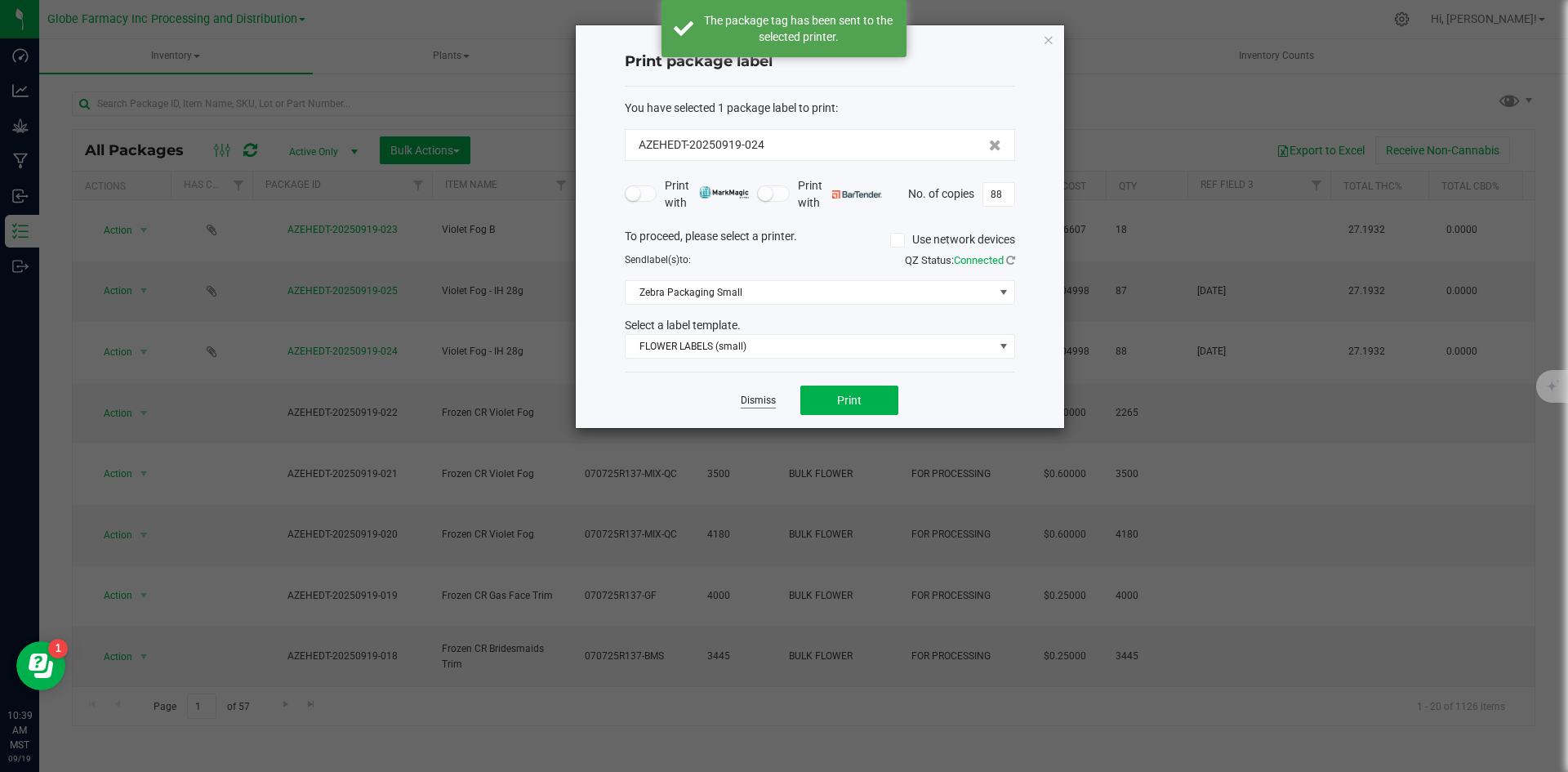
click at [755, 403] on link "Dismiss" at bounding box center [758, 401] width 35 height 14
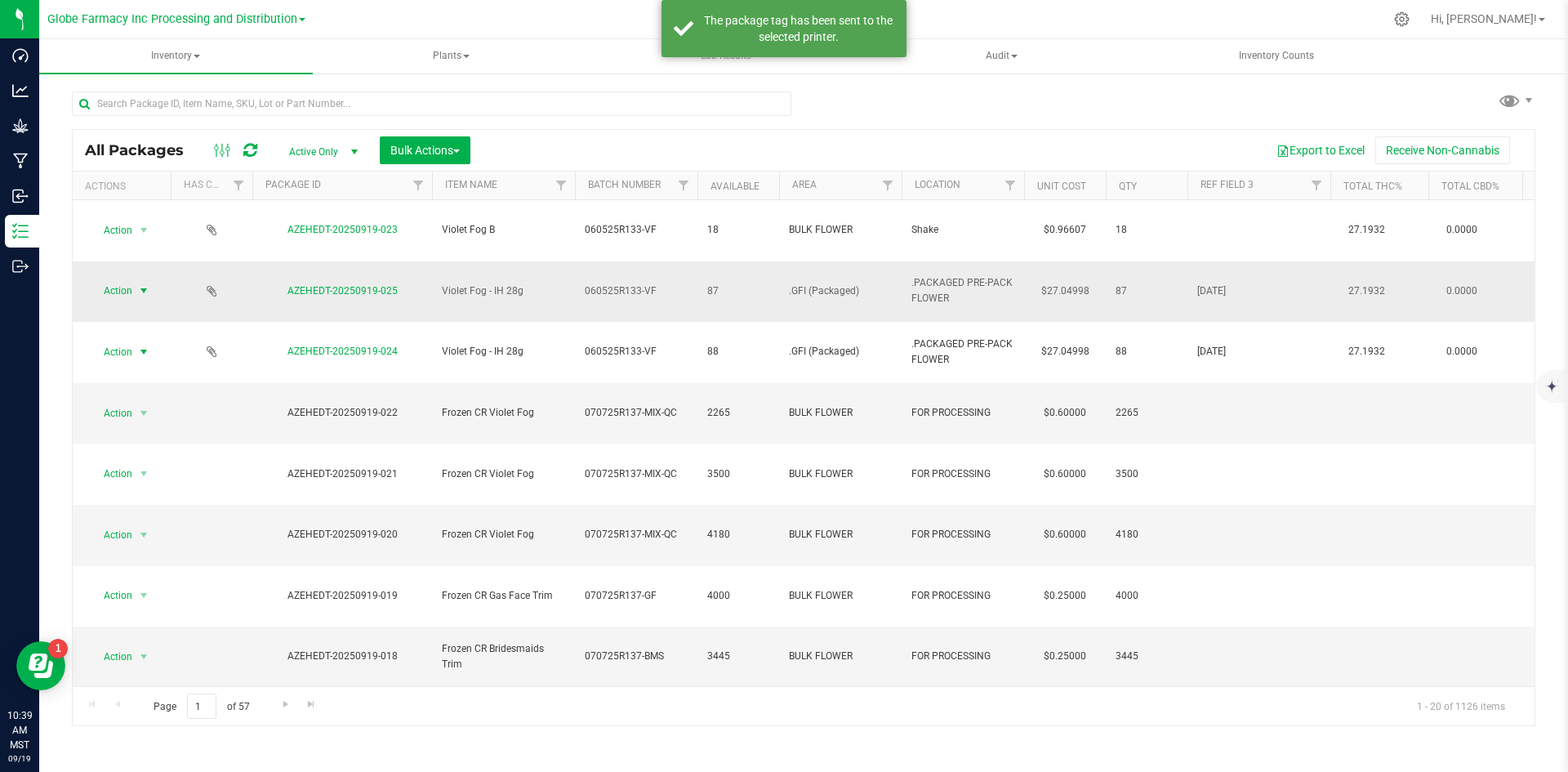
click at [141, 284] on span "select" at bounding box center [144, 290] width 13 height 13
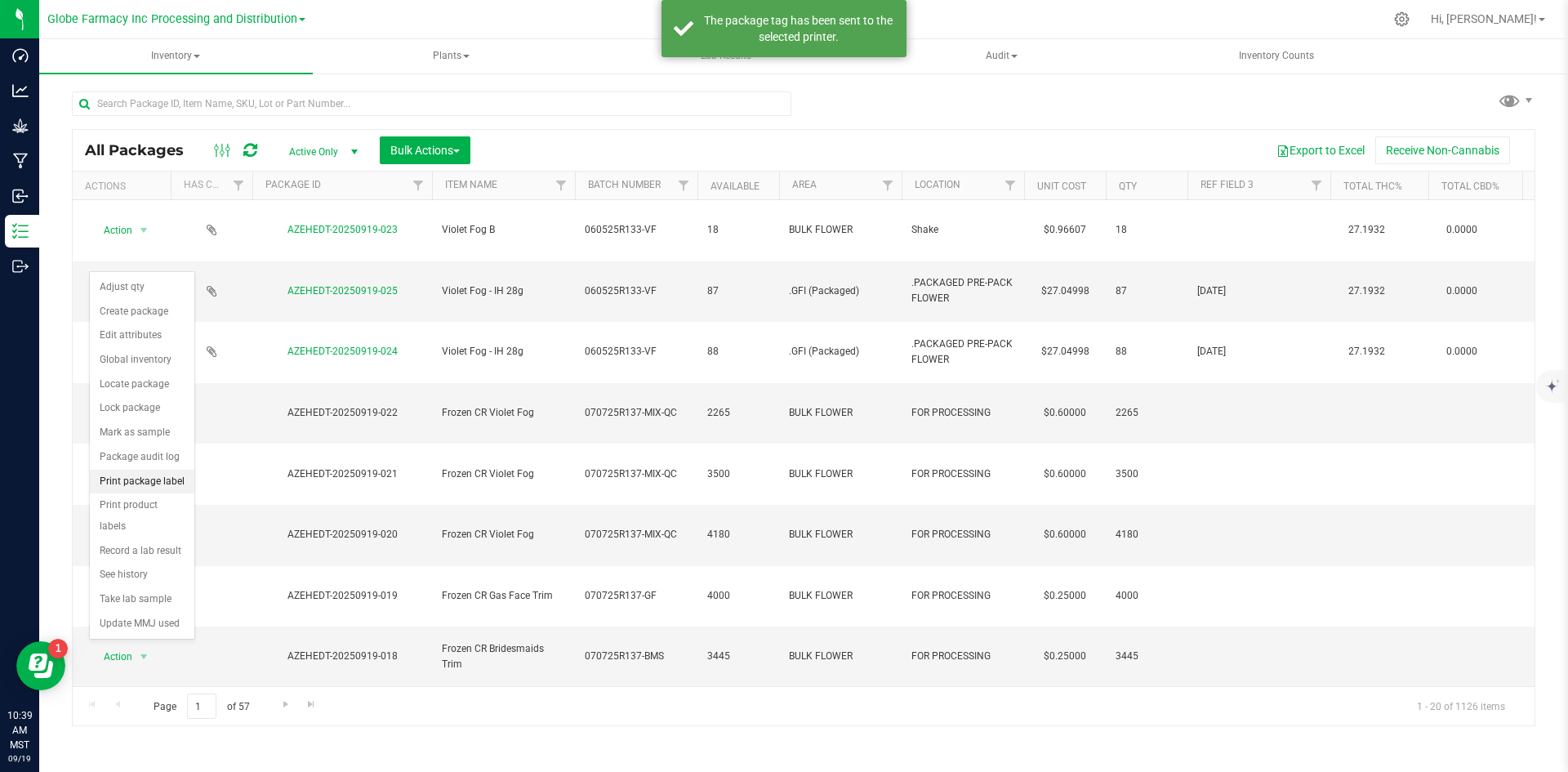
click at [147, 473] on li "Print package label" at bounding box center [142, 482] width 105 height 24
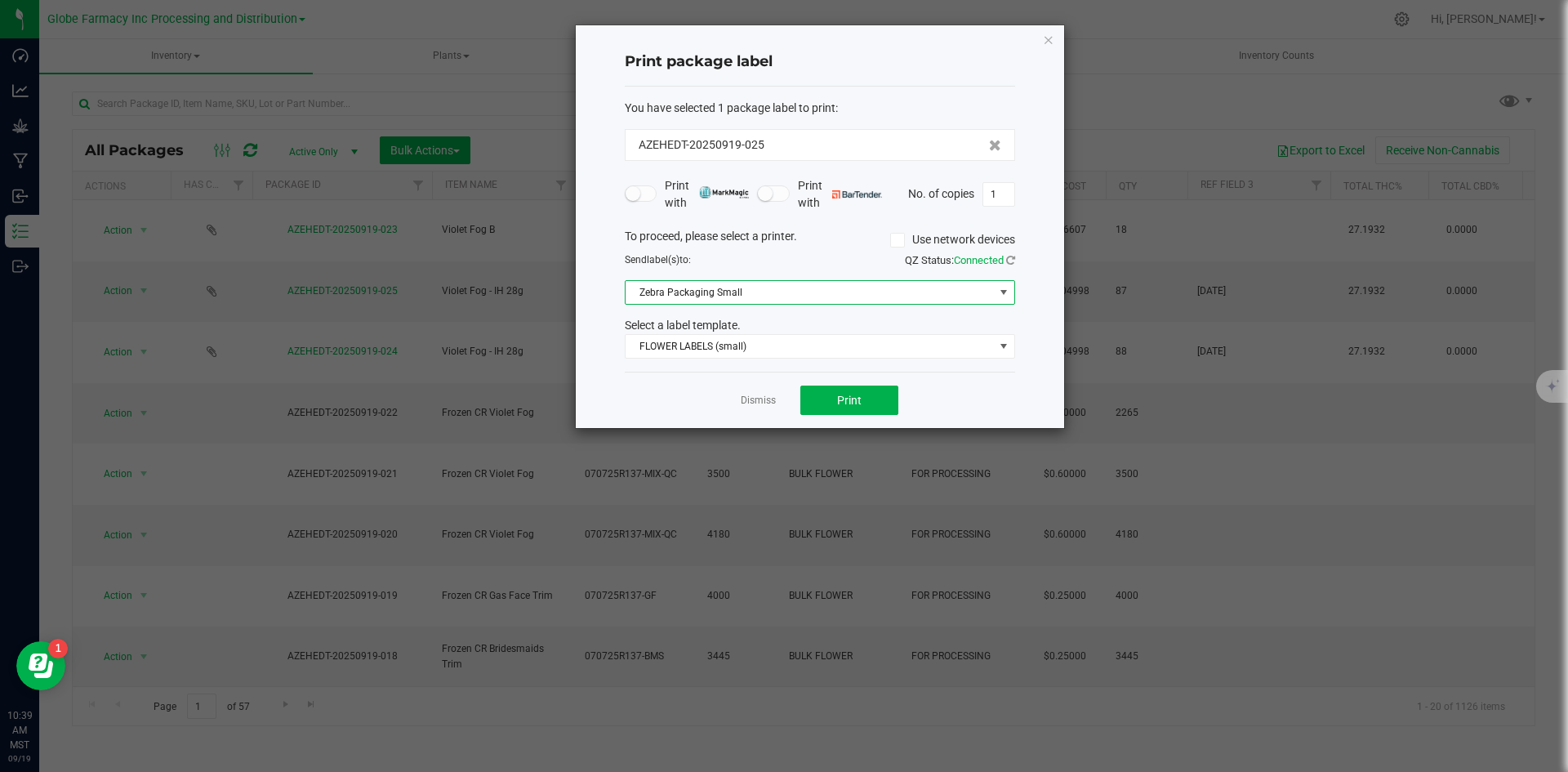
click at [717, 296] on span "Zebra Packaging Small" at bounding box center [810, 293] width 369 height 23
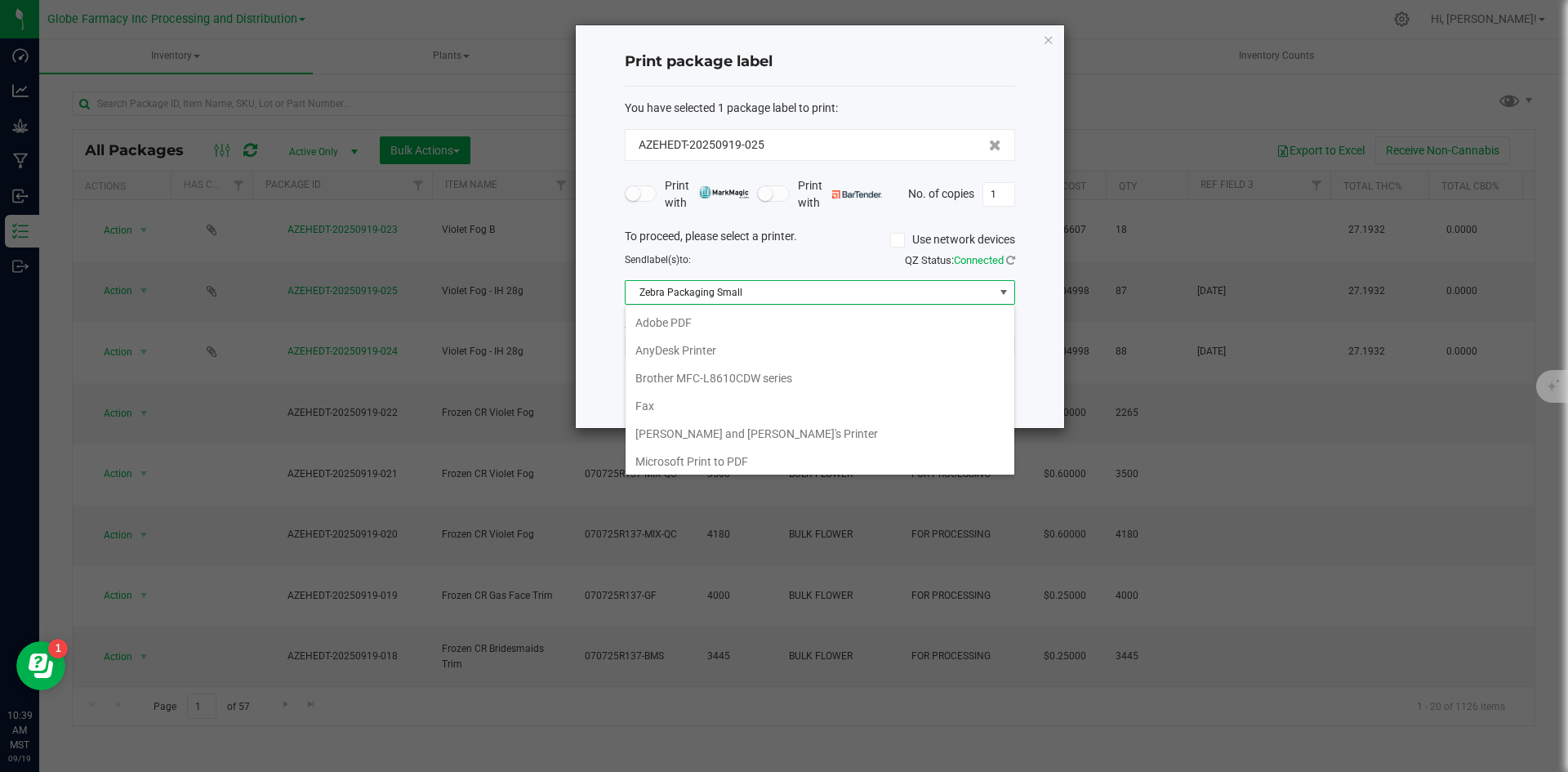
scroll to position [24, 390]
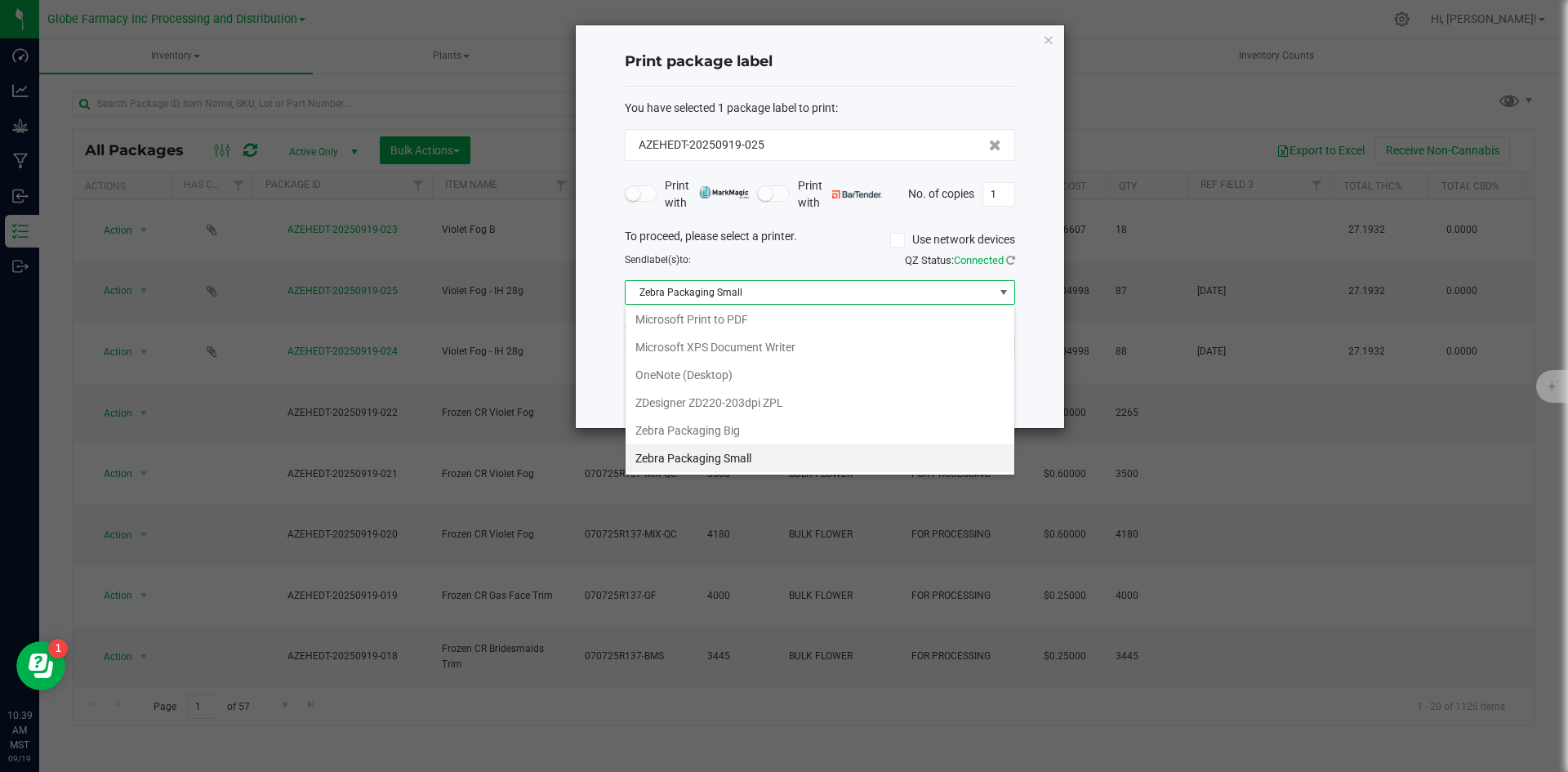
click at [903, 286] on span "Zebra Packaging Small" at bounding box center [810, 293] width 369 height 23
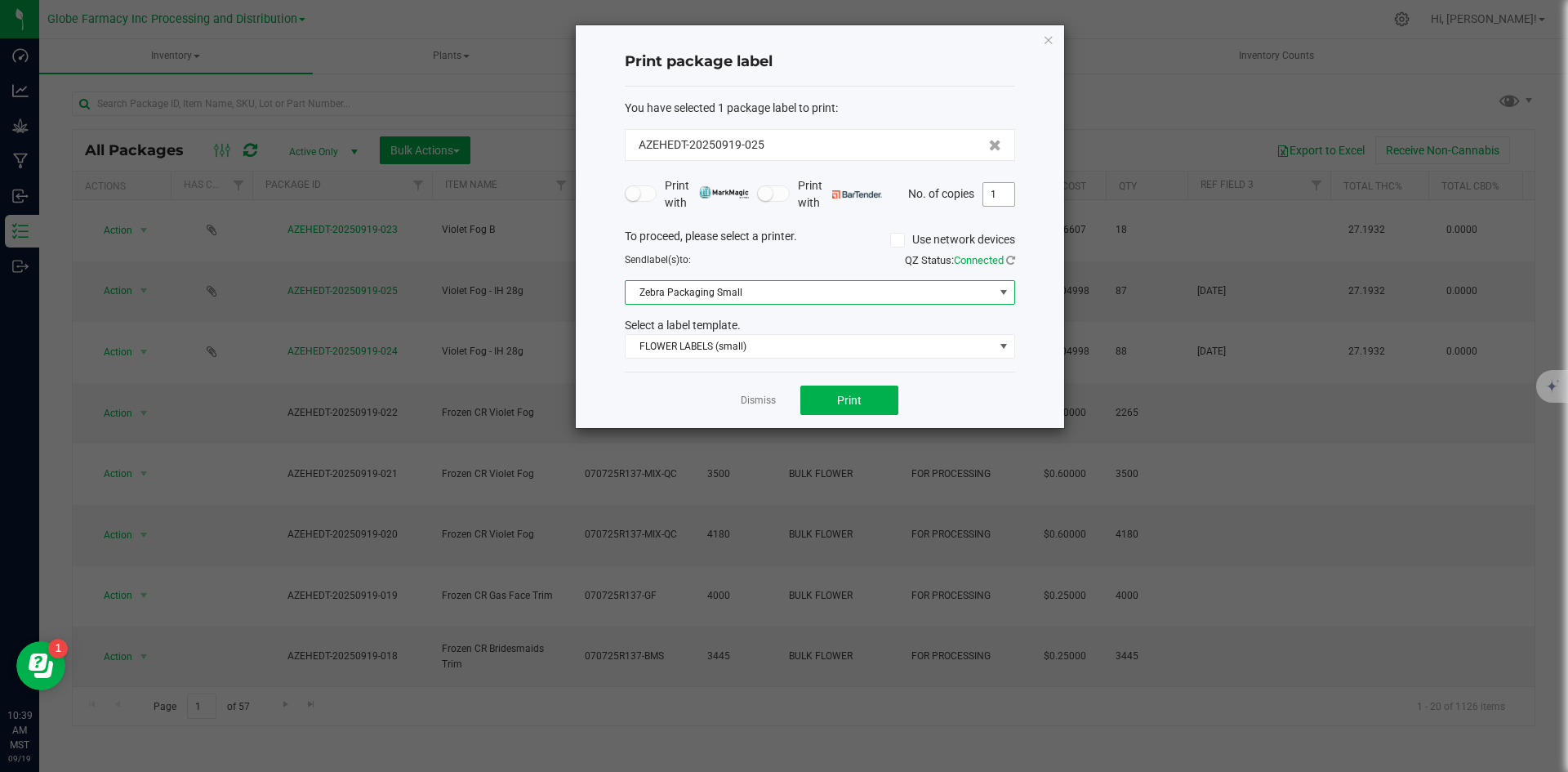
click at [999, 194] on input "1" at bounding box center [999, 194] width 31 height 23
type input "87"
click at [758, 395] on link "Dismiss" at bounding box center [758, 401] width 35 height 14
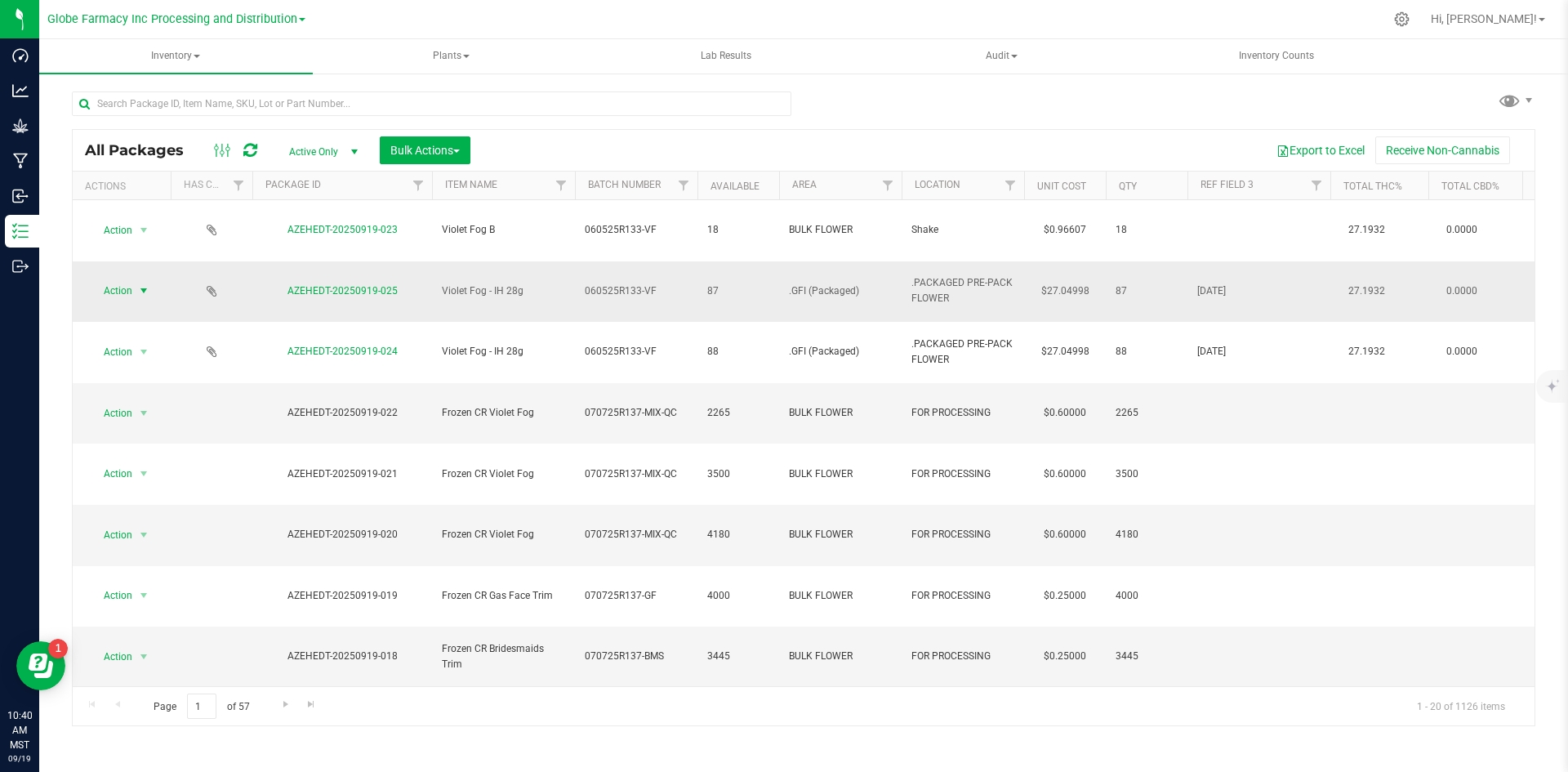
click at [118, 280] on span "Action" at bounding box center [111, 291] width 44 height 23
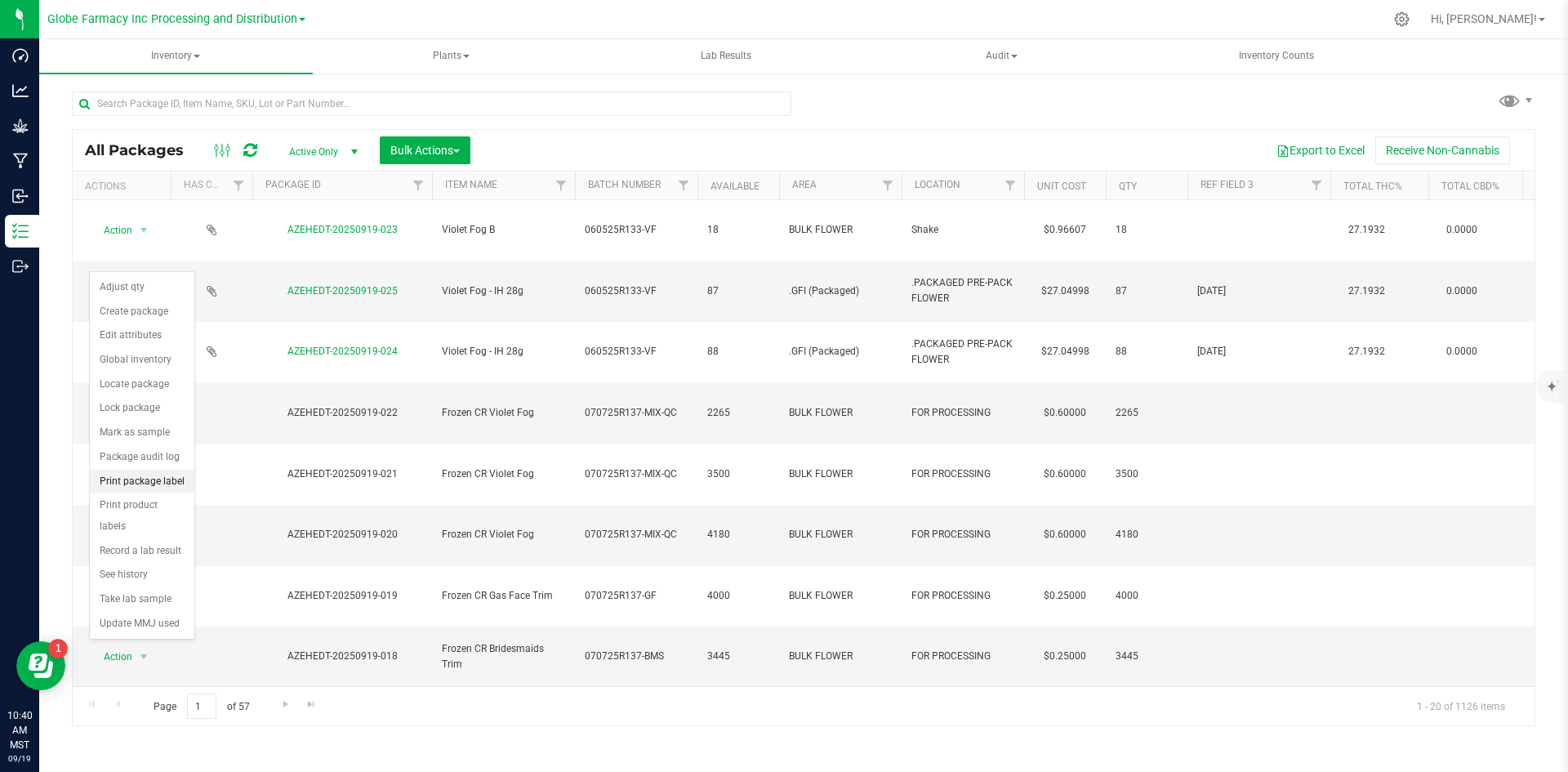
click at [151, 477] on li "Print package label" at bounding box center [142, 482] width 105 height 24
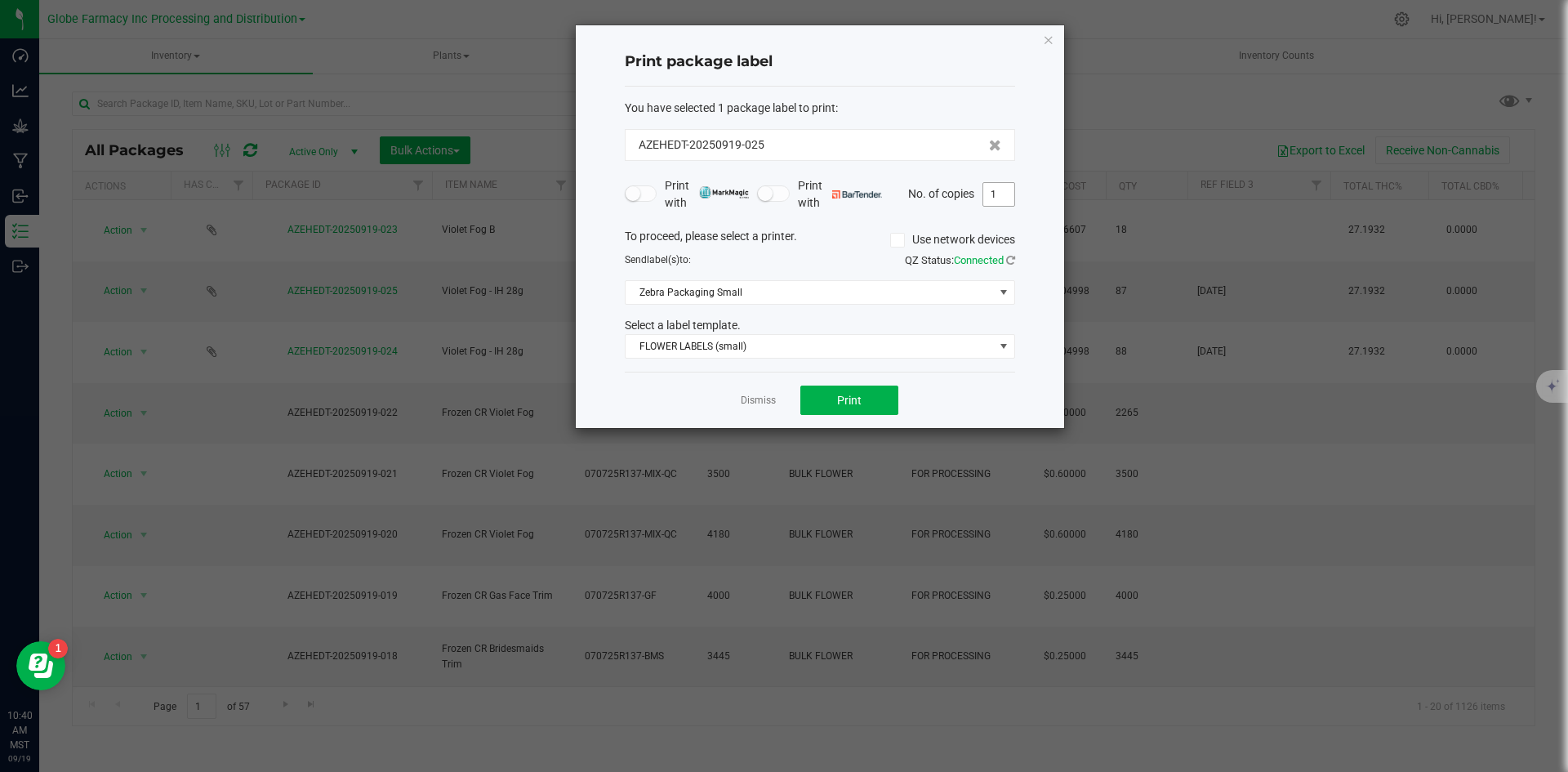
click at [988, 196] on input "1" at bounding box center [999, 194] width 31 height 23
click at [868, 391] on button "Print" at bounding box center [849, 400] width 98 height 29
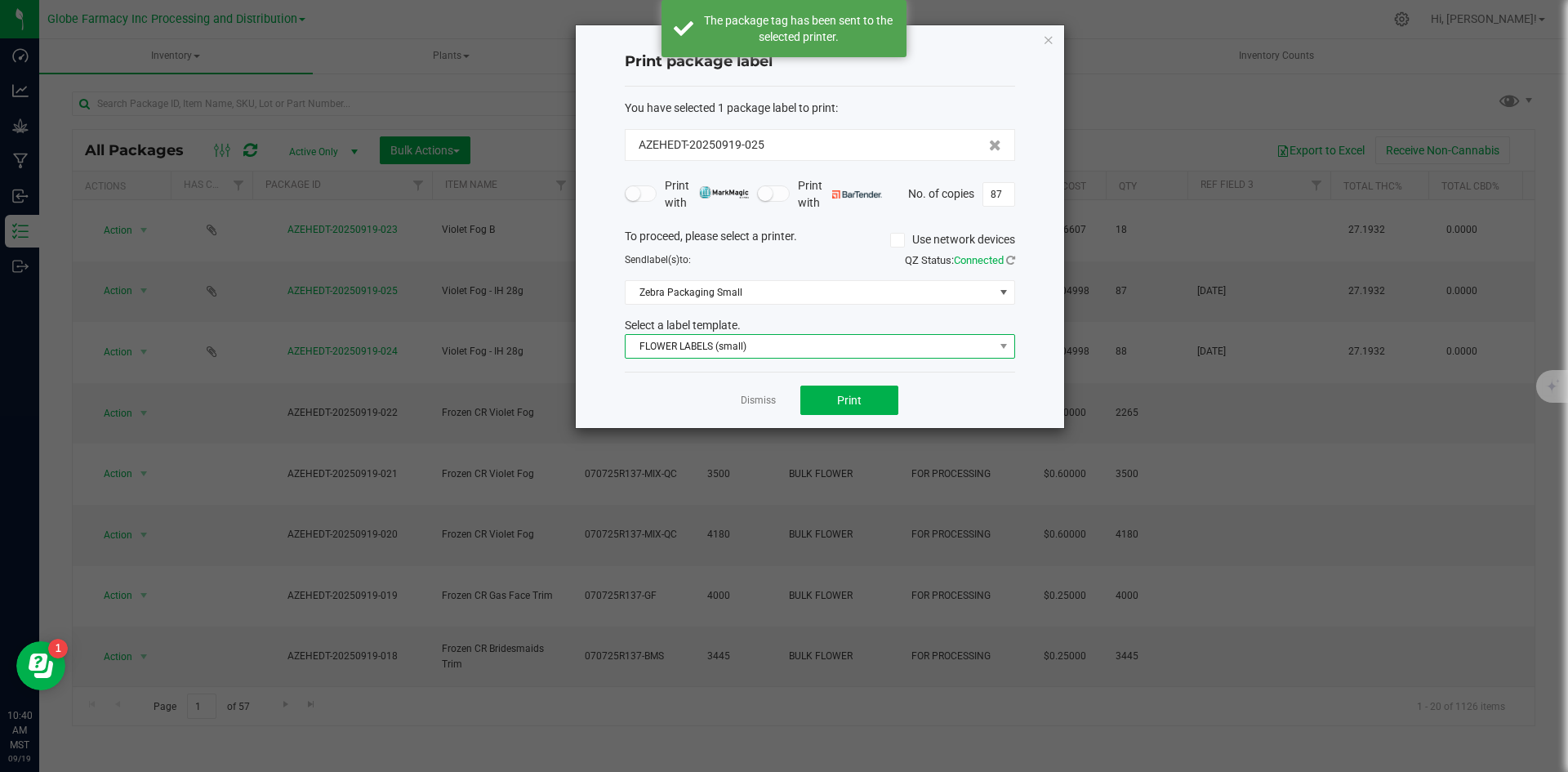
click at [659, 342] on span "FLOWER LABELS (small)" at bounding box center [810, 346] width 369 height 23
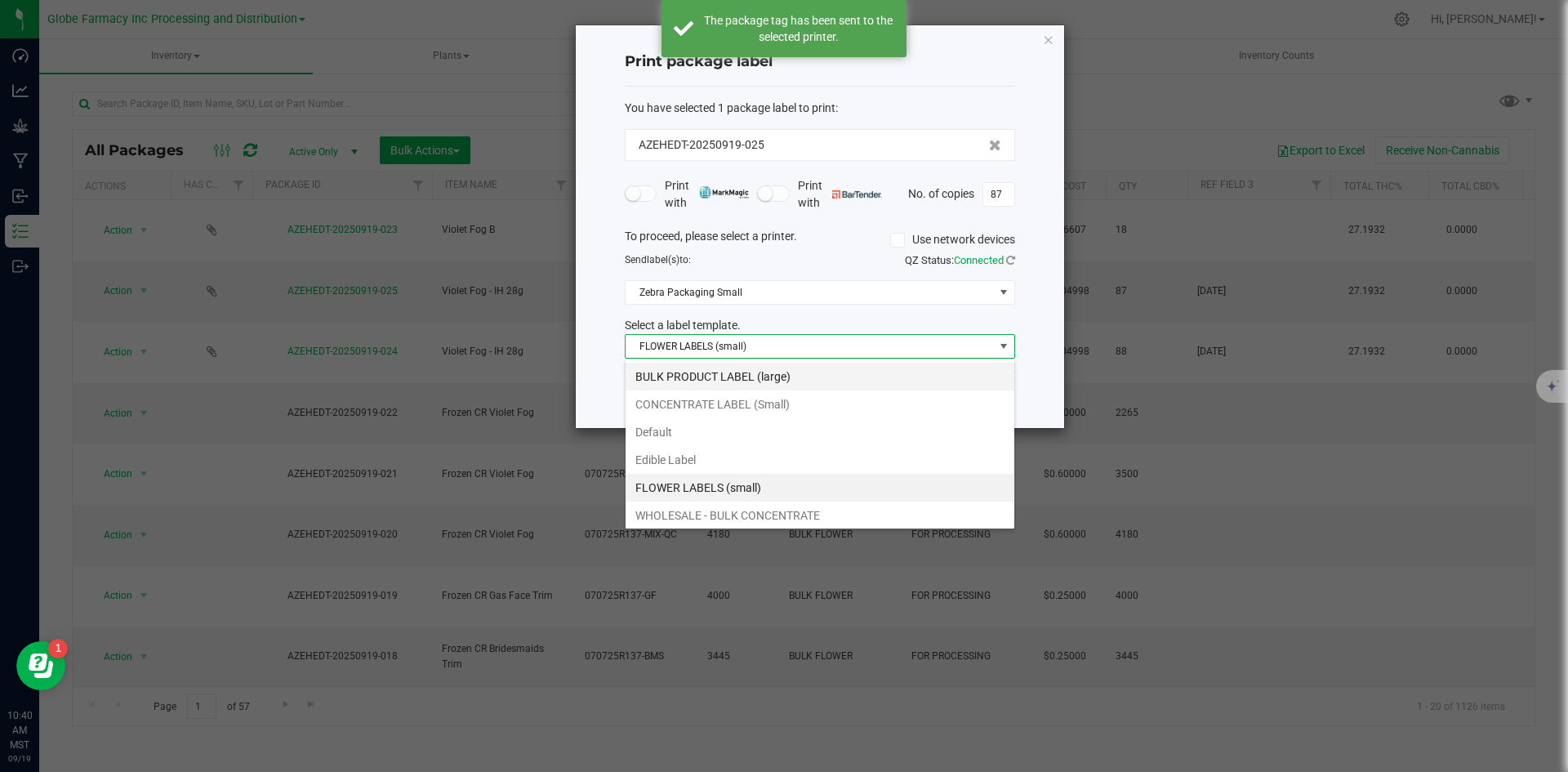
click at [708, 371] on li "BULK PRODUCT LABEL (large)" at bounding box center [819, 376] width 389 height 28
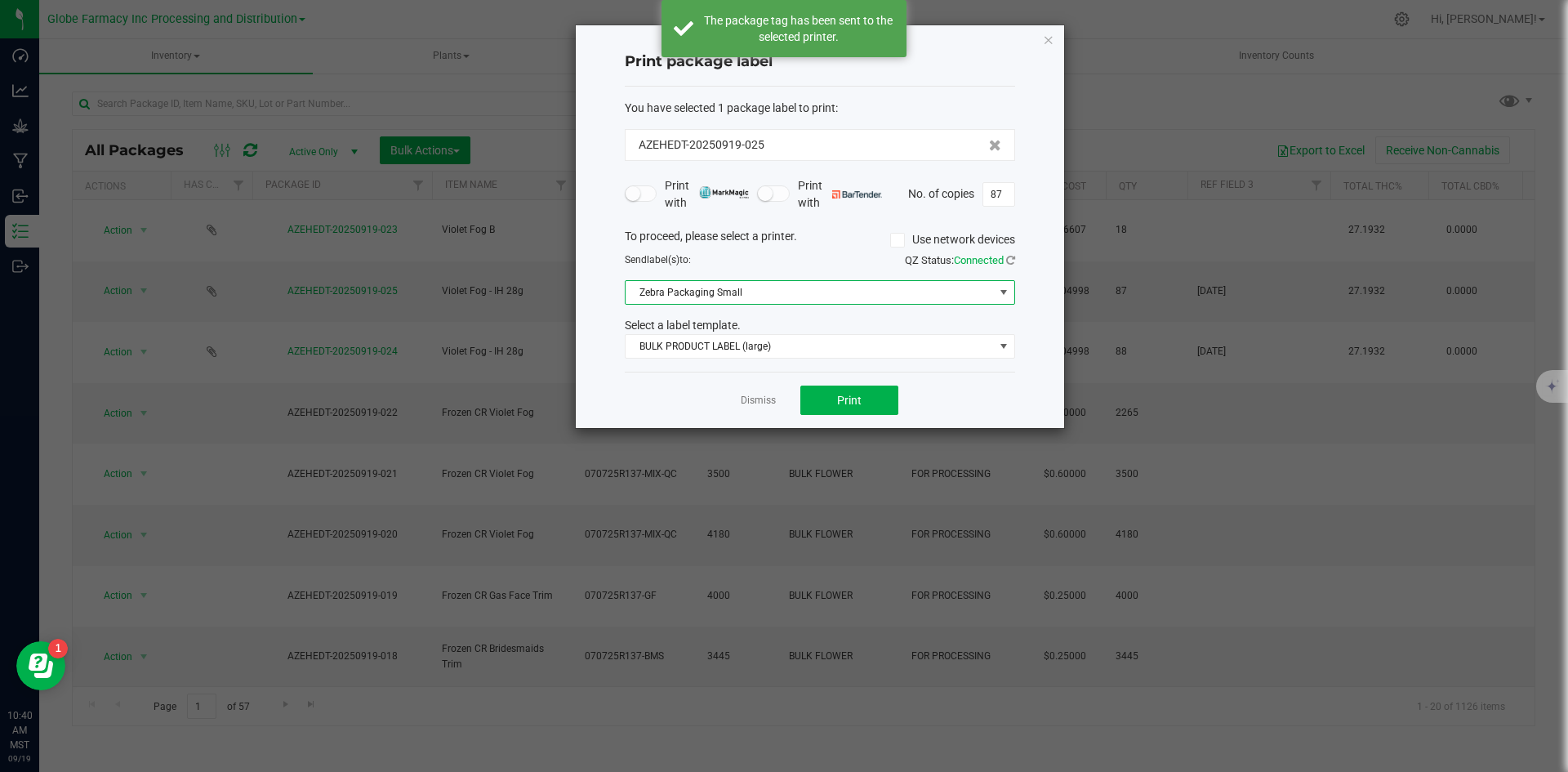
click at [697, 297] on span "Zebra Packaging Small" at bounding box center [810, 293] width 369 height 23
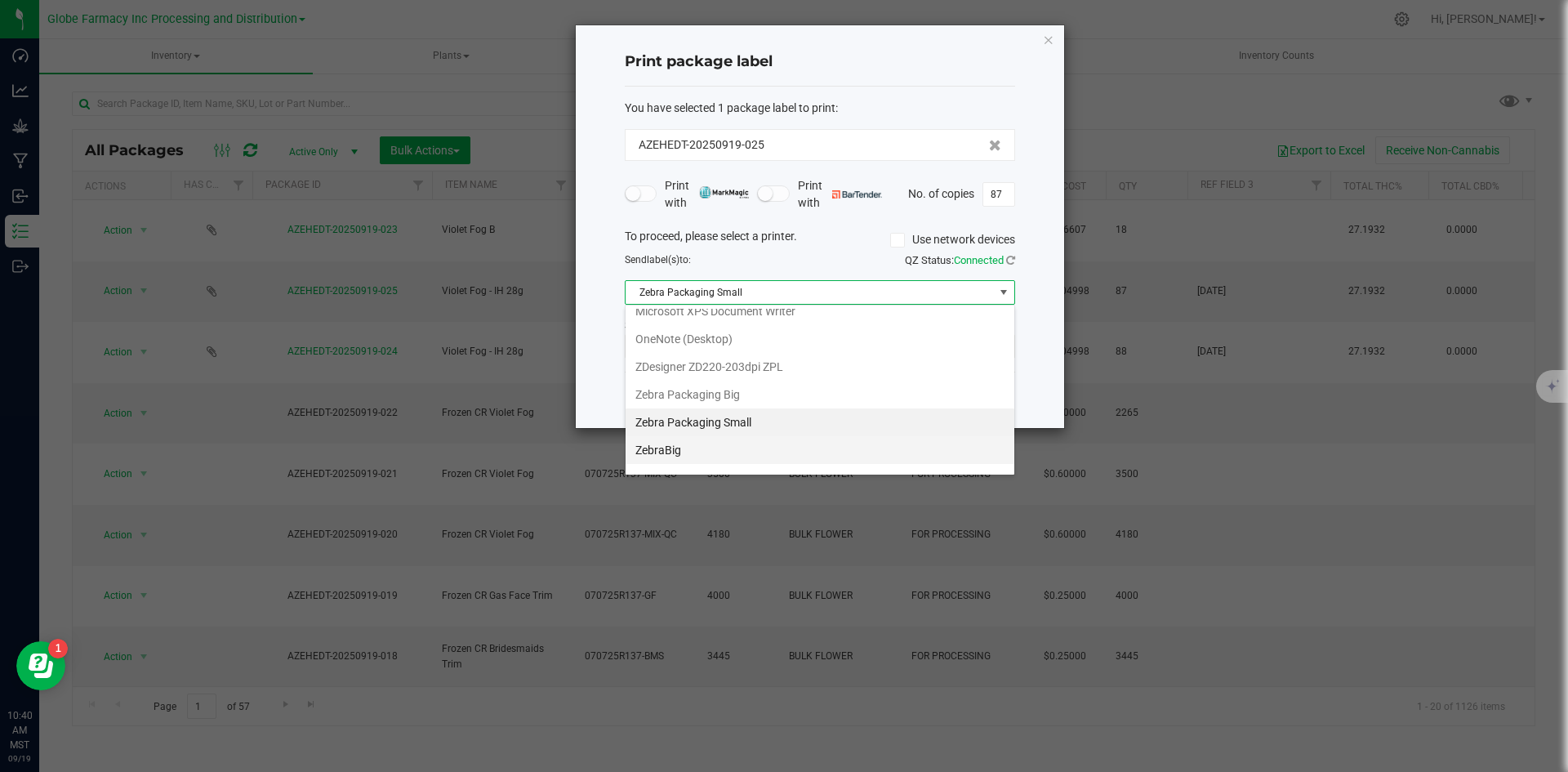
scroll to position [197, 0]
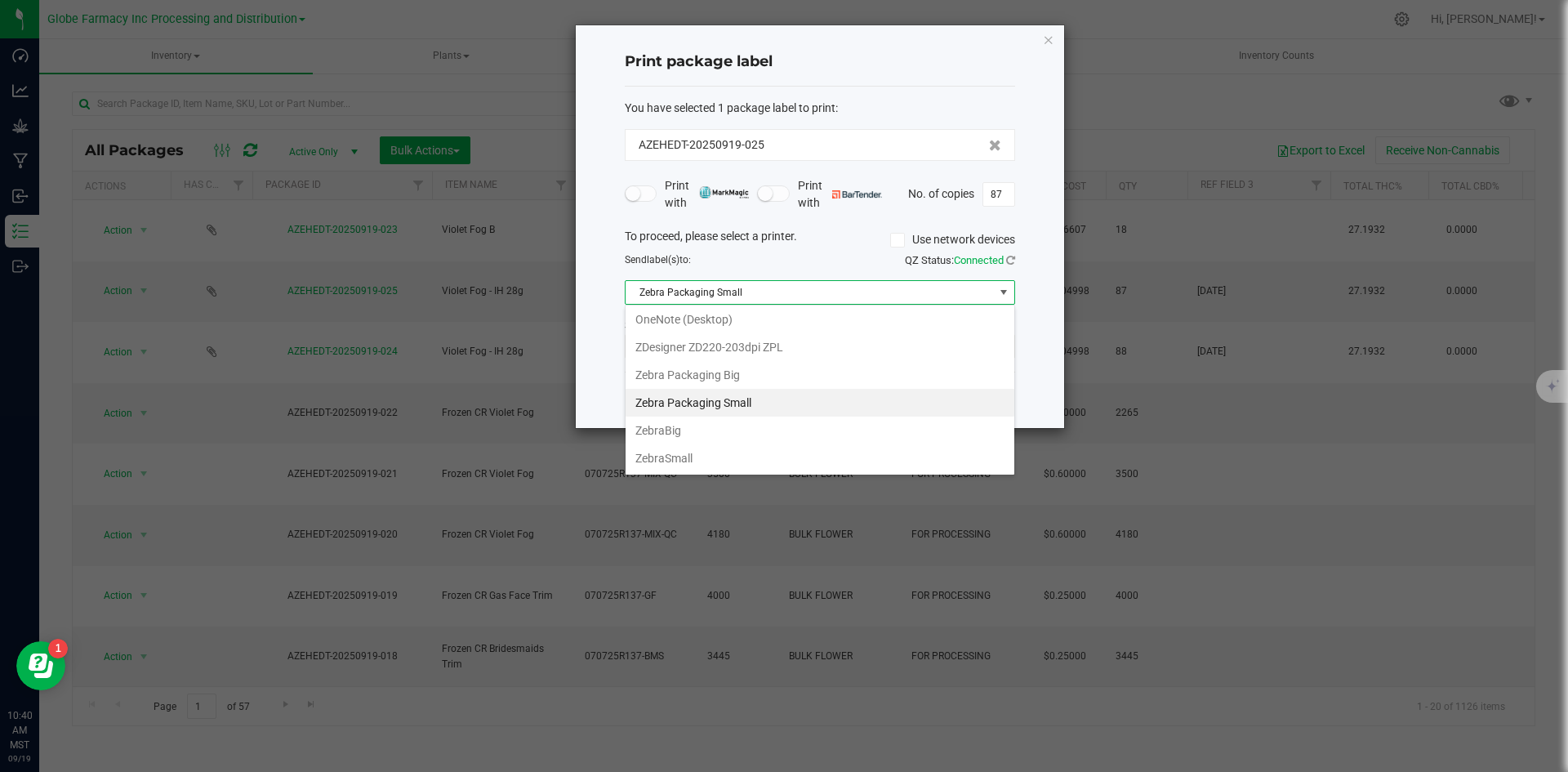
drag, startPoint x: 757, startPoint y: 376, endPoint x: 832, endPoint y: 292, distance: 112.6
click at [757, 376] on Big "Zebra Packaging Big" at bounding box center [819, 375] width 389 height 28
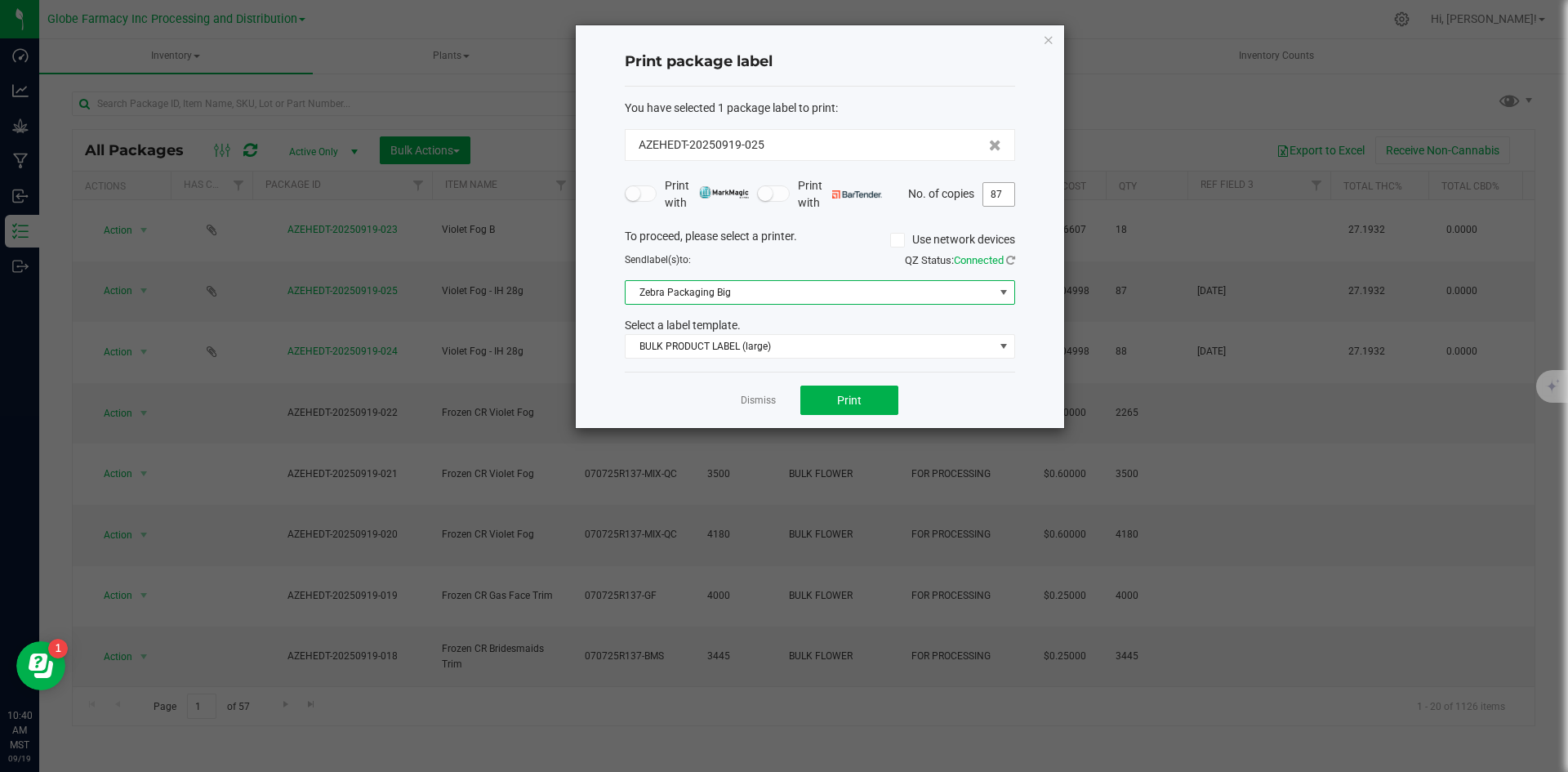
click at [1005, 197] on input "87" at bounding box center [999, 194] width 31 height 23
type input "1"
click at [841, 398] on span "Print" at bounding box center [849, 400] width 24 height 13
click at [757, 407] on link "Dismiss" at bounding box center [758, 401] width 35 height 14
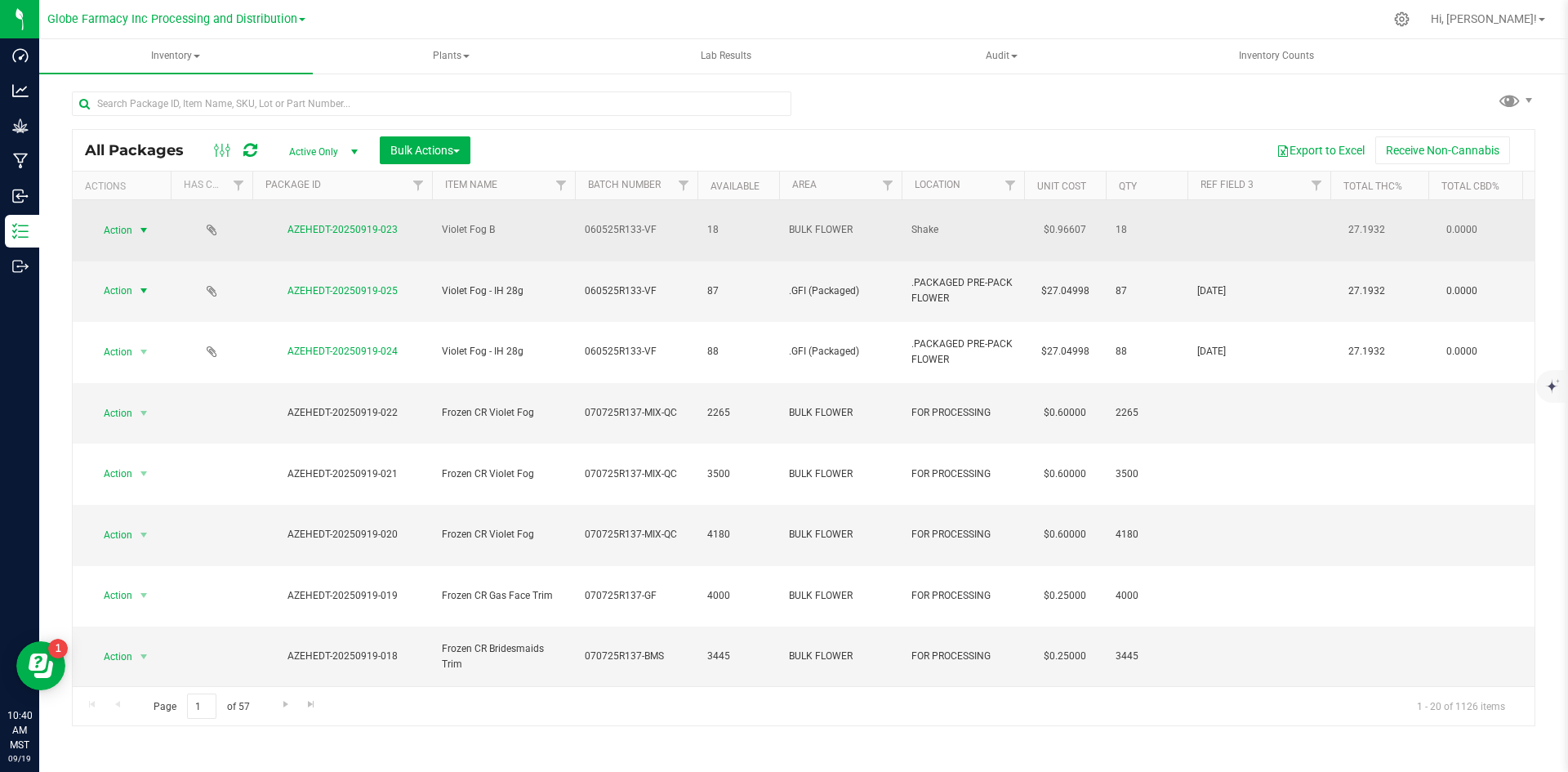
click at [134, 219] on span "select" at bounding box center [145, 230] width 21 height 23
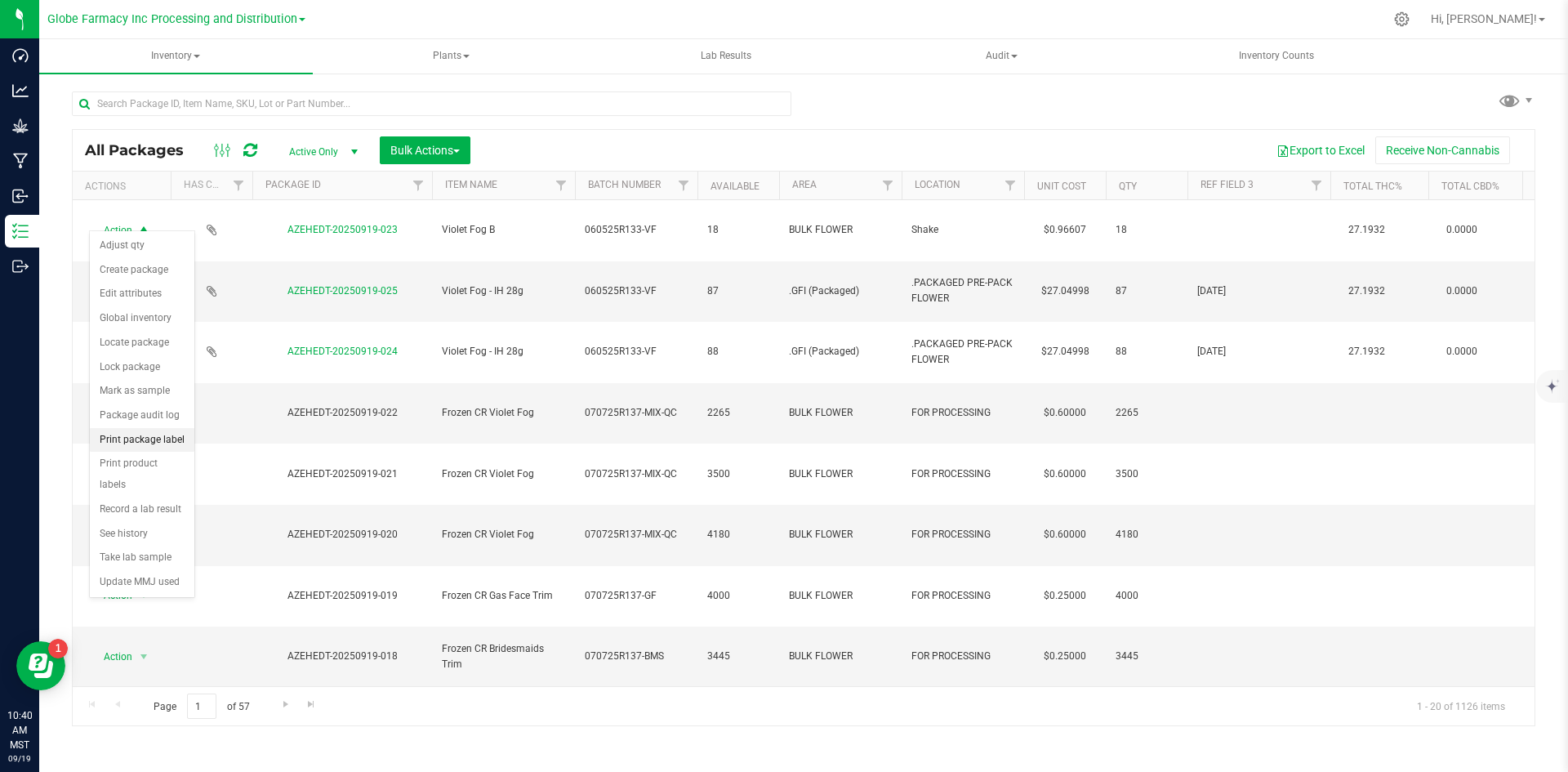
click at [153, 439] on li "Print package label" at bounding box center [142, 440] width 105 height 24
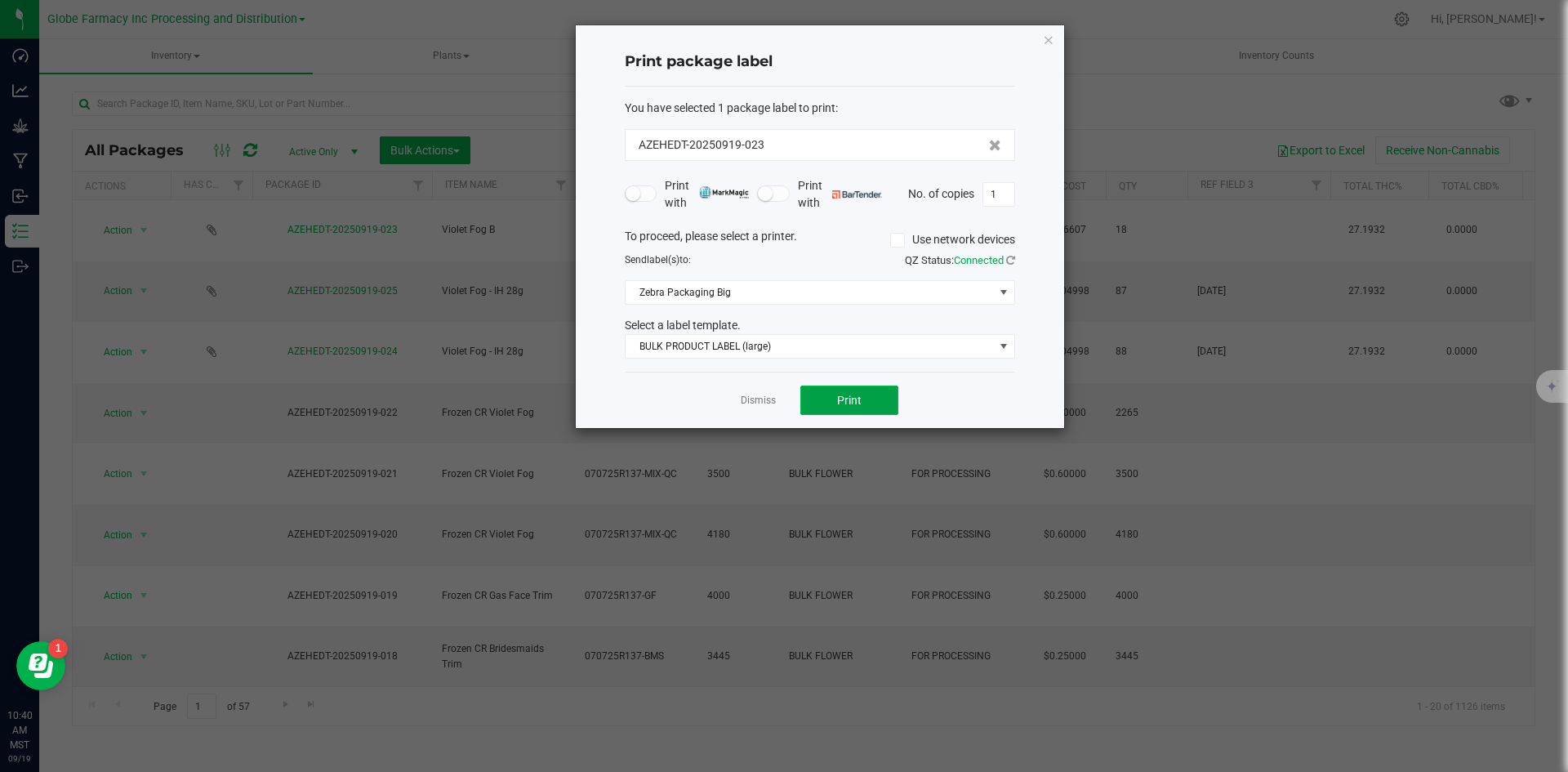
click at [878, 399] on button "Print" at bounding box center [849, 400] width 98 height 29
click at [748, 402] on link "Dismiss" at bounding box center [758, 401] width 35 height 14
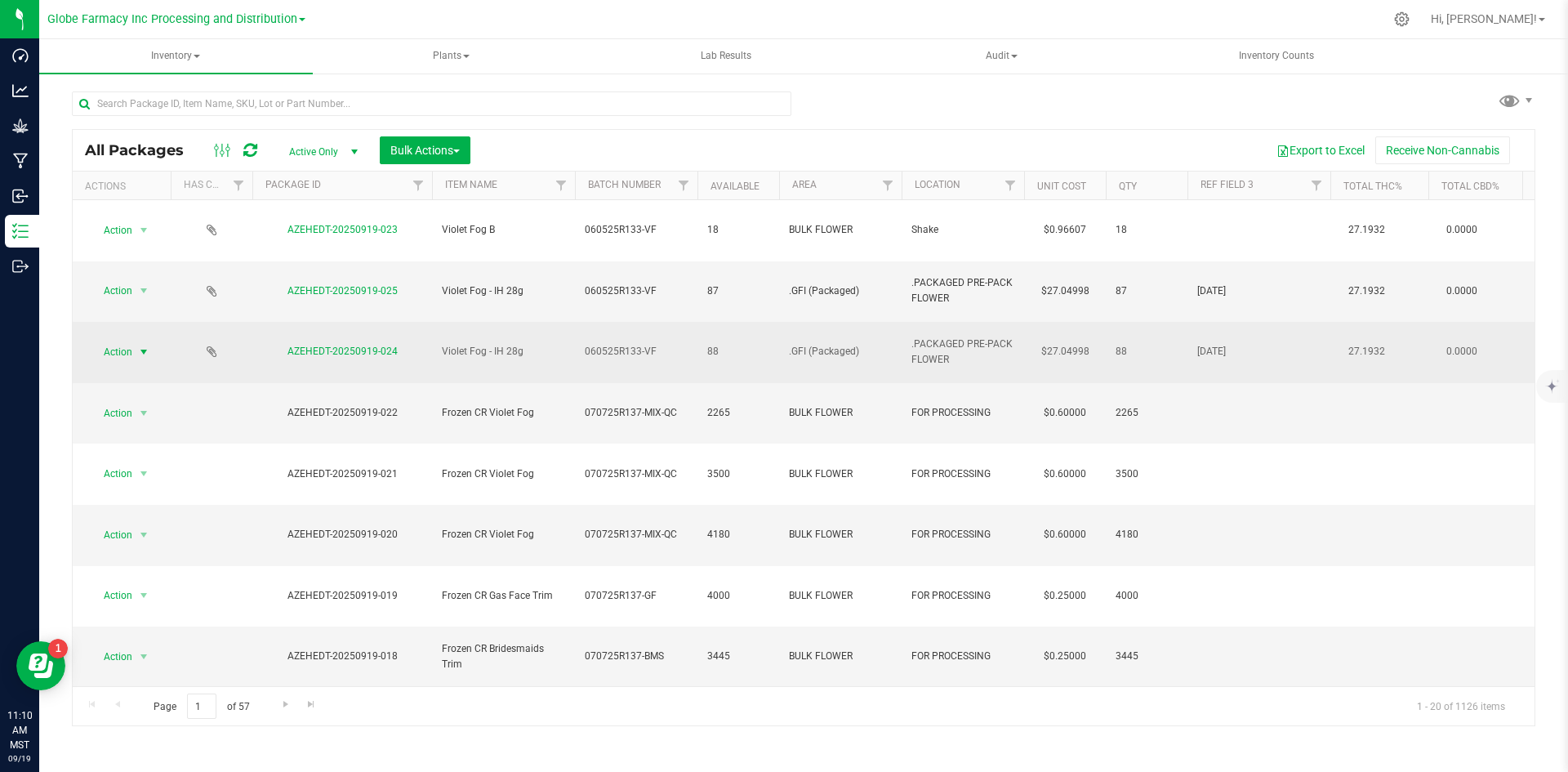
click at [111, 340] on span "Action" at bounding box center [111, 351] width 44 height 23
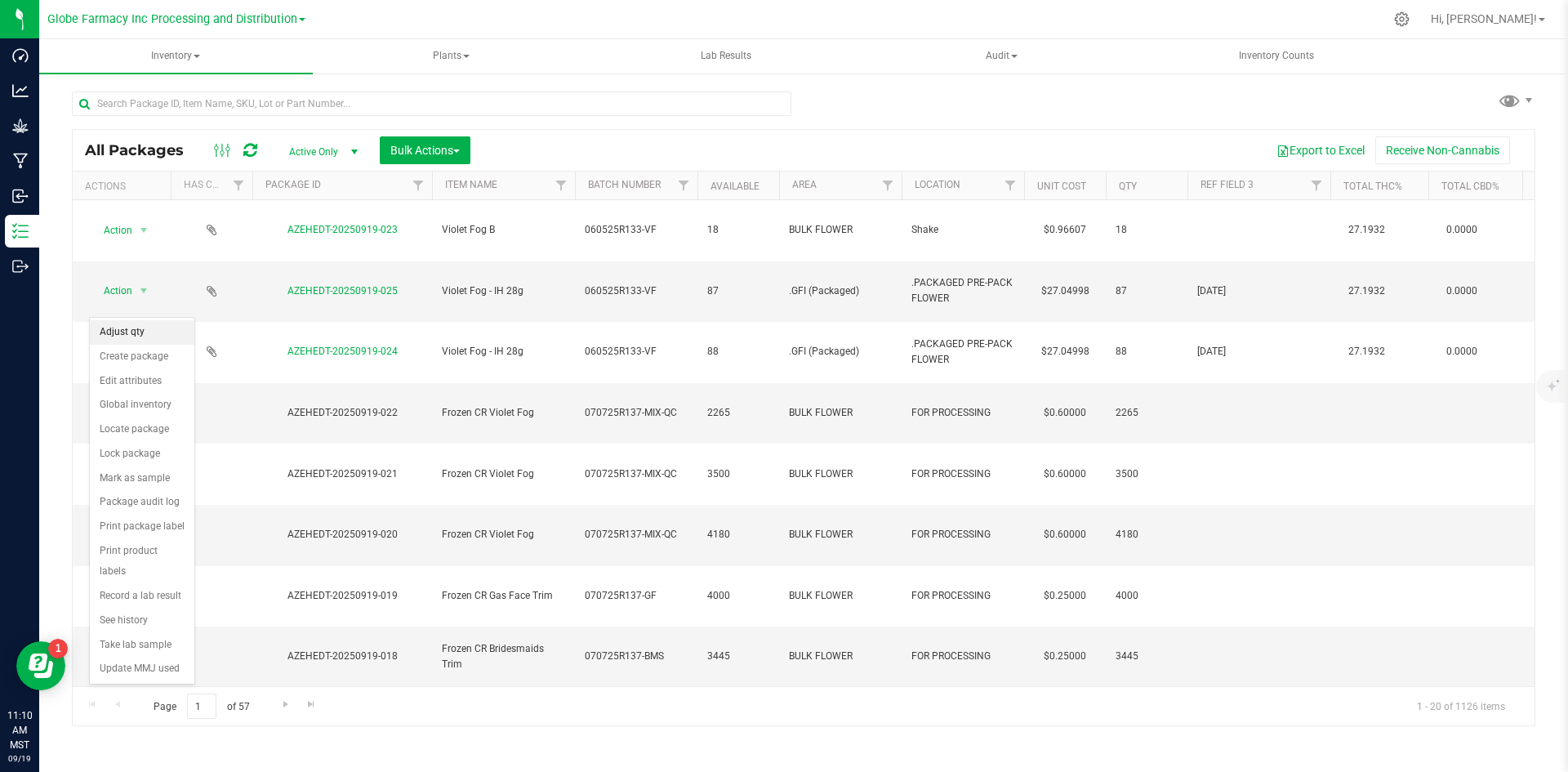
click at [128, 333] on li "Adjust qty" at bounding box center [142, 332] width 105 height 24
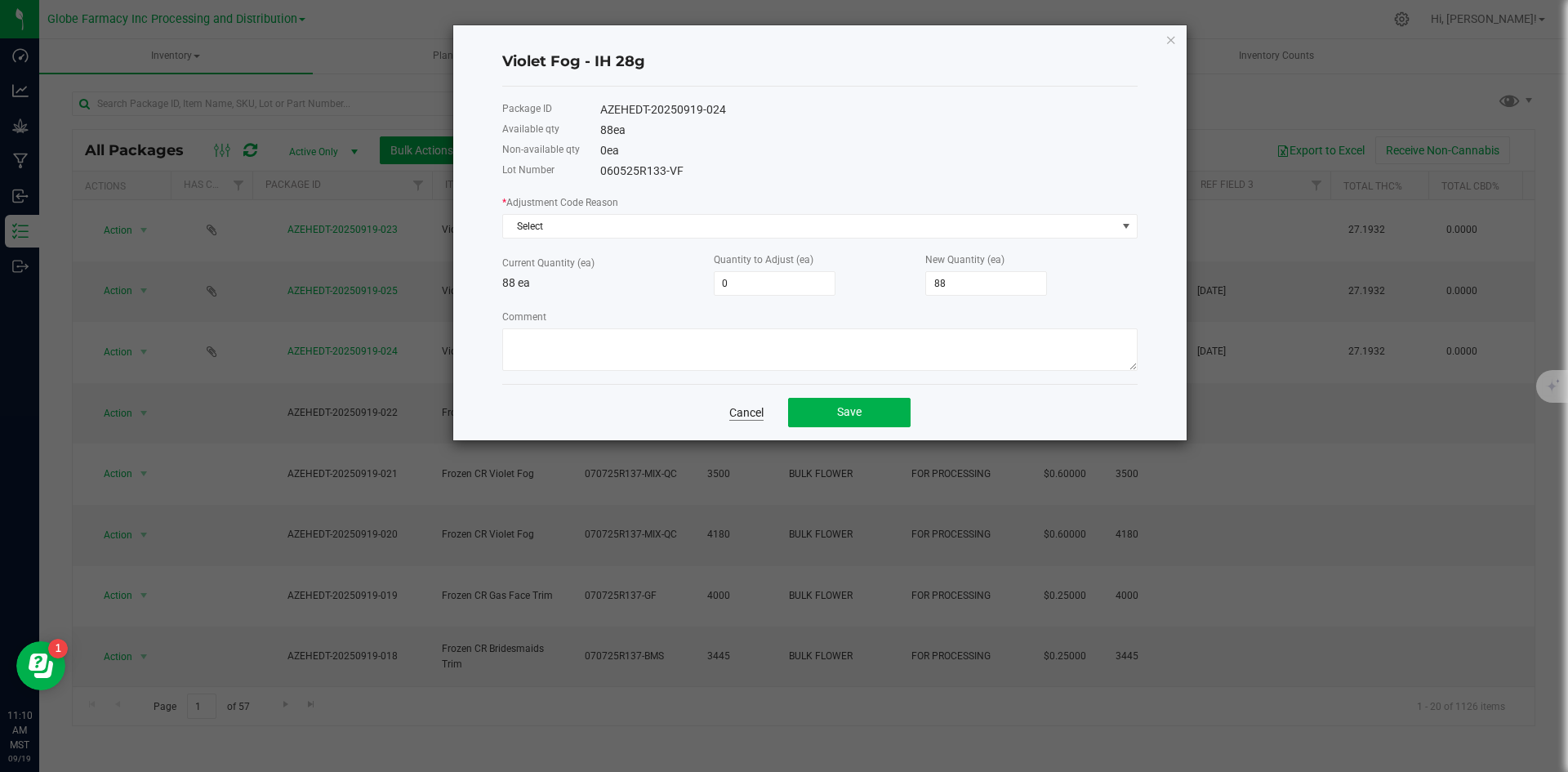
click at [732, 404] on link "Cancel" at bounding box center [747, 412] width 35 height 16
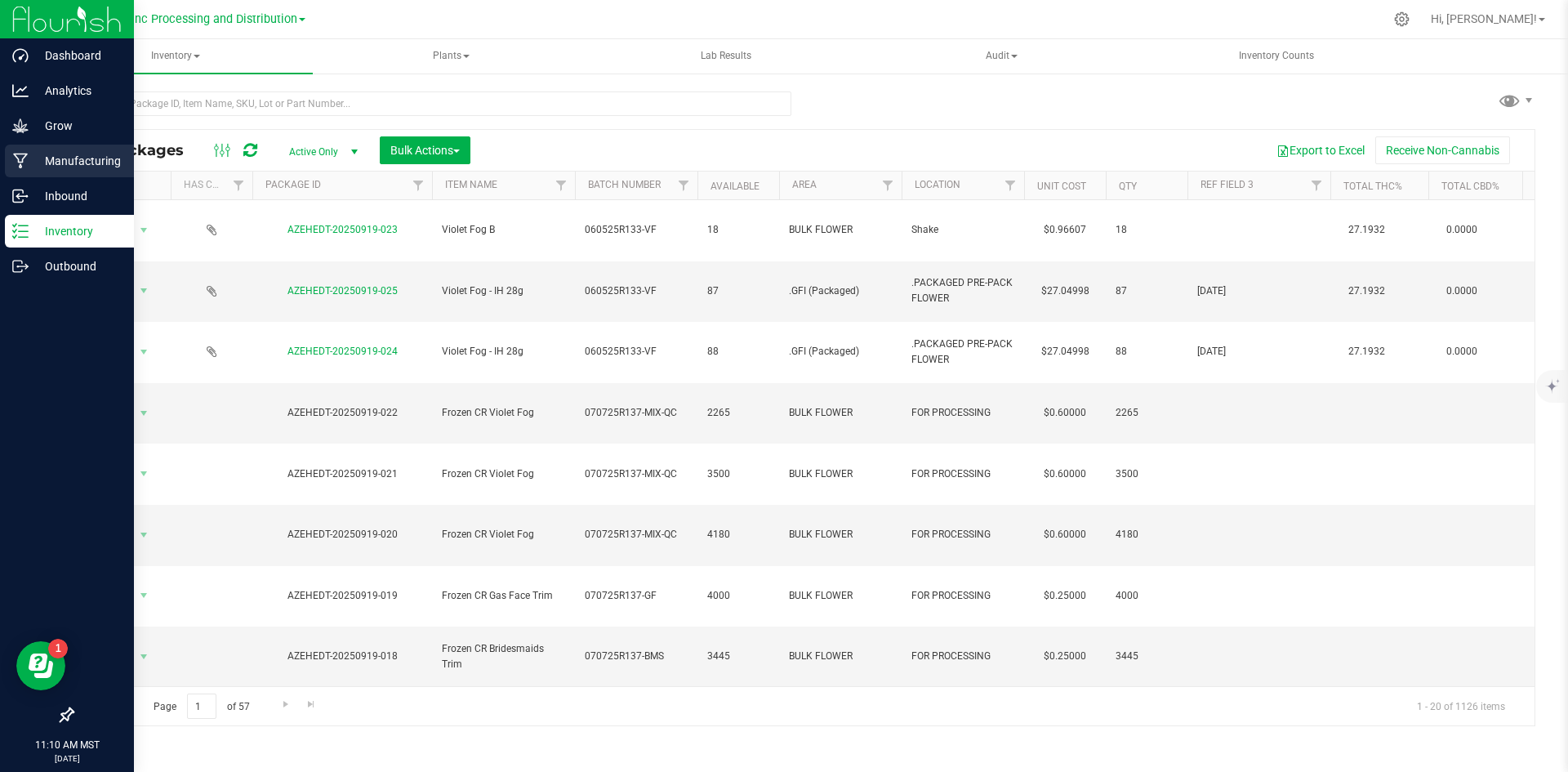
click at [29, 164] on p "Manufacturing" at bounding box center [77, 161] width 98 height 20
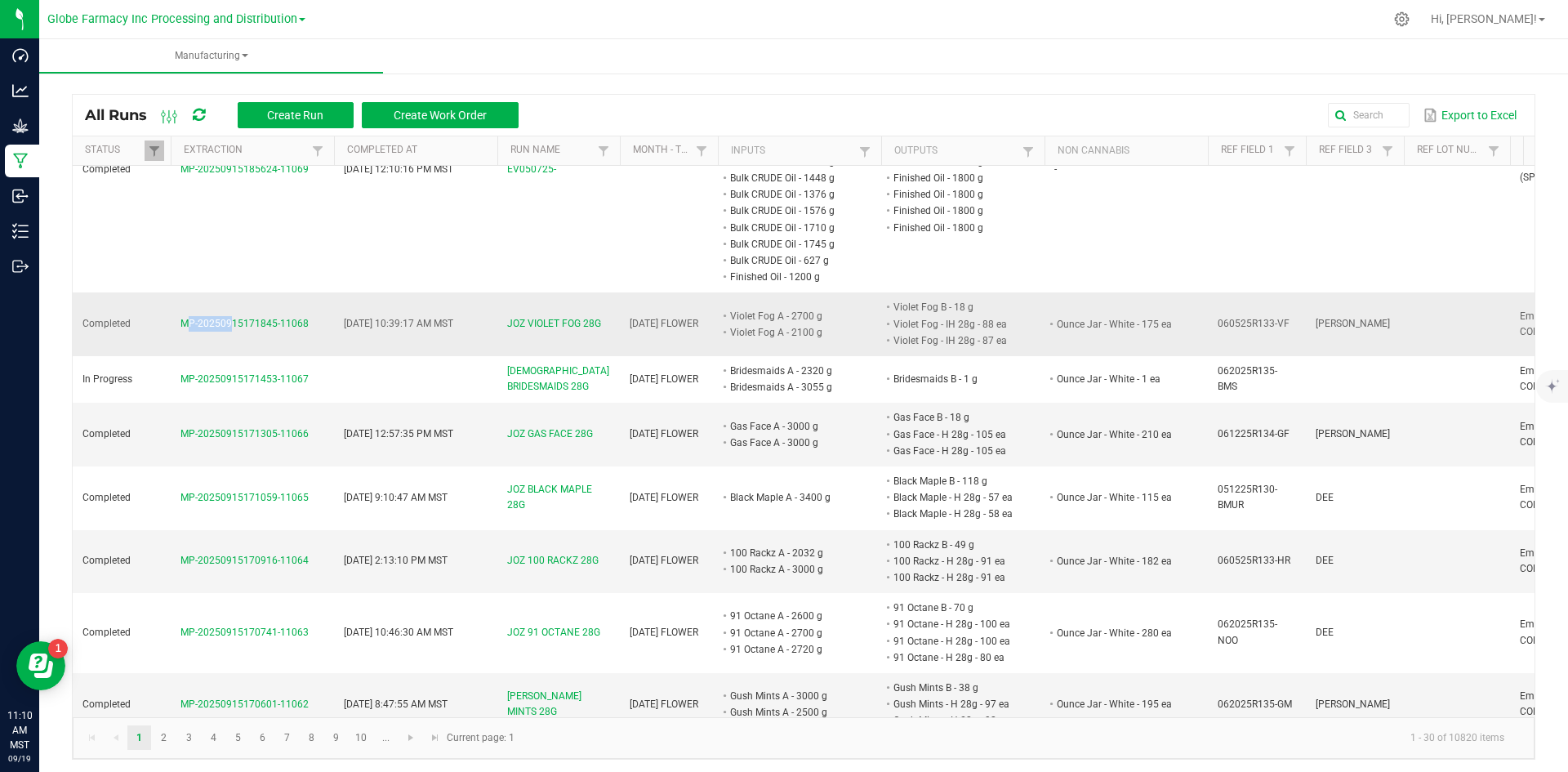
scroll to position [2035, 0]
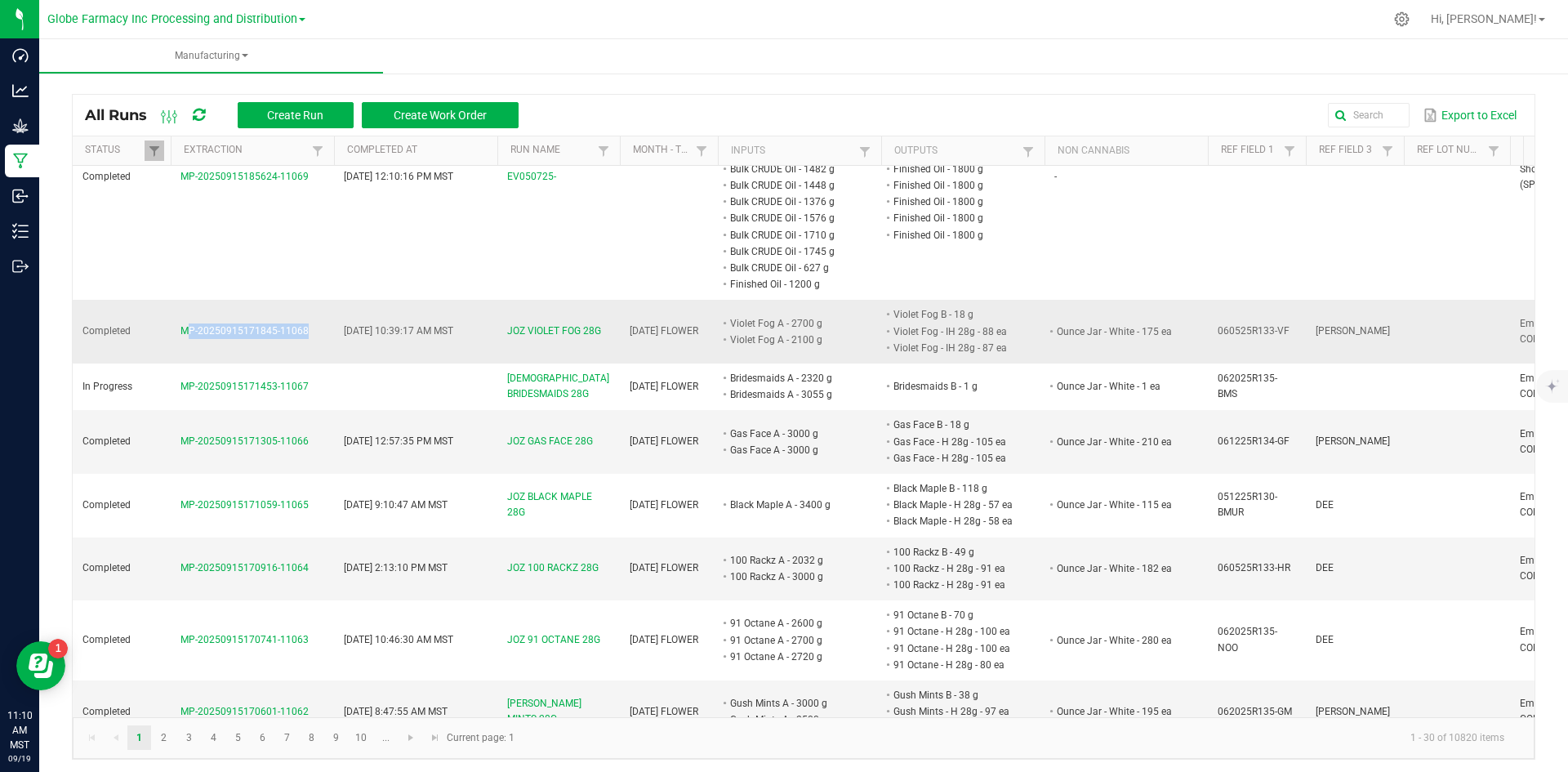
drag, startPoint x: 179, startPoint y: 178, endPoint x: 301, endPoint y: 188, distance: 122.4
click at [301, 299] on td "MP-20250915171845-11068" at bounding box center [252, 331] width 164 height 64
click at [301, 325] on span "MP-20250915171845-11068" at bounding box center [245, 331] width 128 height 11
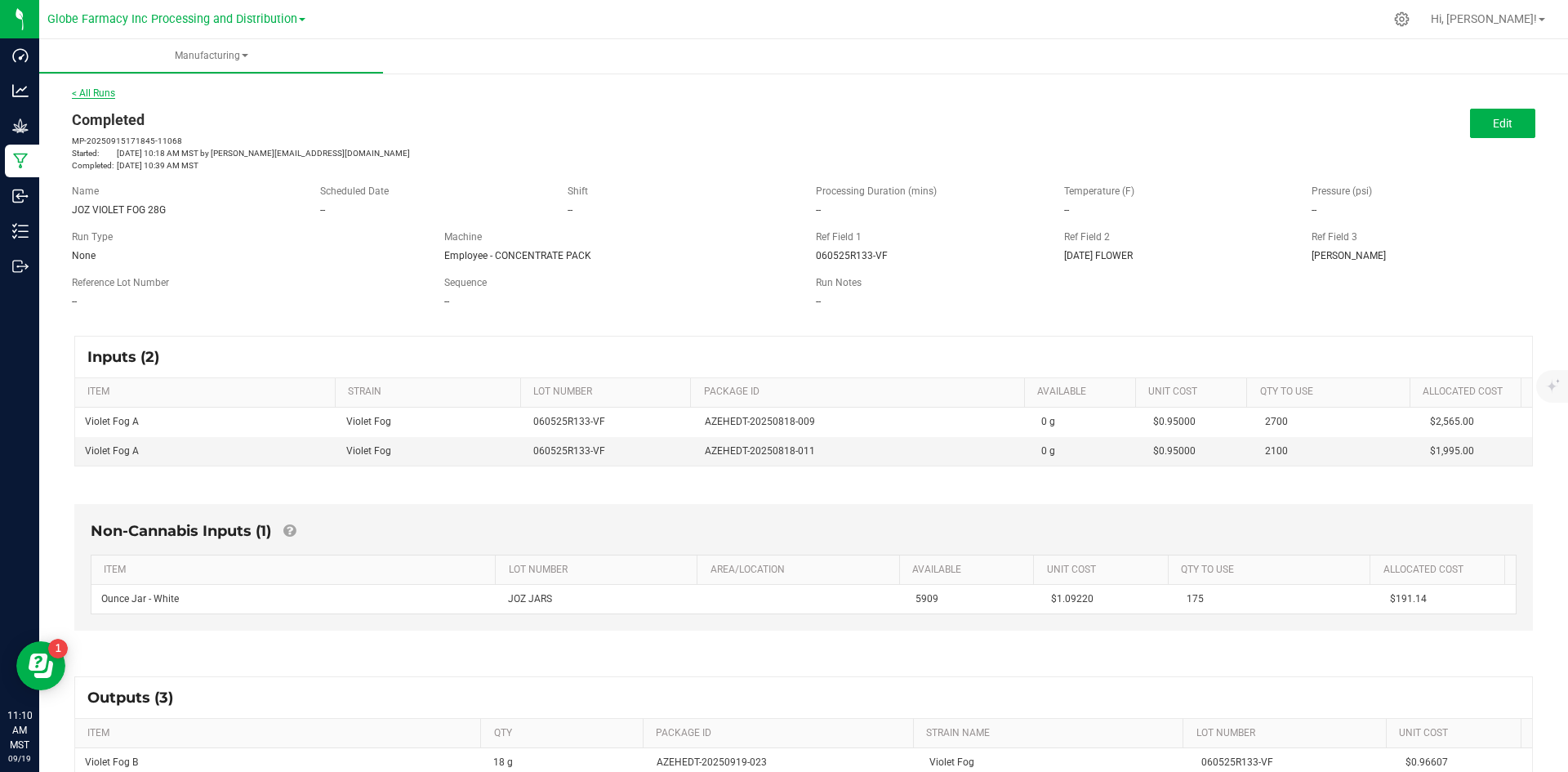
click at [82, 90] on link "< All Runs" at bounding box center [93, 93] width 43 height 11
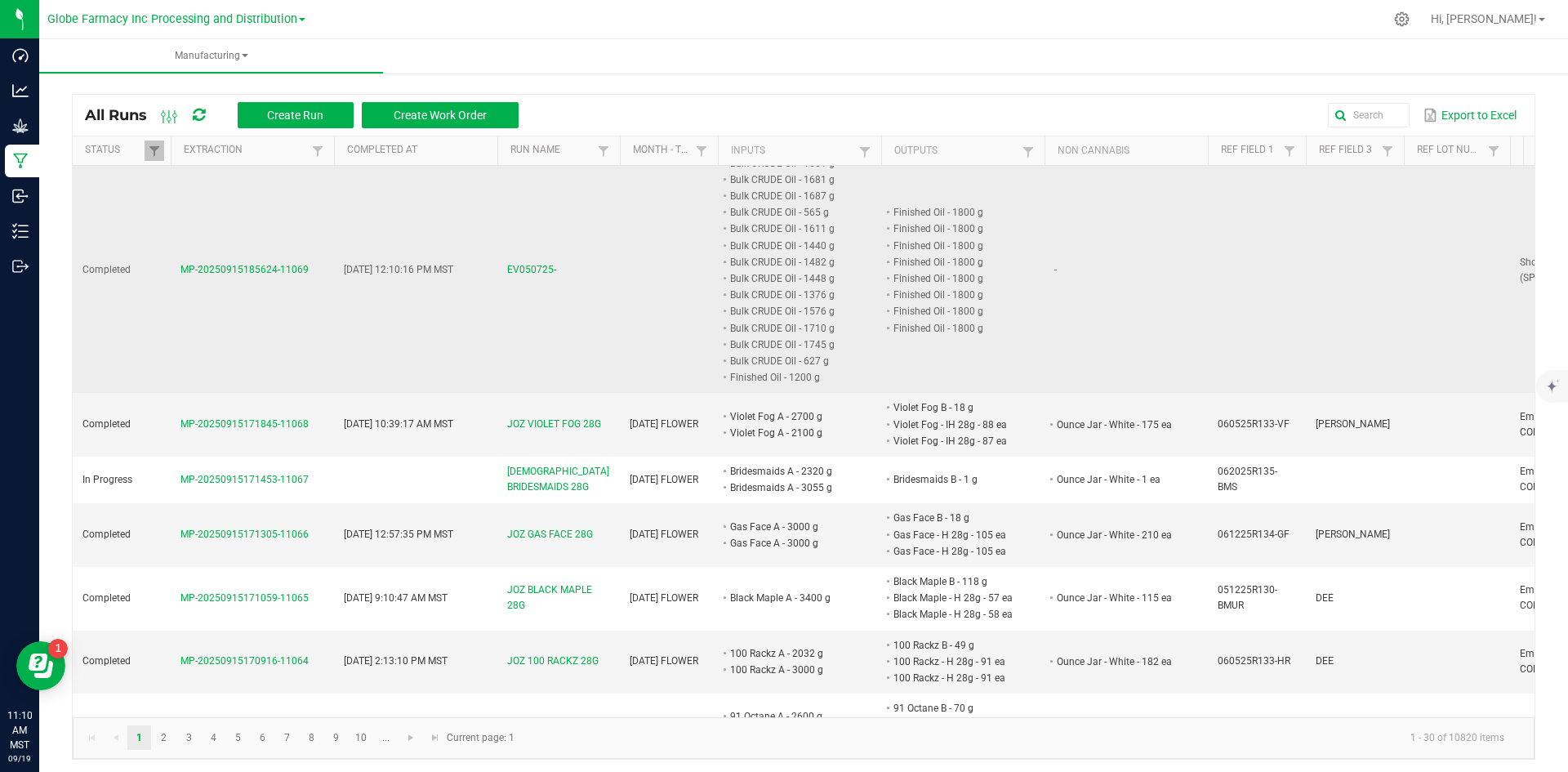
scroll to position [1960, 0]
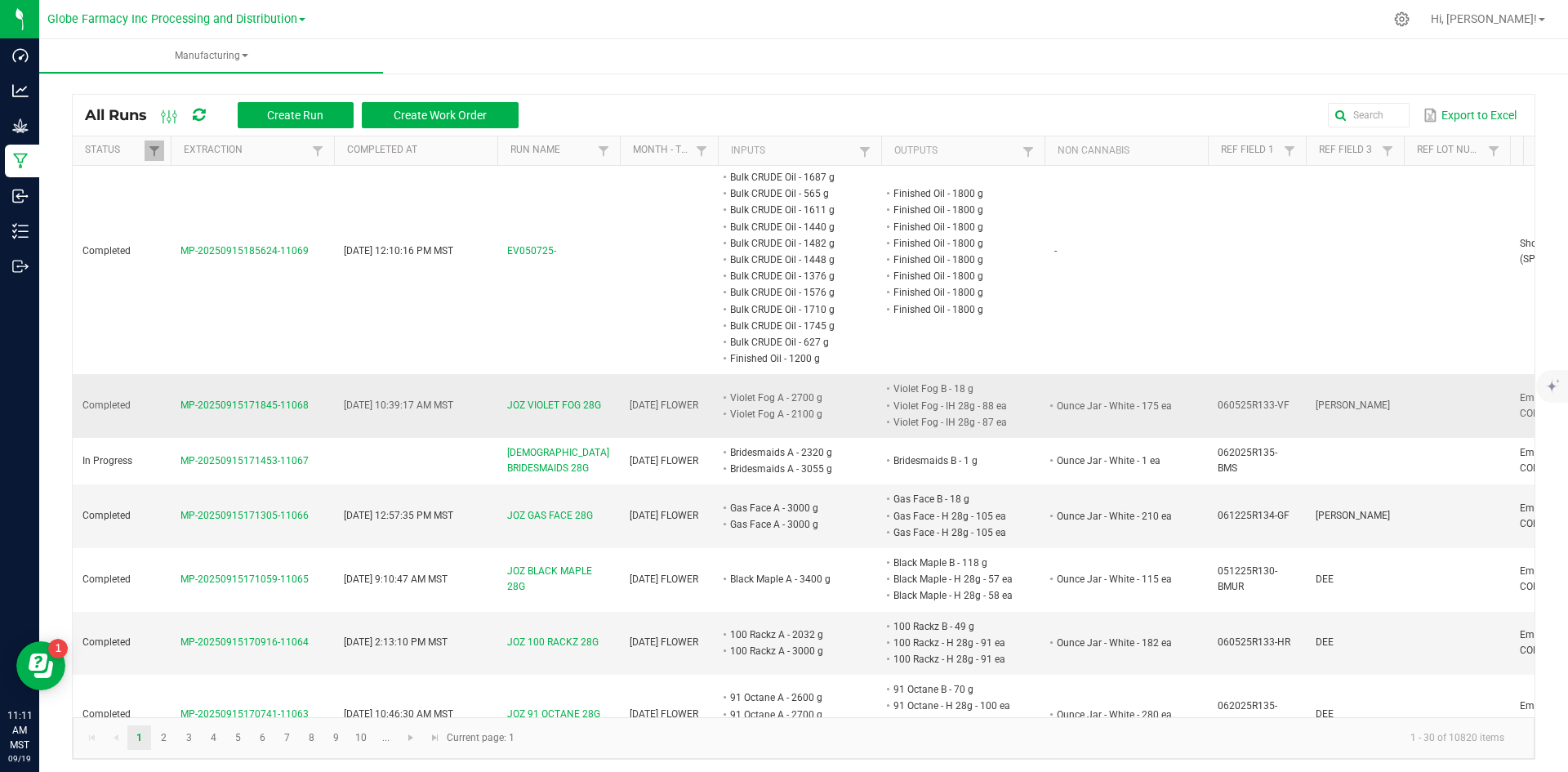
drag, startPoint x: 178, startPoint y: 261, endPoint x: 310, endPoint y: 264, distance: 132.0
click at [310, 374] on td "MP-20250915171845-11068" at bounding box center [252, 406] width 164 height 64
copy span "MP-20250915171845-11068"
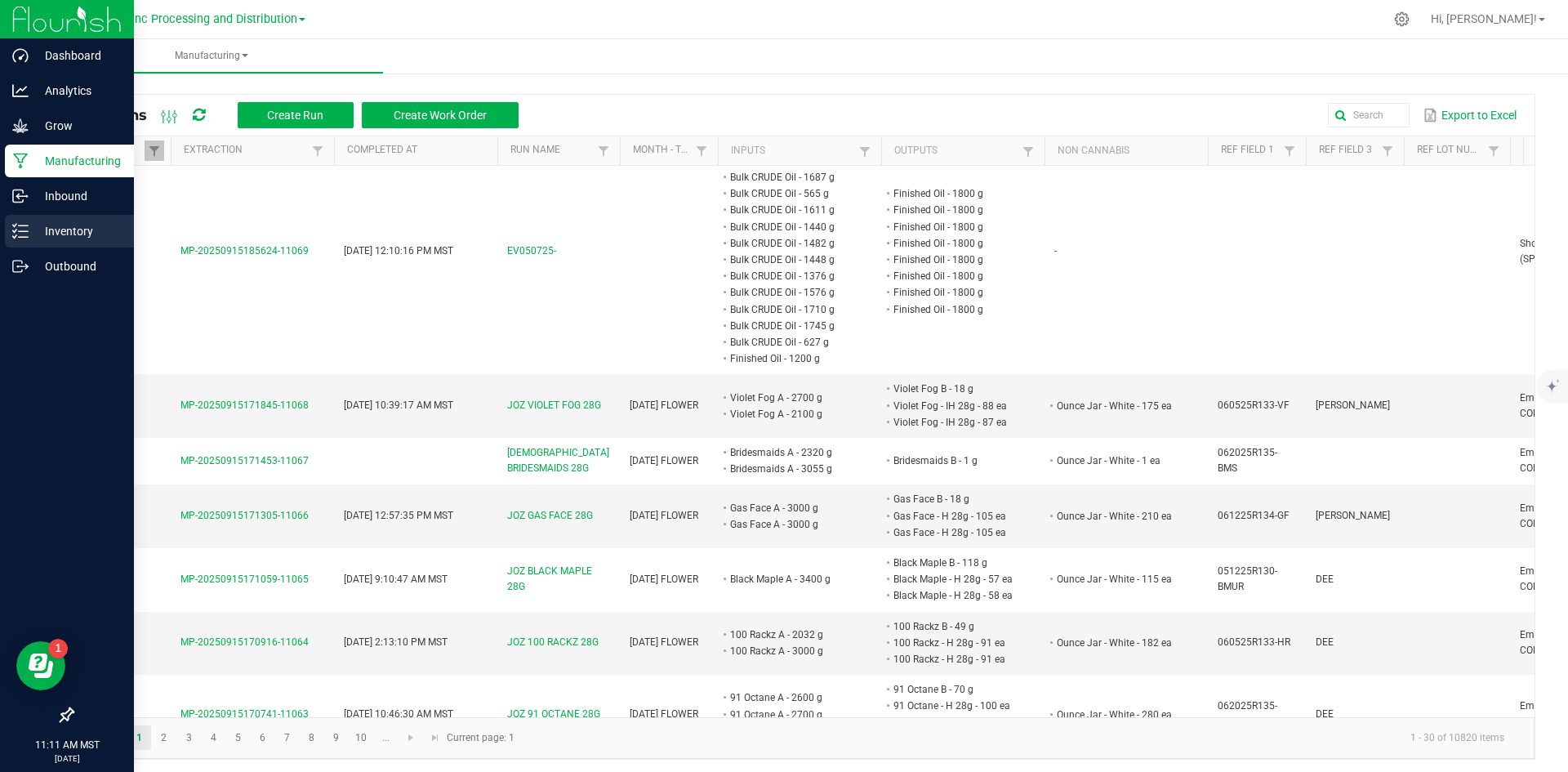
click at [25, 230] on icon at bounding box center [20, 231] width 16 height 16
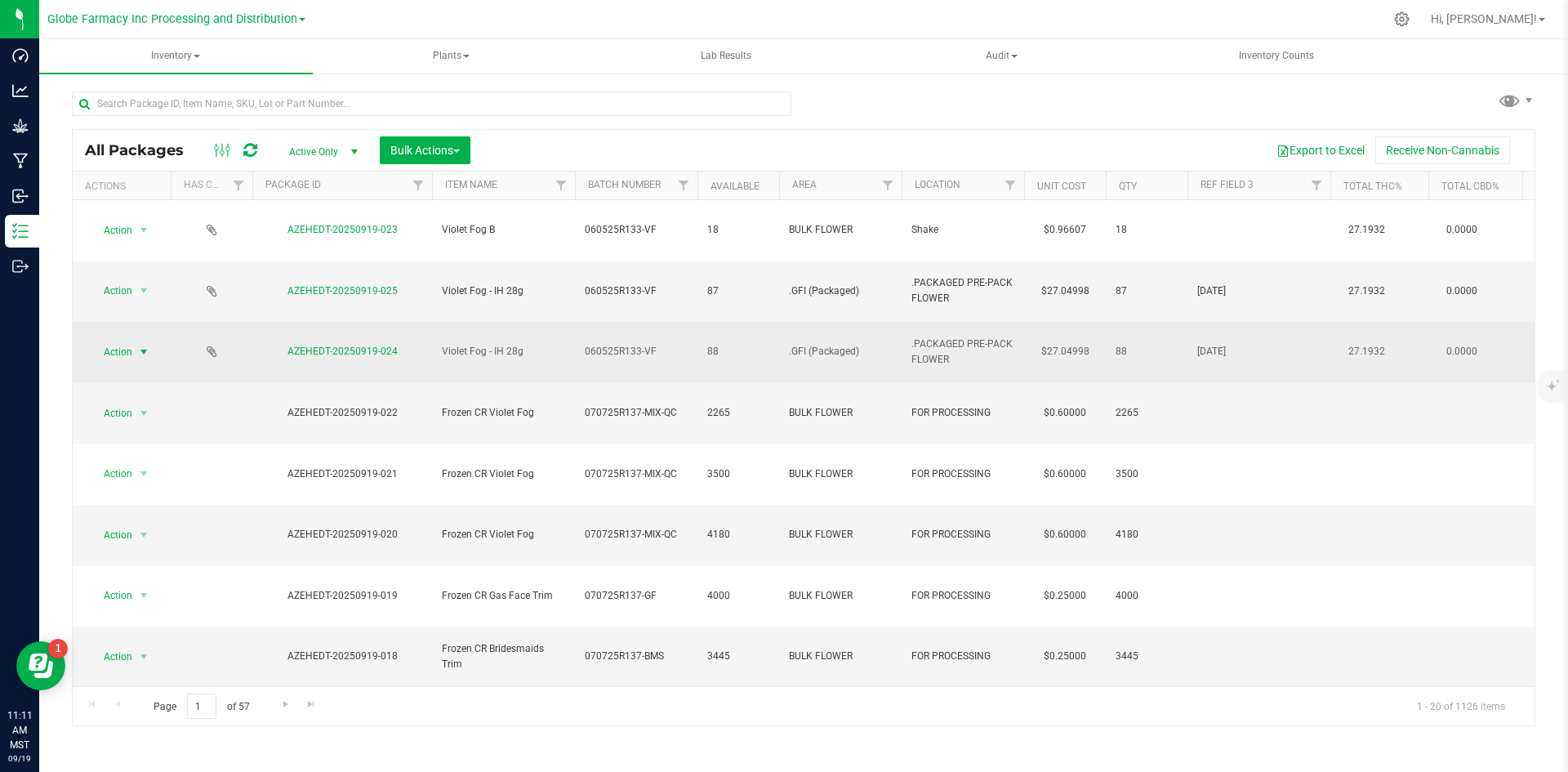
click at [132, 340] on span "Action" at bounding box center [111, 351] width 44 height 23
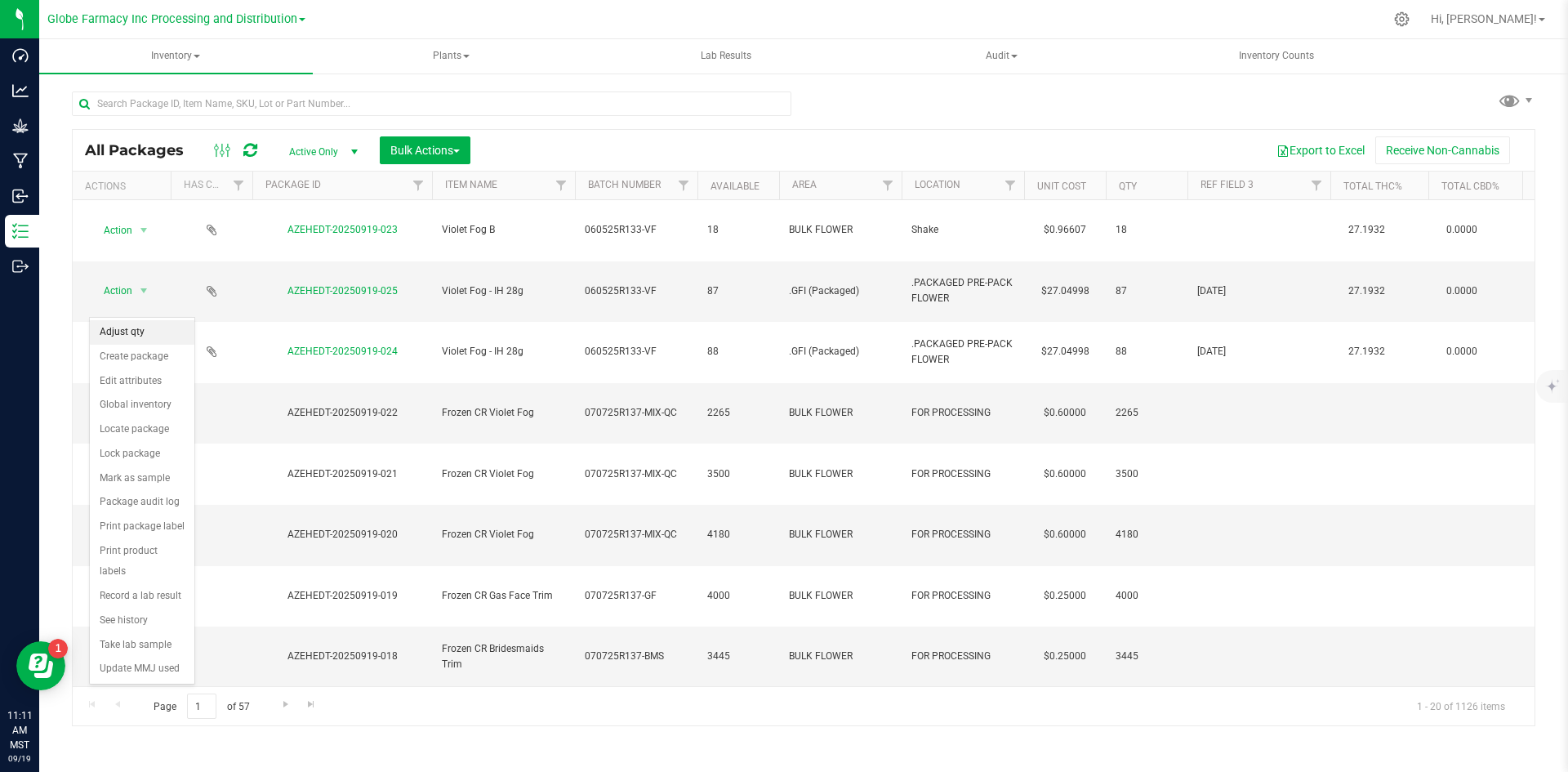
click at [157, 327] on li "Adjust qty" at bounding box center [142, 332] width 105 height 24
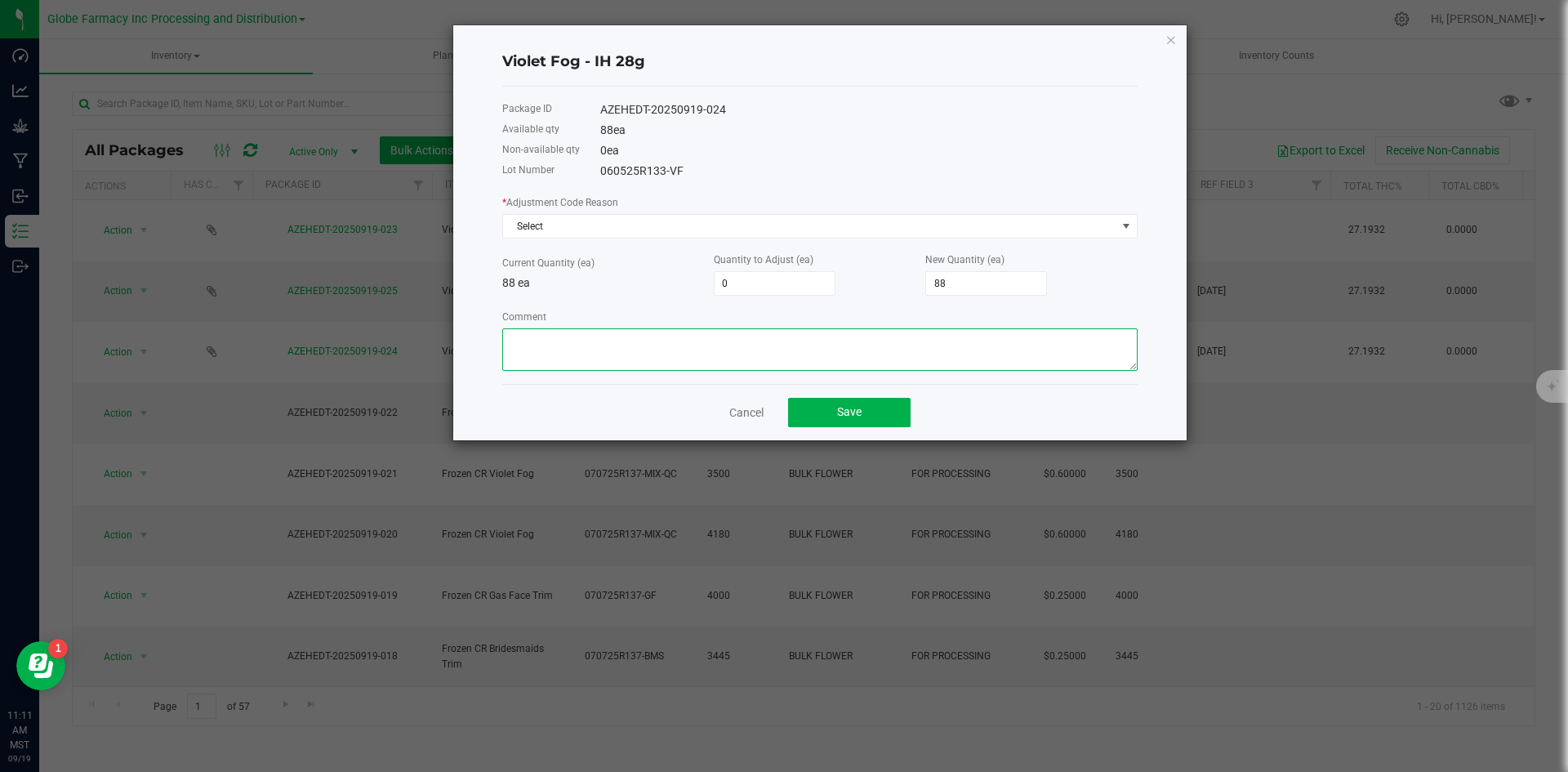
paste textarea "MP-20250915171845-11068"
type textarea "MP-20250915171845-11068 miscount -SS"
click at [966, 279] on input "88" at bounding box center [986, 283] width 120 height 23
type input "-80"
type input "8"
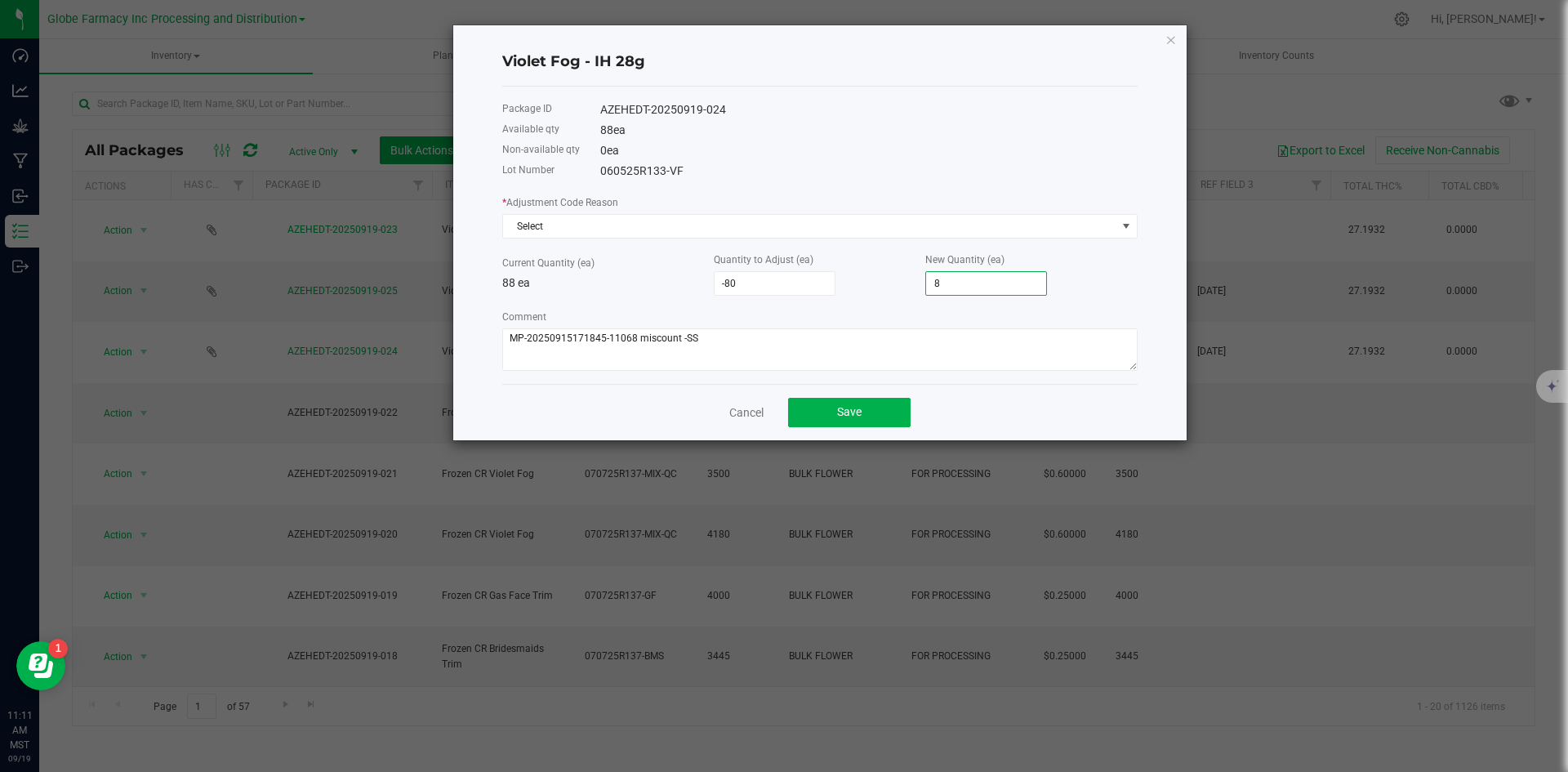
type input "-5"
type input "83"
click at [709, 221] on span "Select" at bounding box center [809, 226] width 614 height 23
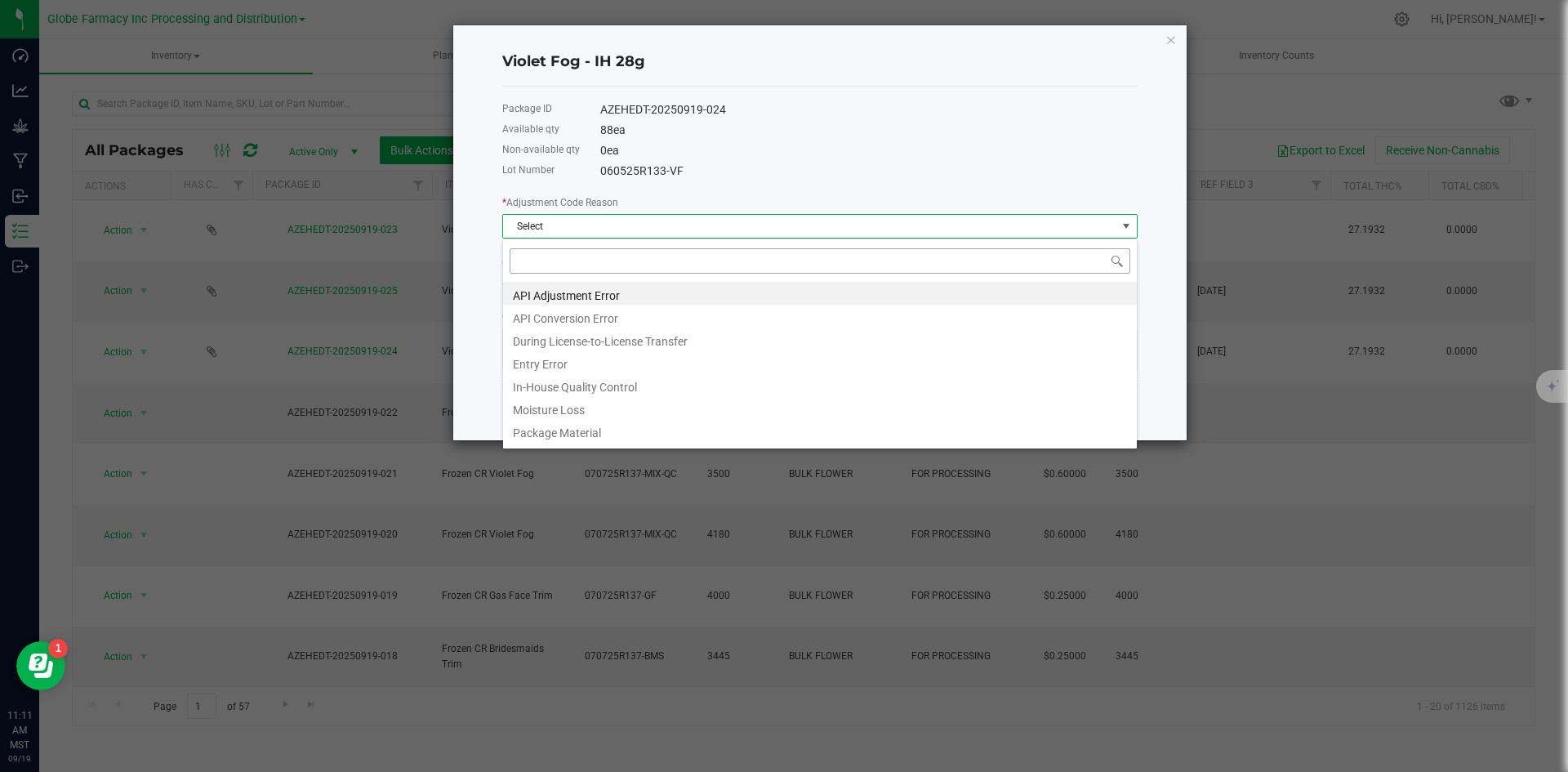
scroll to position [24, 635]
click at [585, 355] on li "Entry Error" at bounding box center [819, 362] width 633 height 23
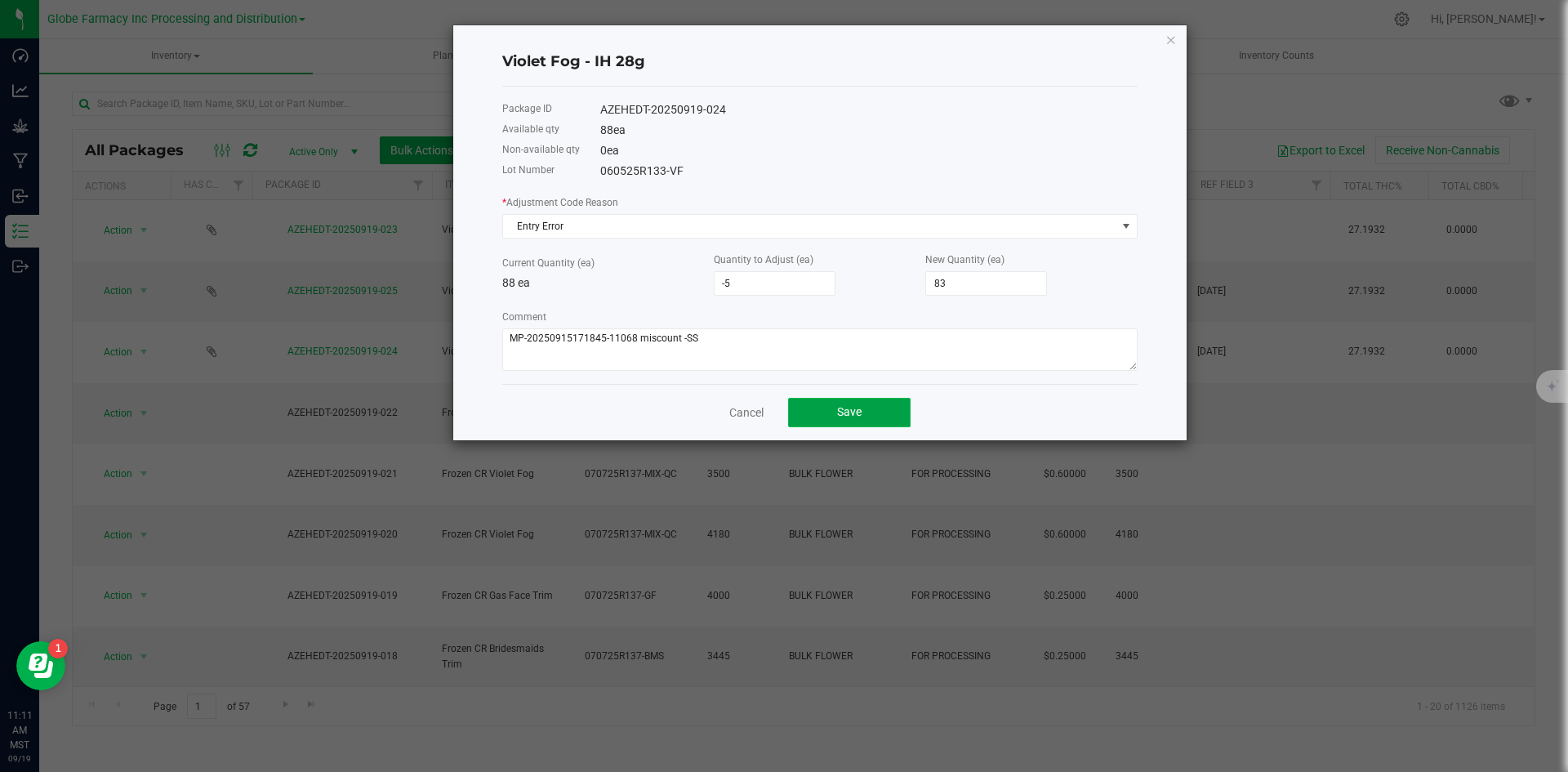
click at [832, 413] on button "Save" at bounding box center [850, 413] width 123 height 29
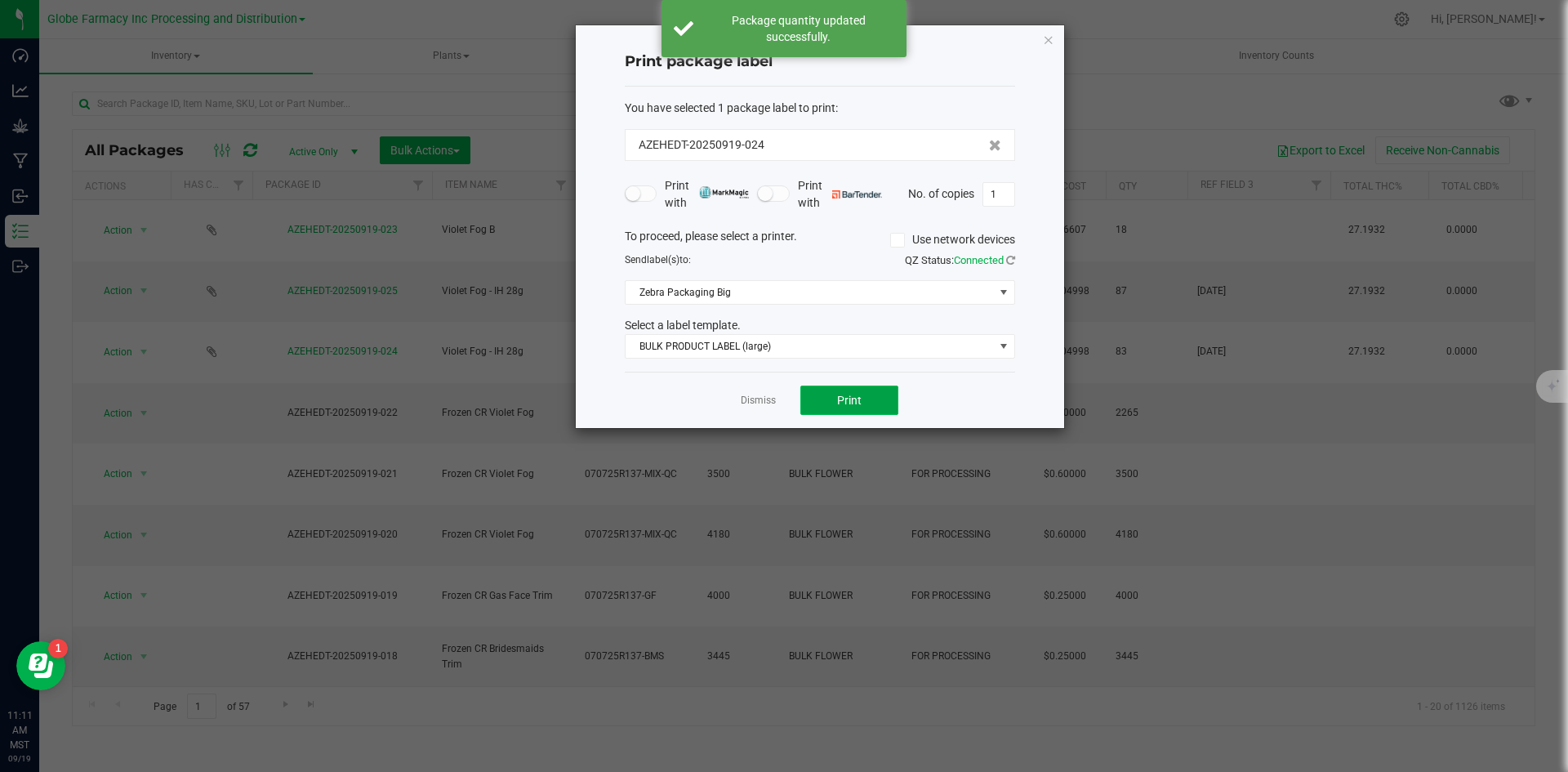
click at [858, 406] on span "Print" at bounding box center [849, 400] width 24 height 13
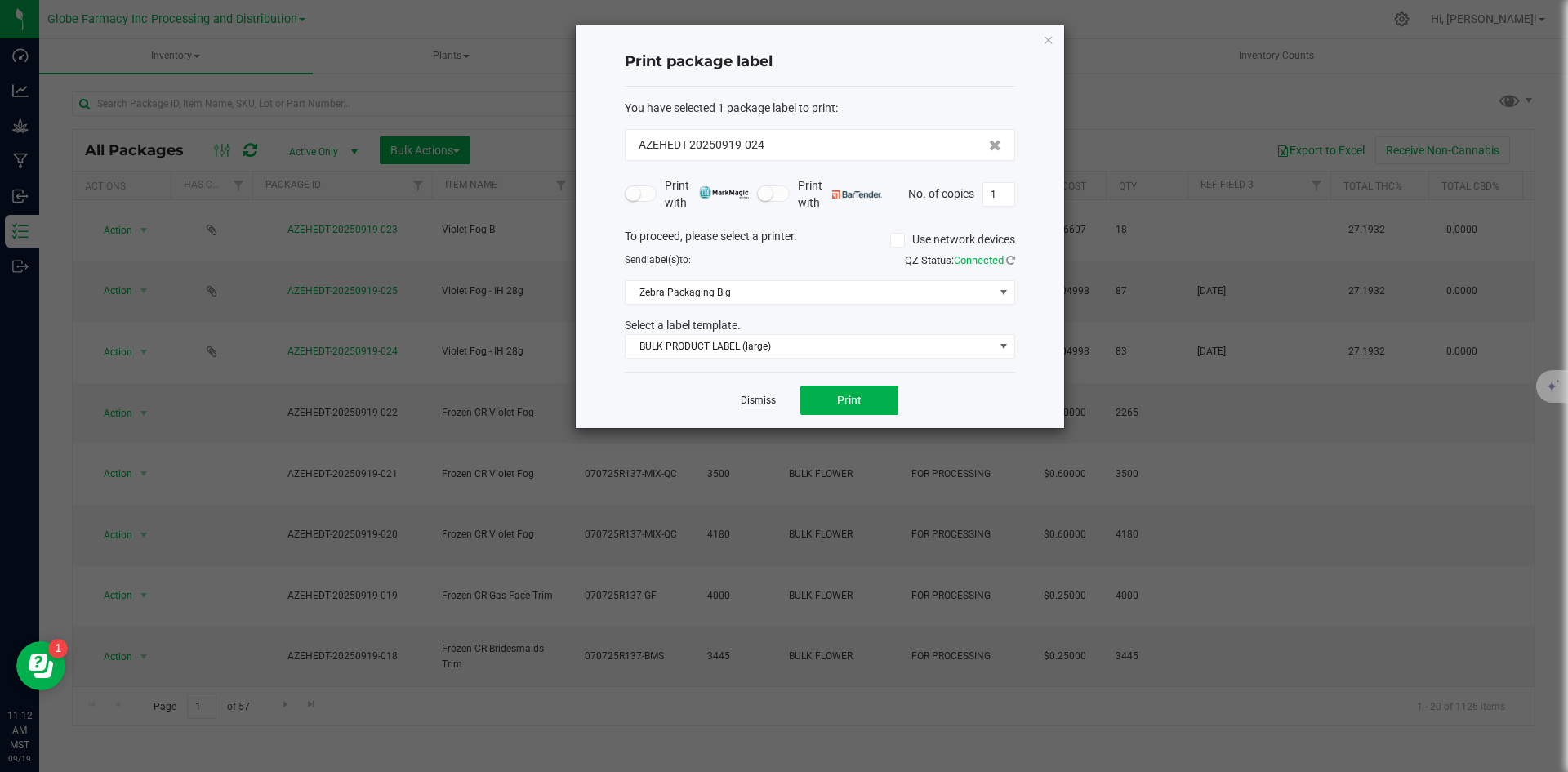
click at [744, 405] on link "Dismiss" at bounding box center [758, 401] width 35 height 14
